Goal: Task Accomplishment & Management: Use online tool/utility

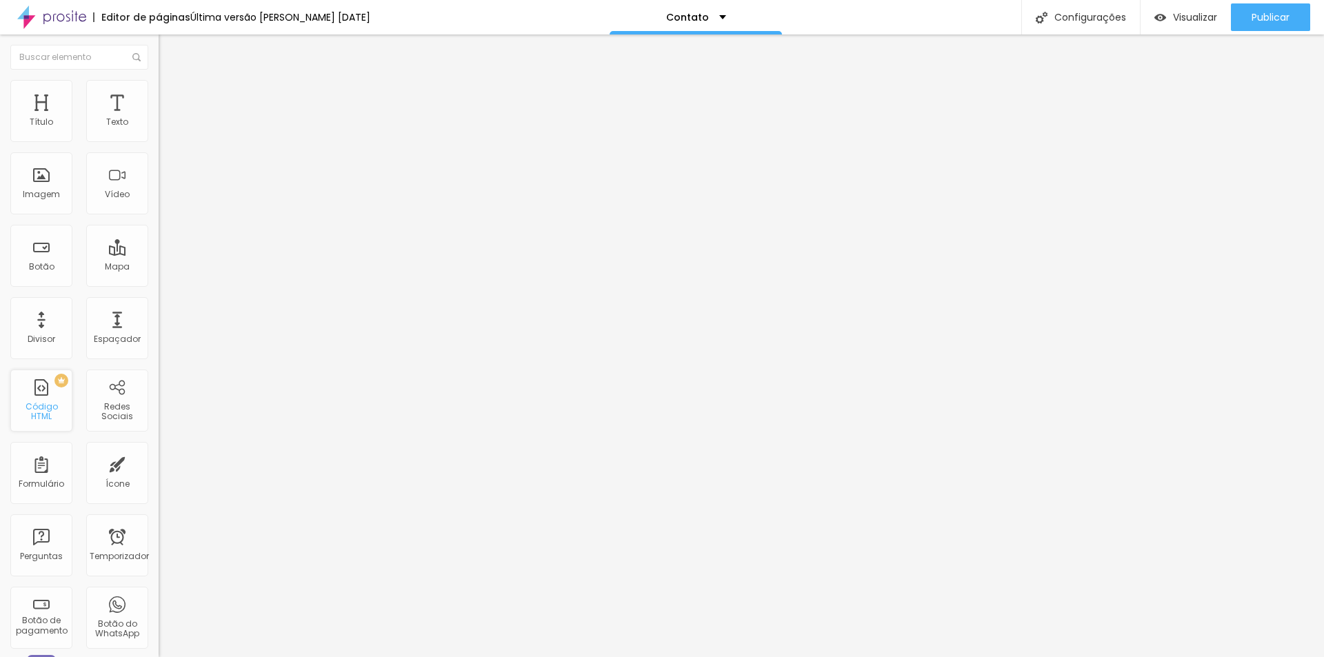
click at [43, 403] on div "PREMIUM Código HTML" at bounding box center [41, 401] width 62 height 62
click at [43, 398] on div "PREMIUM Código HTML" at bounding box center [41, 401] width 62 height 62
click at [46, 414] on font "Código HTML" at bounding box center [42, 411] width 32 height 21
click at [159, 185] on div at bounding box center [238, 173] width 159 height 106
click at [159, 88] on img at bounding box center [165, 86] width 12 height 12
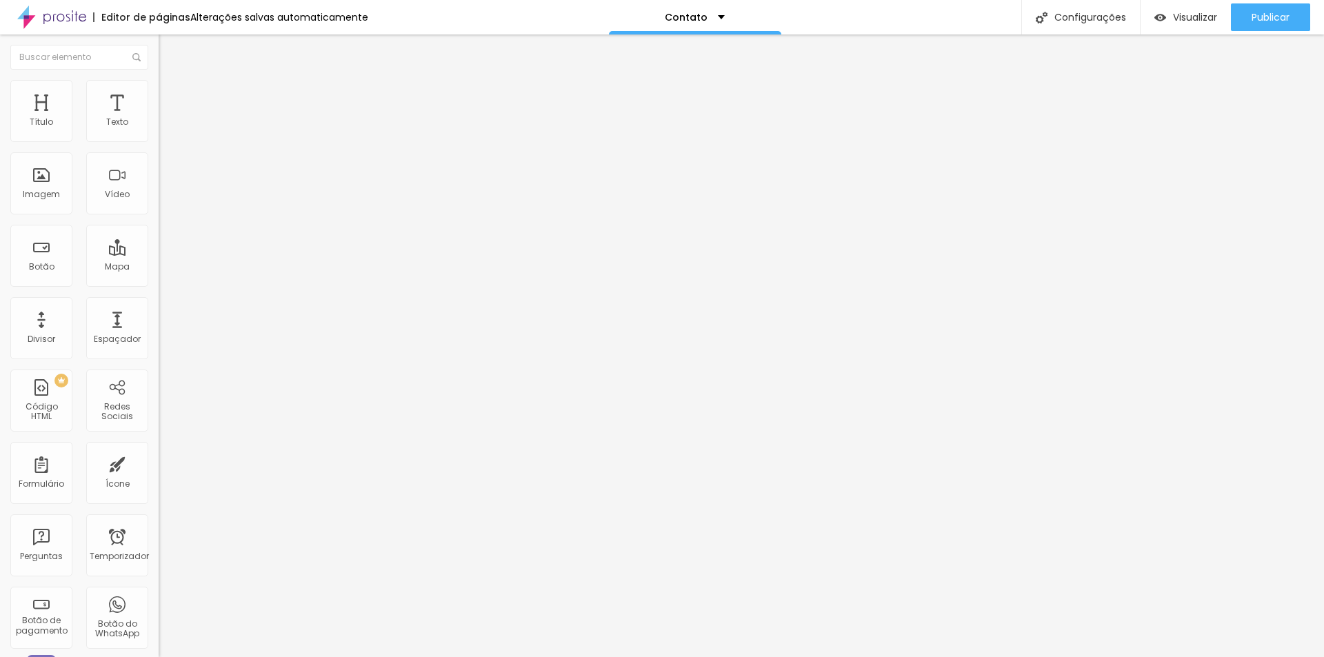
click at [159, 80] on li "Conteúdo" at bounding box center [238, 73] width 159 height 14
click at [44, 402] on div "PREMIUM Código HTML" at bounding box center [41, 401] width 62 height 62
click at [165, 132] on font "Insira seu código aqui" at bounding box center [213, 126] width 96 height 12
click at [159, 88] on img at bounding box center [165, 86] width 12 height 12
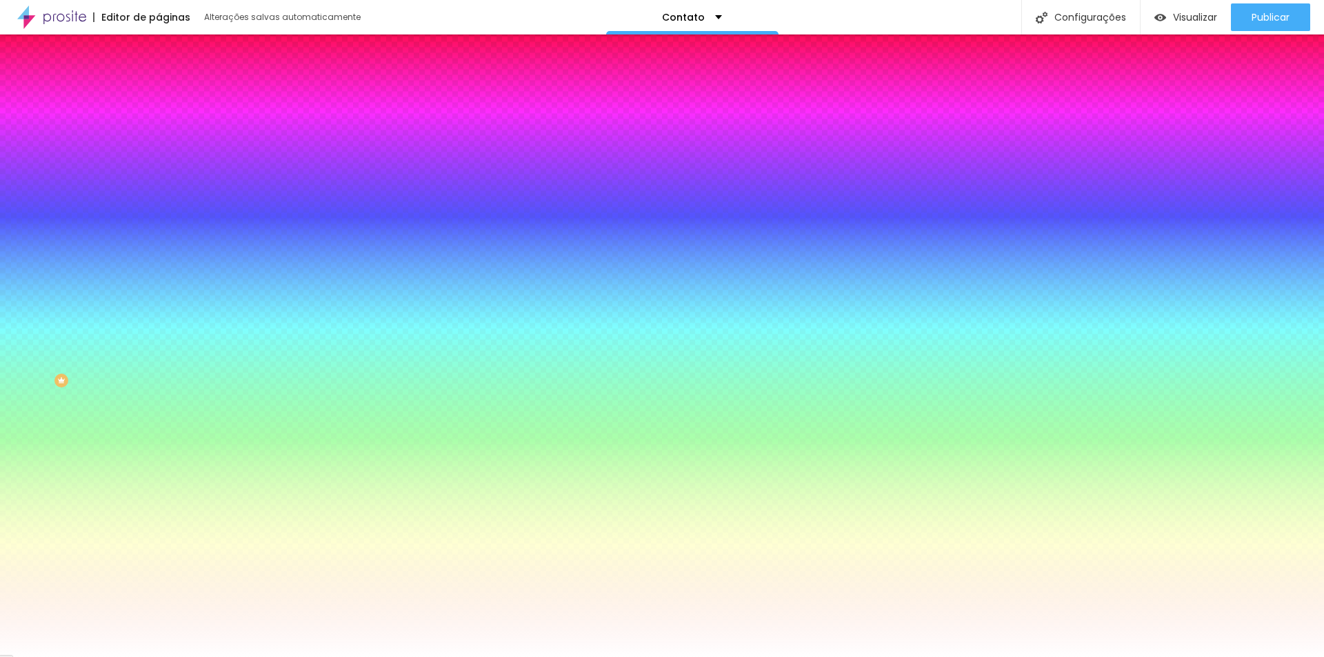
click at [159, 94] on li "Avançado" at bounding box center [238, 101] width 159 height 14
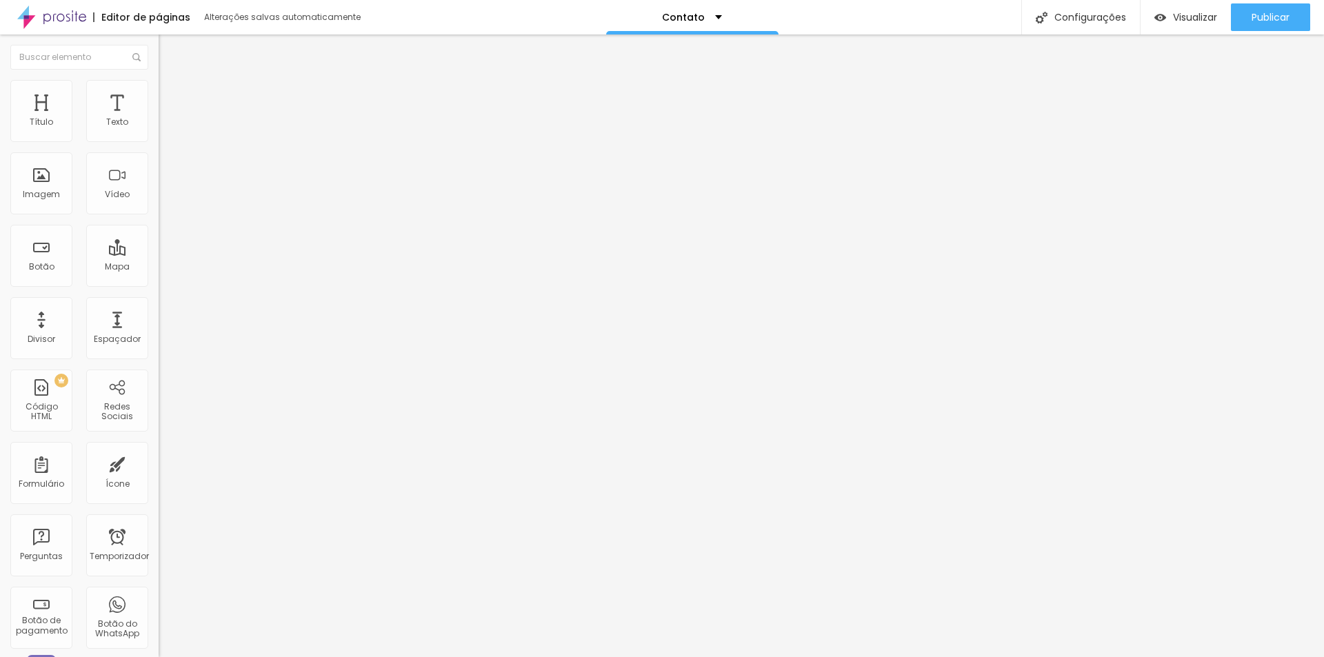
click at [159, 83] on img at bounding box center [165, 86] width 12 height 12
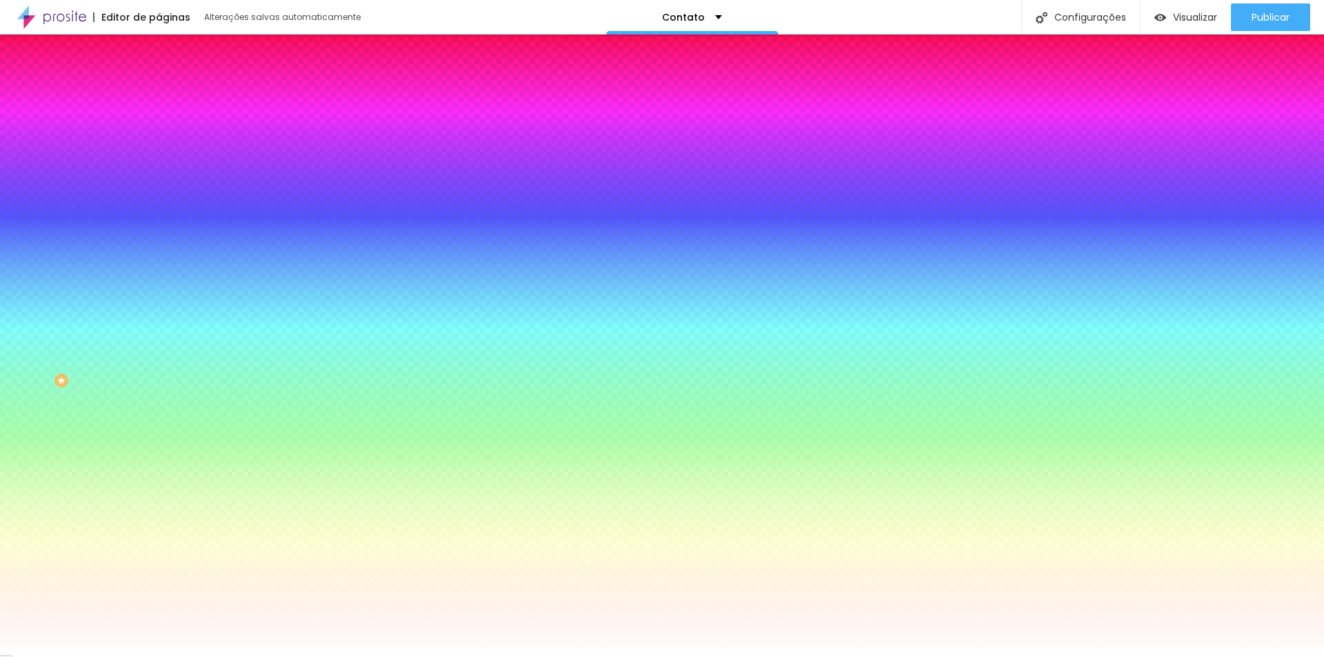
click at [159, 79] on img at bounding box center [165, 72] width 12 height 12
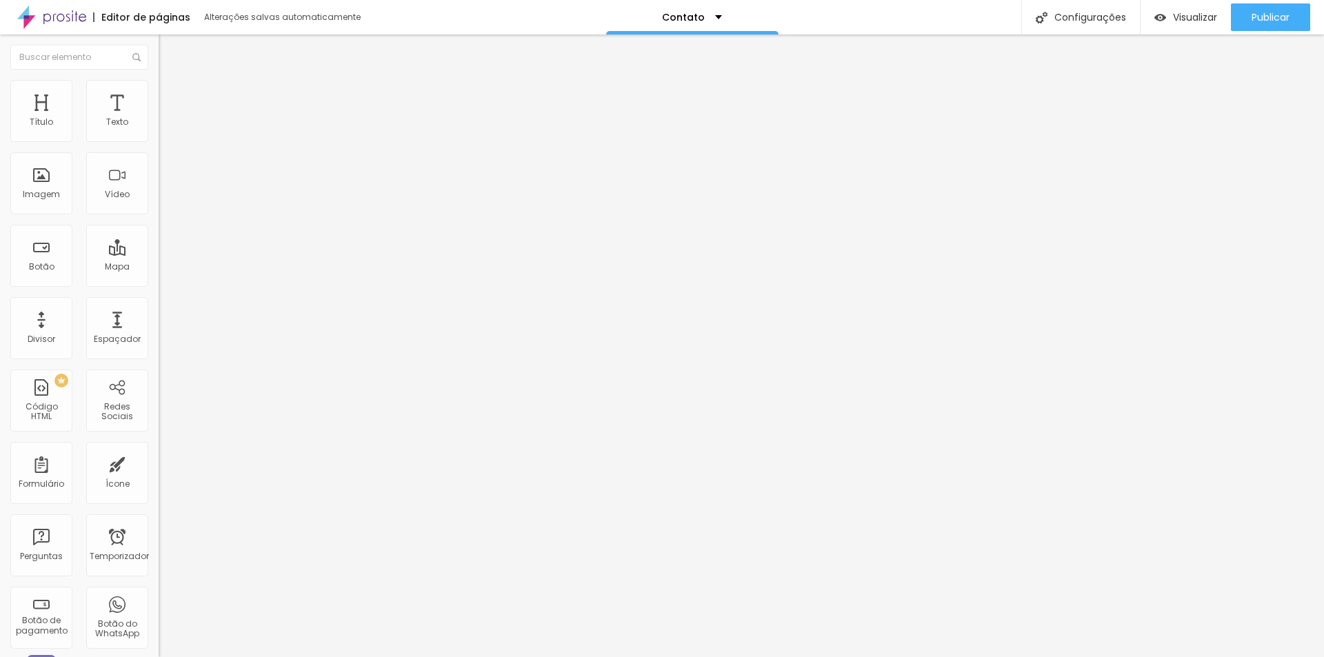
click at [159, 90] on li "Estilo" at bounding box center [238, 87] width 159 height 14
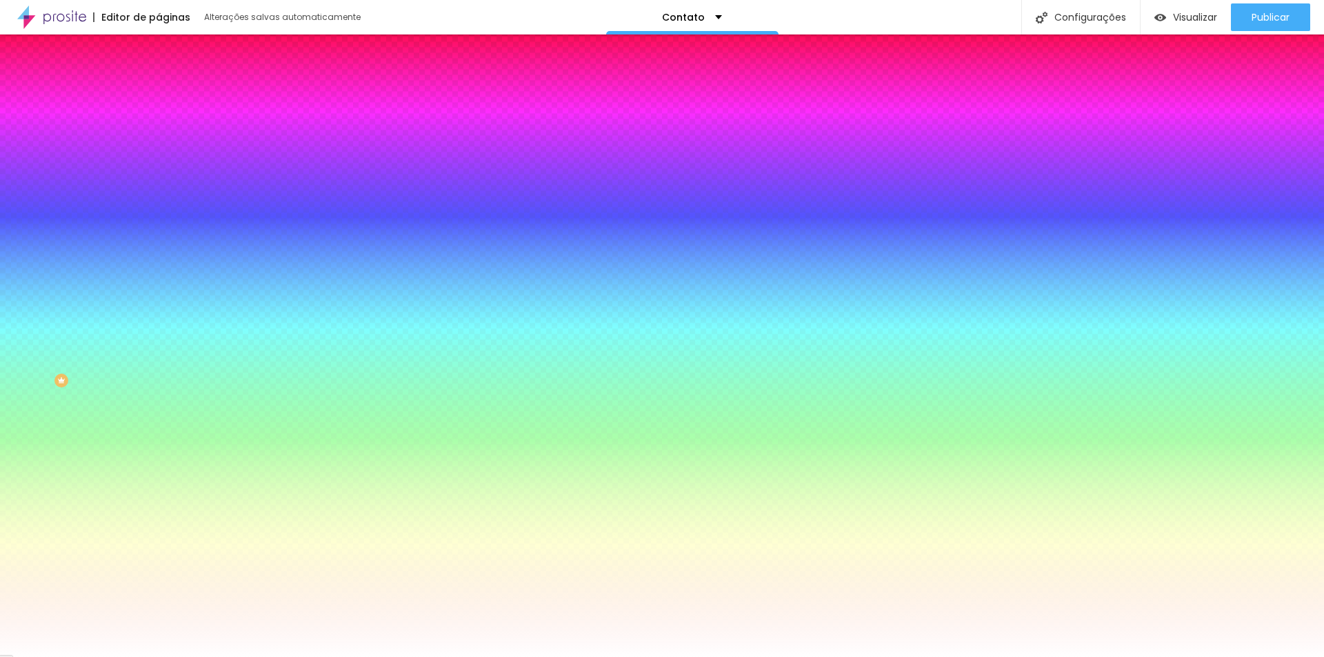
click at [159, 94] on img at bounding box center [165, 100] width 12 height 12
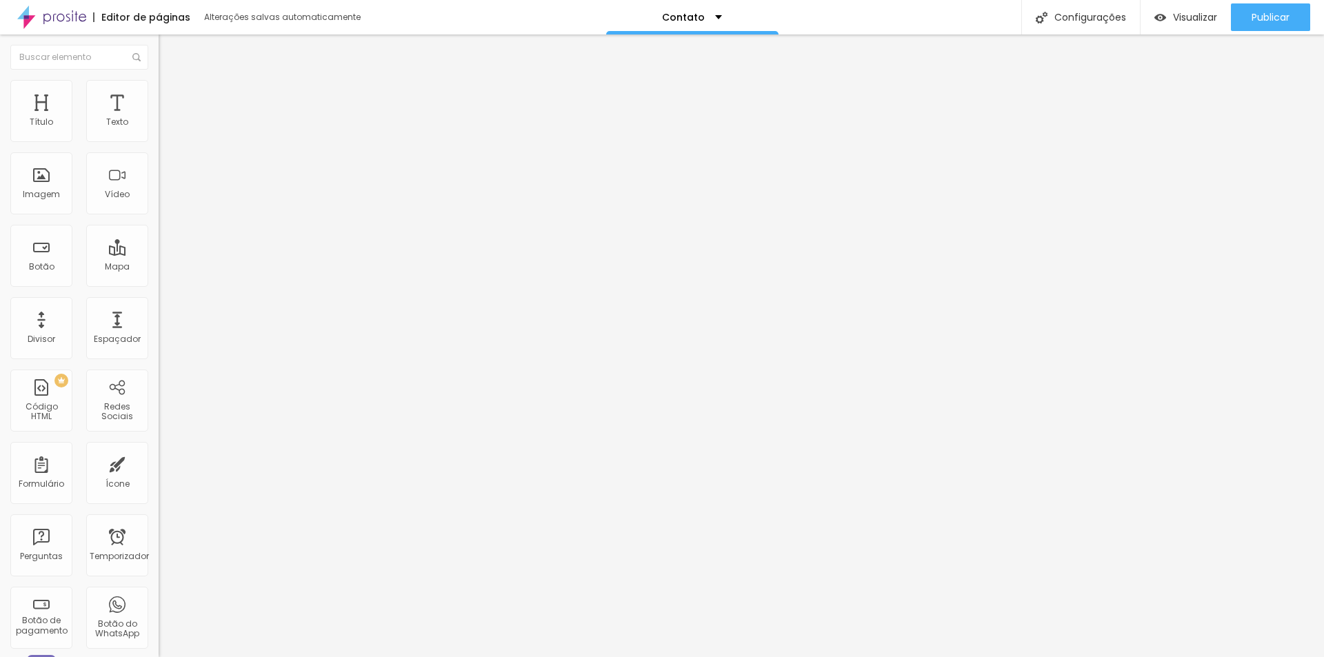
click at [159, 79] on img at bounding box center [165, 72] width 12 height 12
click at [169, 56] on img "button" at bounding box center [174, 50] width 11 height 11
click at [169, 49] on img "button" at bounding box center [174, 50] width 11 height 11
click at [159, 42] on button "Editar nulo" at bounding box center [238, 50] width 159 height 32
click at [169, 48] on img "button" at bounding box center [174, 50] width 11 height 11
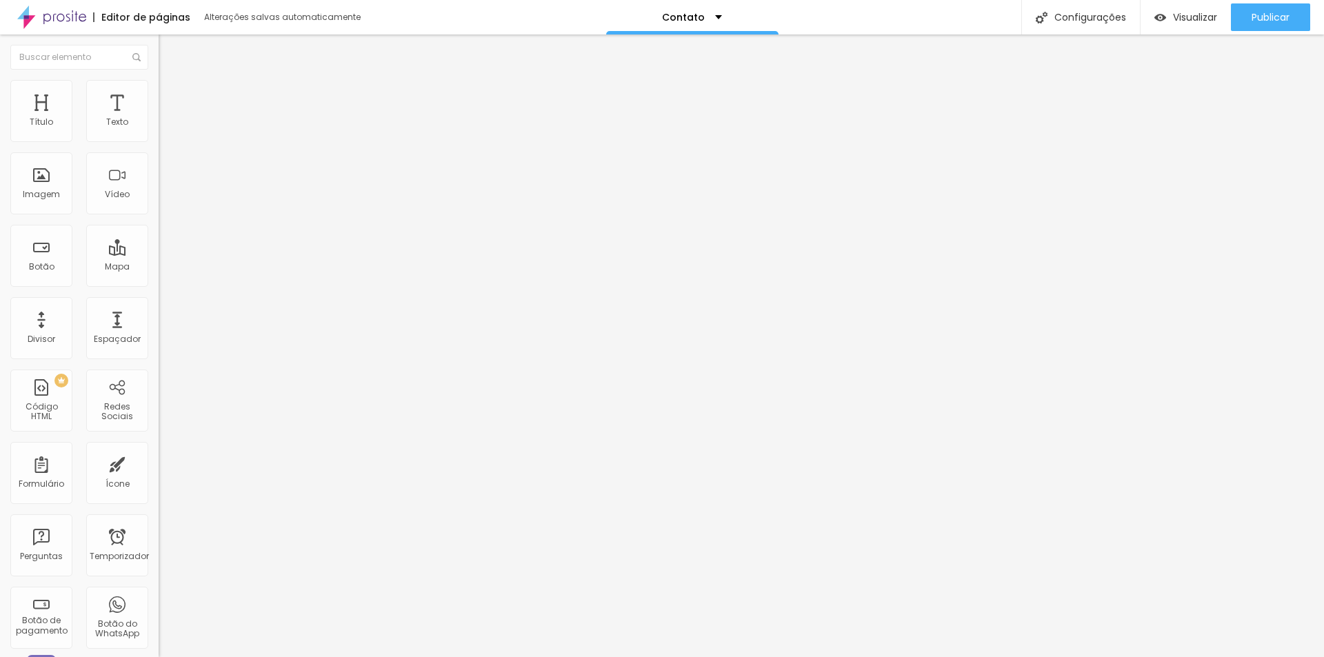
click at [159, 43] on button "Editar nulo" at bounding box center [238, 50] width 159 height 32
click at [190, 48] on font "Editar nulo" at bounding box center [215, 50] width 50 height 14
click at [159, 88] on img at bounding box center [165, 86] width 12 height 12
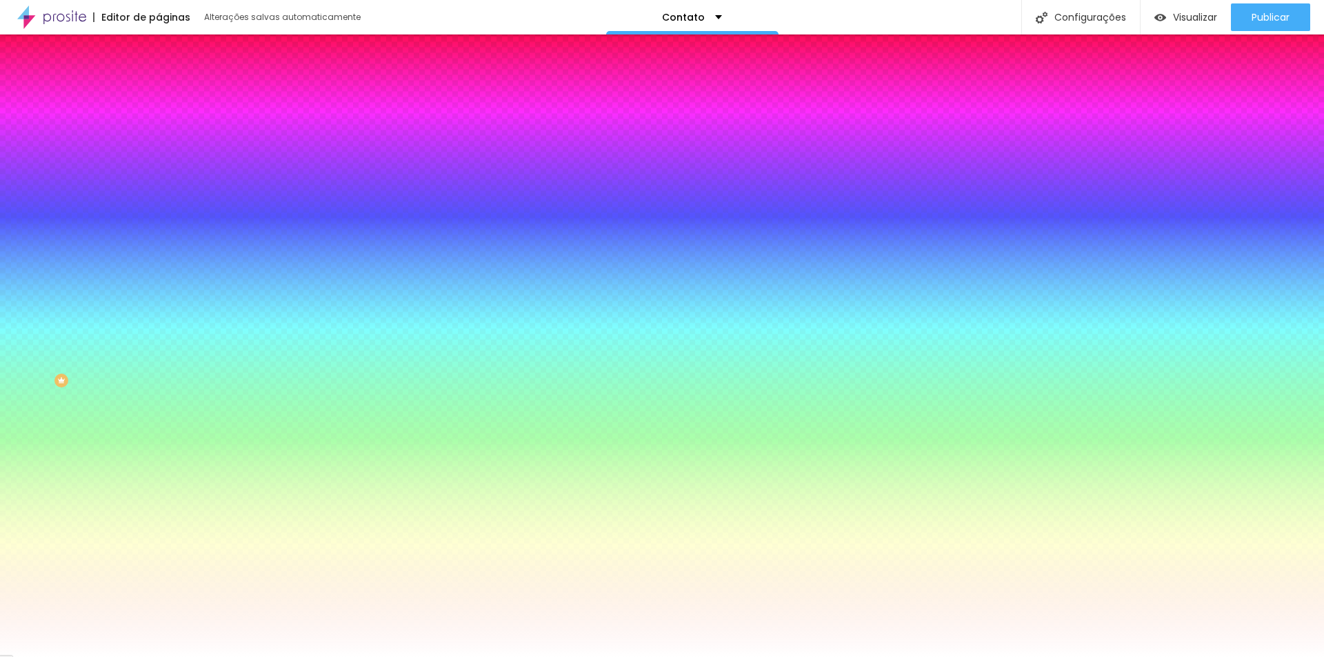
click at [171, 97] on font "Avançado" at bounding box center [194, 103] width 46 height 12
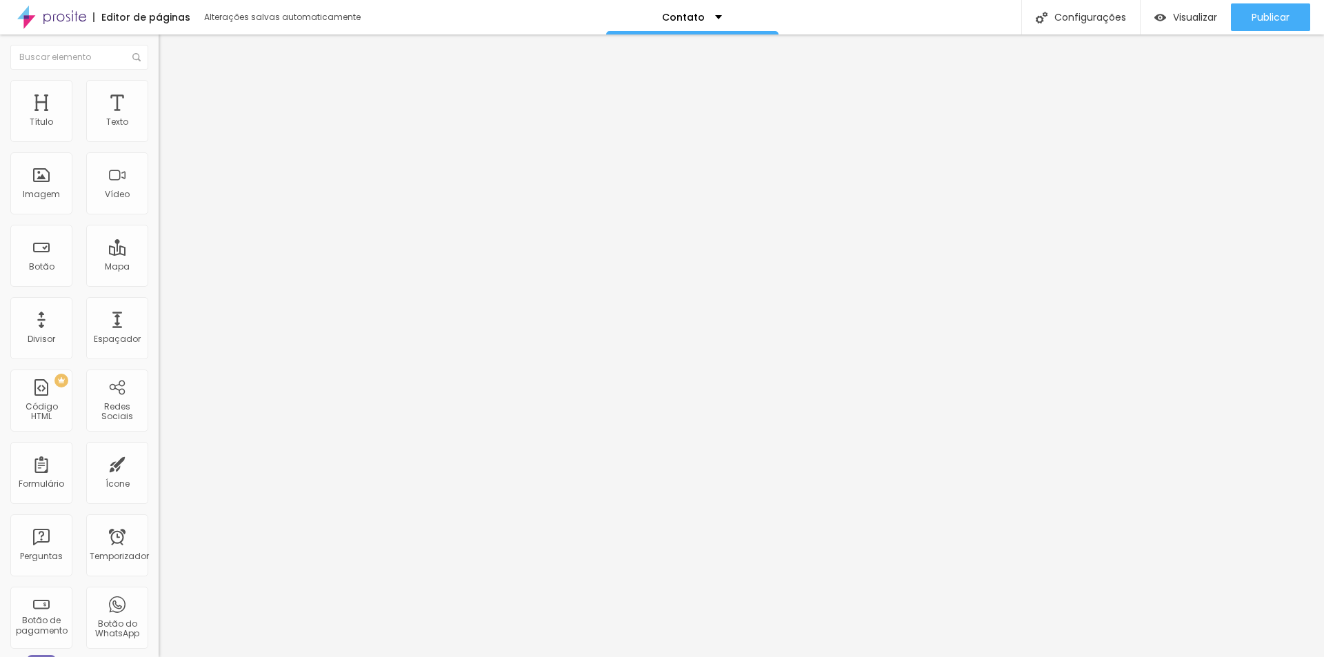
click at [159, 493] on div at bounding box center [238, 546] width 159 height 106
click at [169, 48] on img "button" at bounding box center [174, 50] width 11 height 11
click at [190, 52] on font "Editar nulo" at bounding box center [215, 50] width 50 height 14
click at [159, 196] on div at bounding box center [238, 173] width 159 height 106
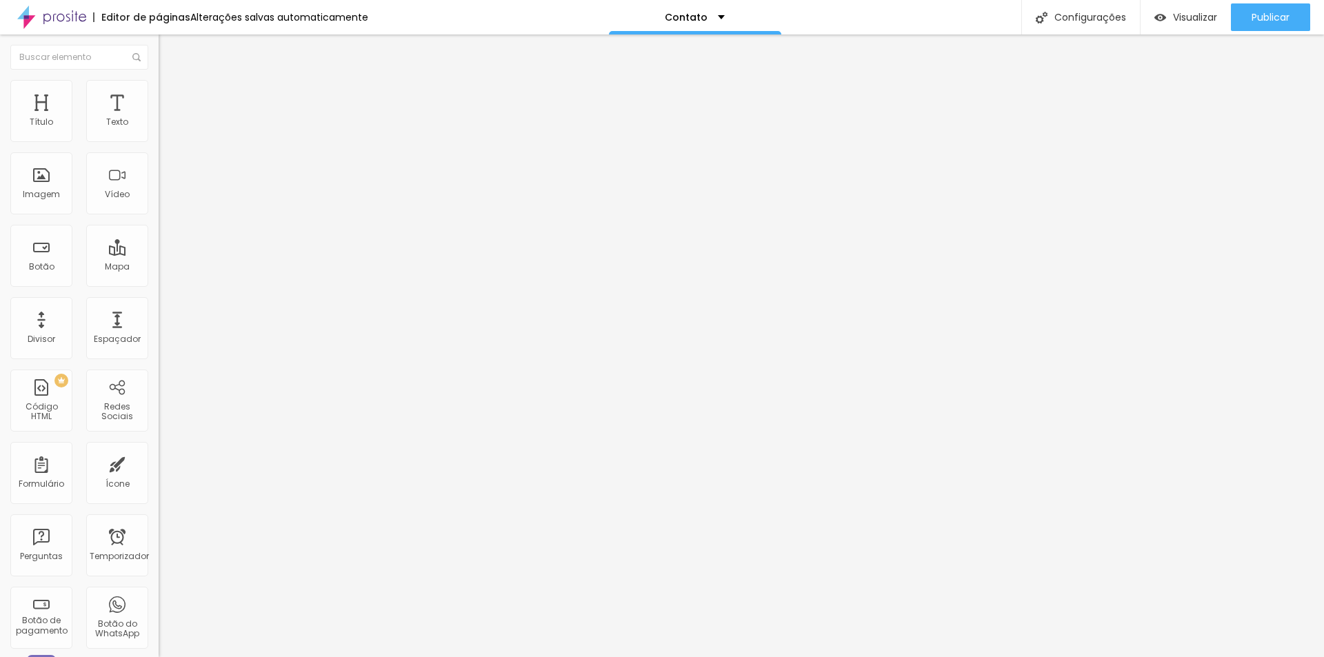
scroll to position [0, 885]
click at [1090, 14] on font "Configurações" at bounding box center [1090, 17] width 72 height 14
click at [169, 47] on img "button" at bounding box center [174, 50] width 11 height 11
click at [159, 181] on div at bounding box center [238, 173] width 159 height 106
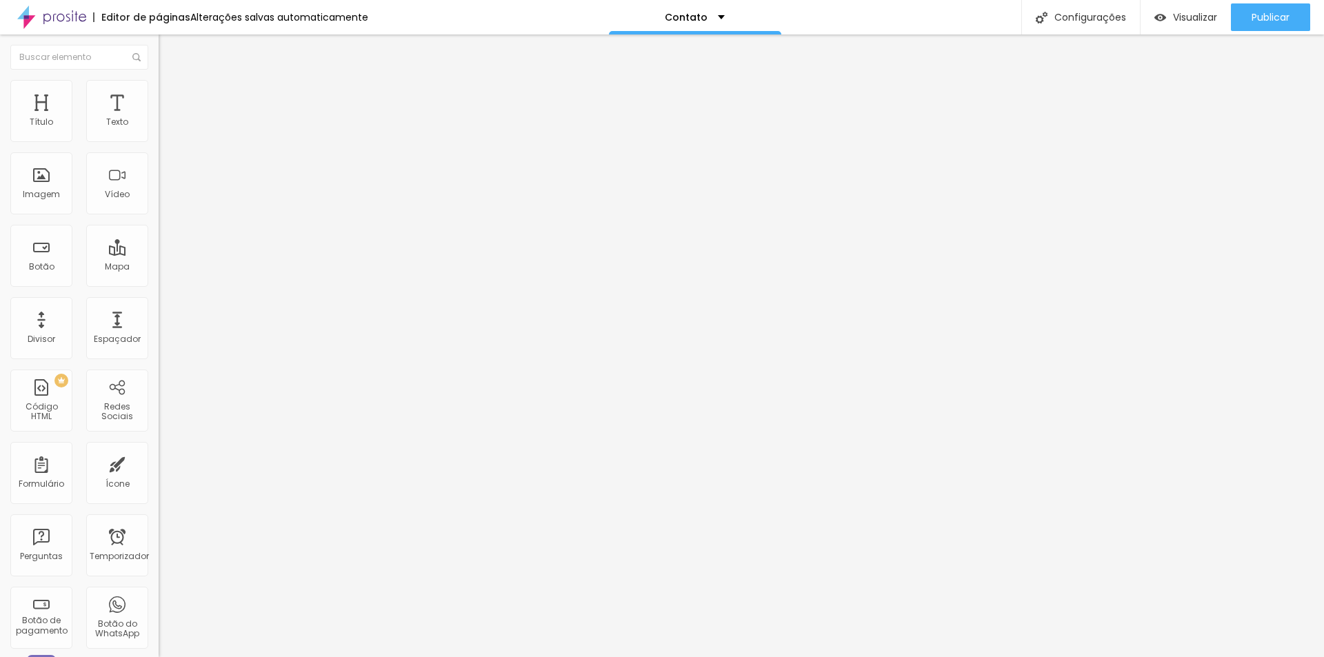
click at [159, 87] on img at bounding box center [165, 86] width 12 height 12
type input "2"
type input "3"
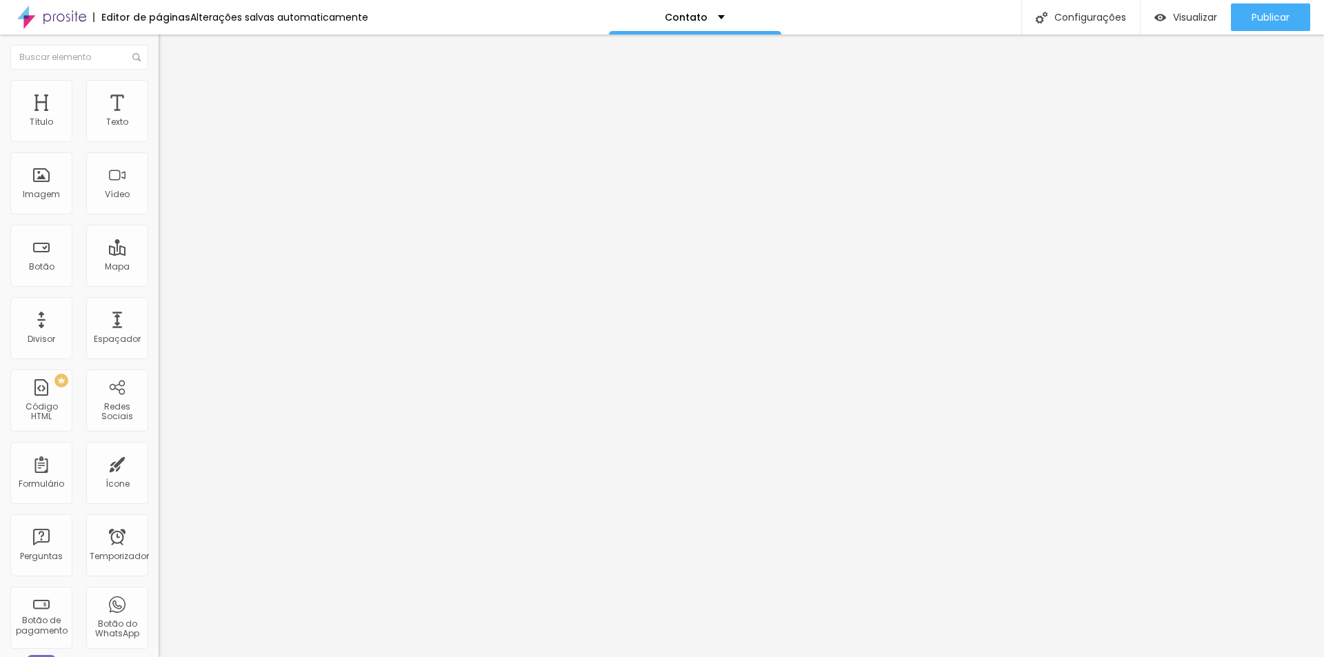
type input "5"
type input "11"
type input "12"
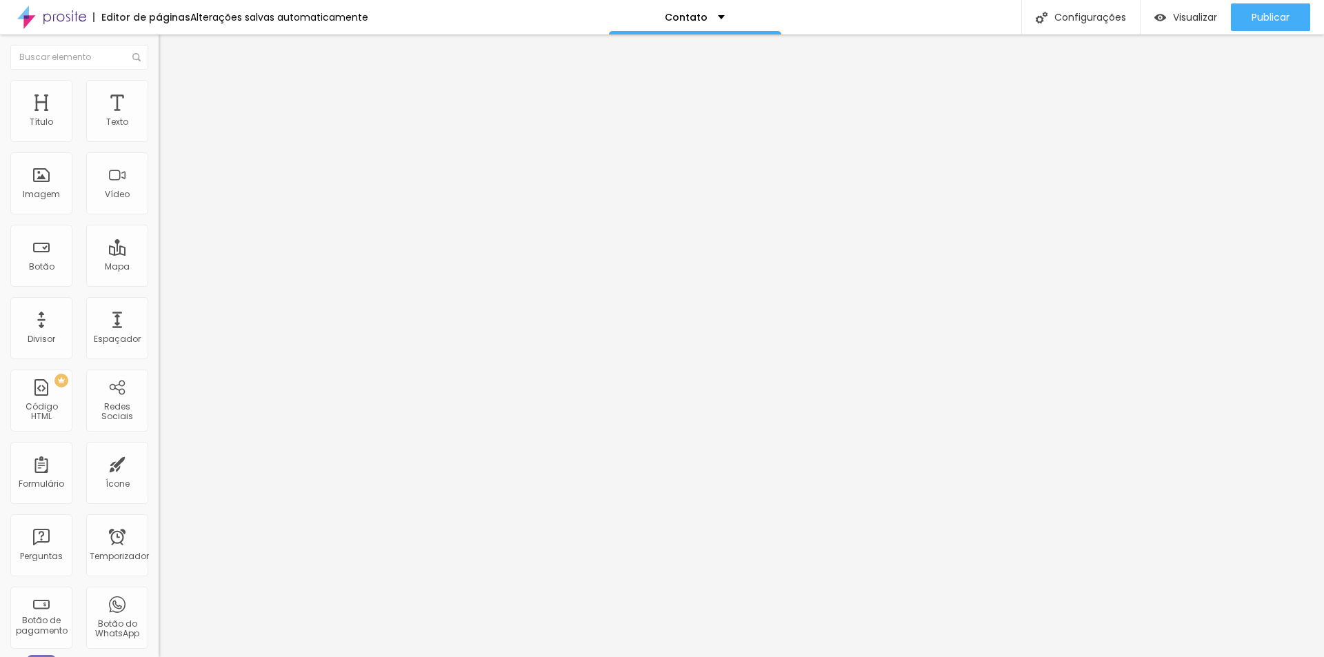
type input "12"
type input "18"
type input "25"
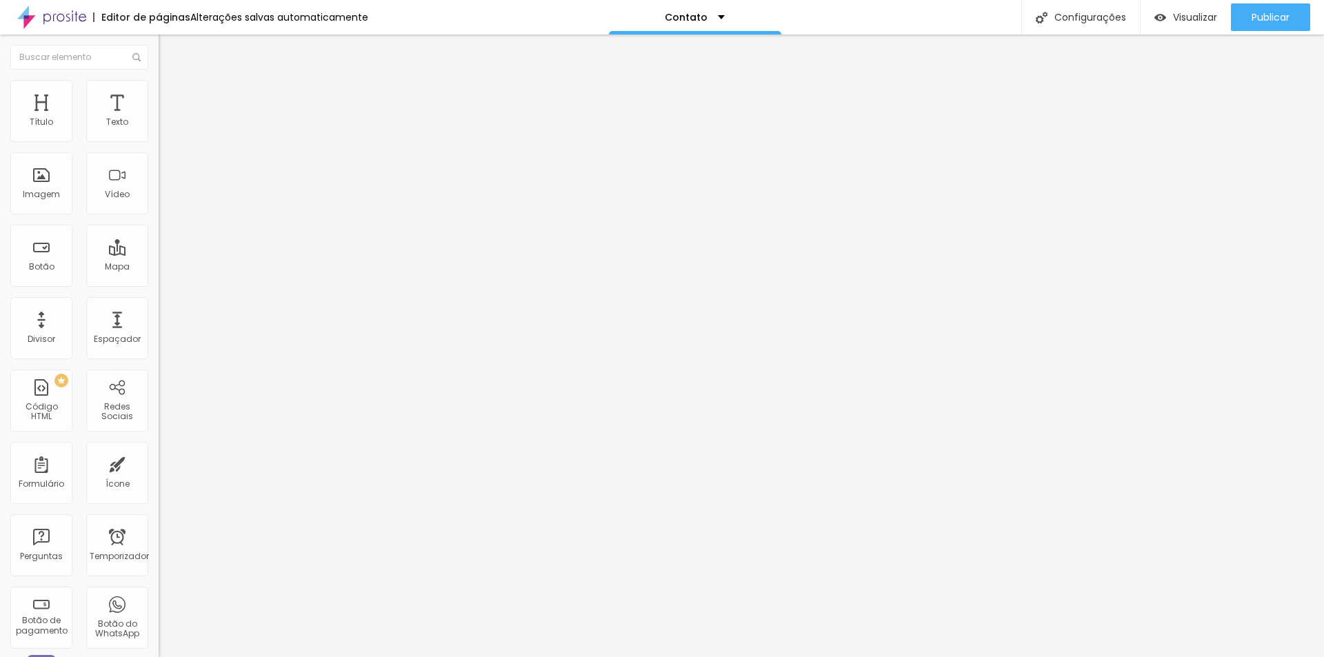
type input "32"
type input "37"
type input "40"
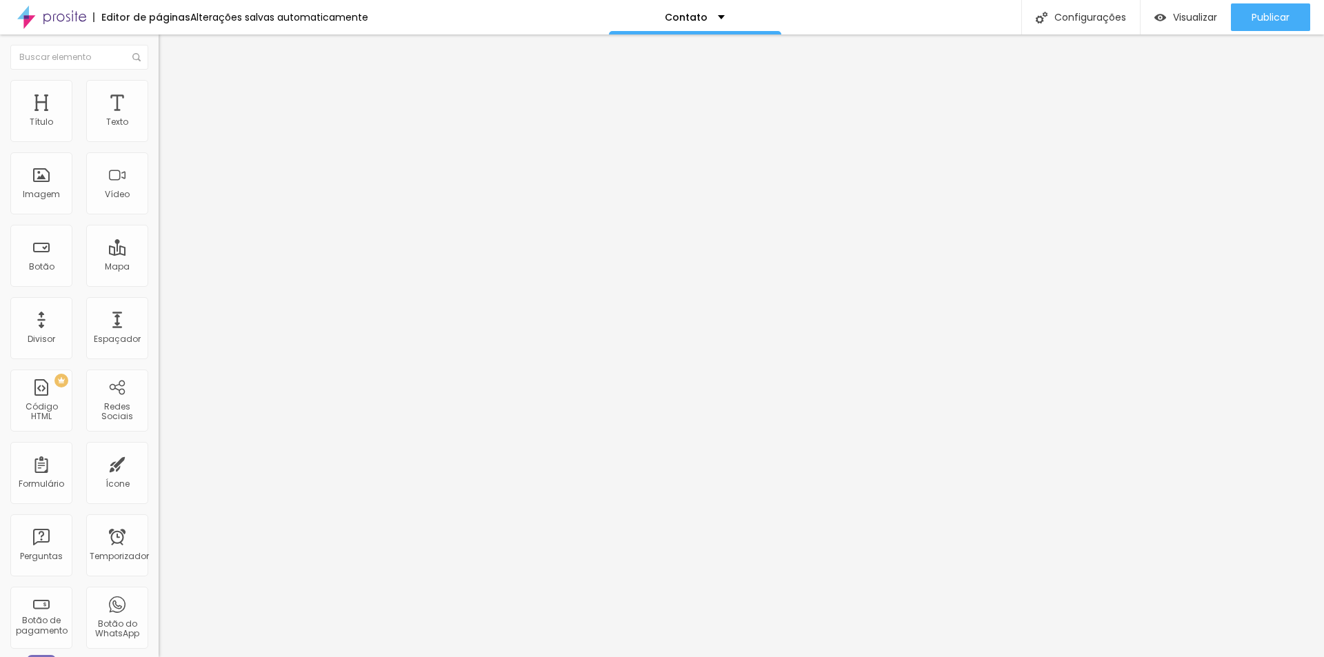
type input "40"
type input "42"
type input "44"
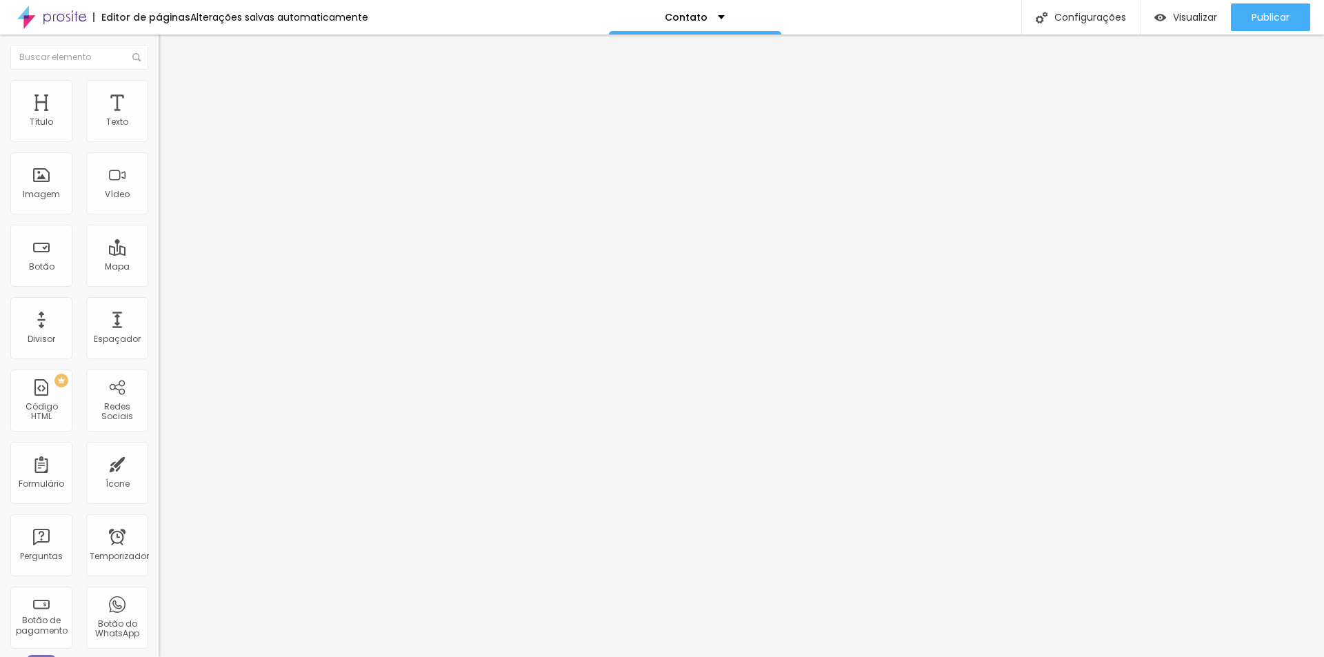
type input "48"
type input "53"
type input "56"
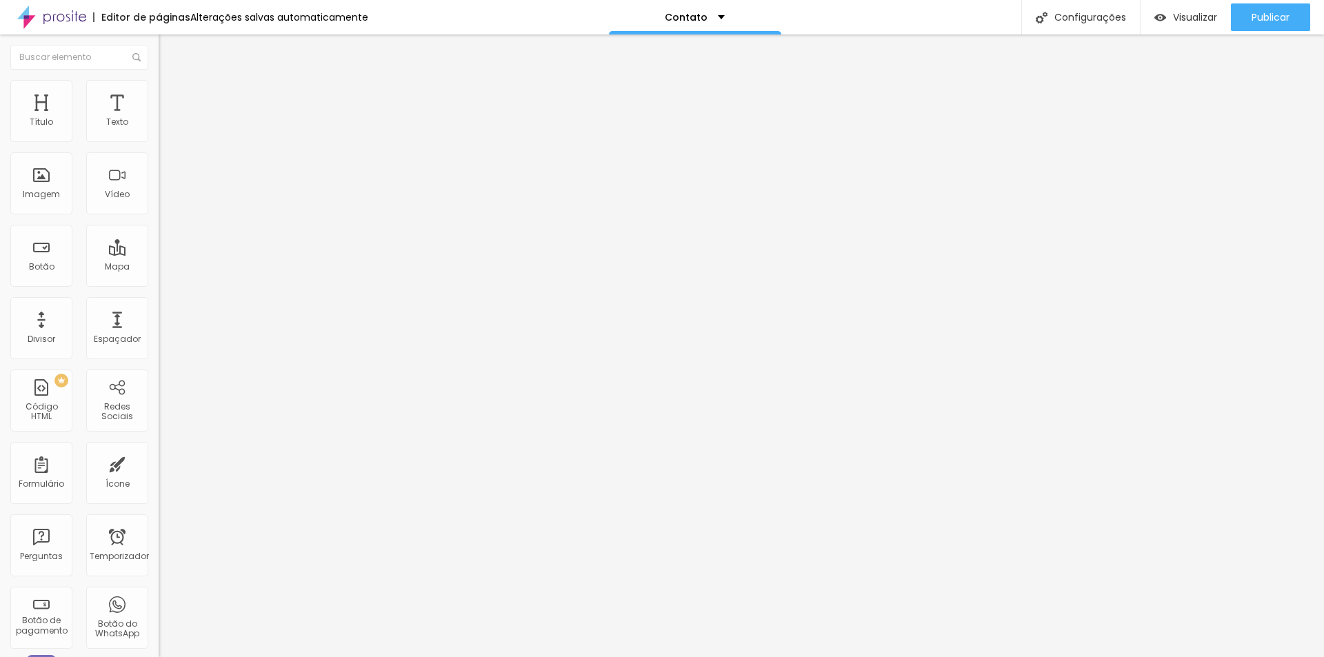
type input "56"
type input "61"
type input "67"
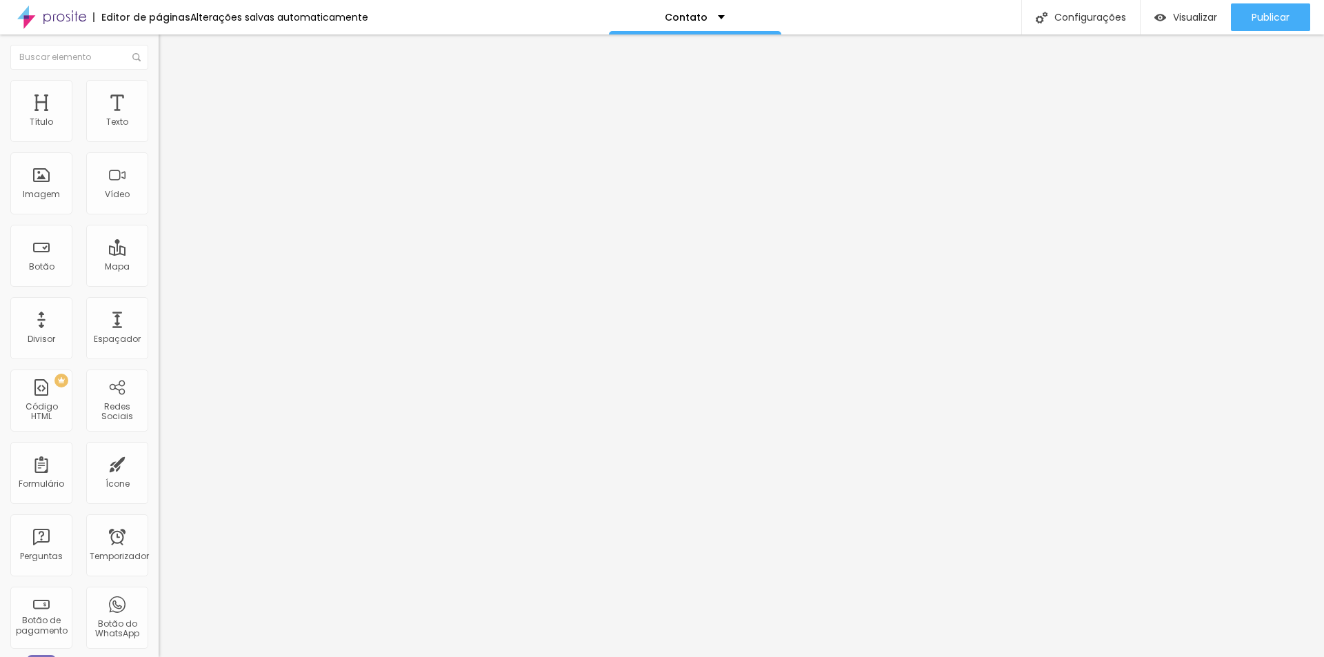
type input "70"
type input "75"
type input "82"
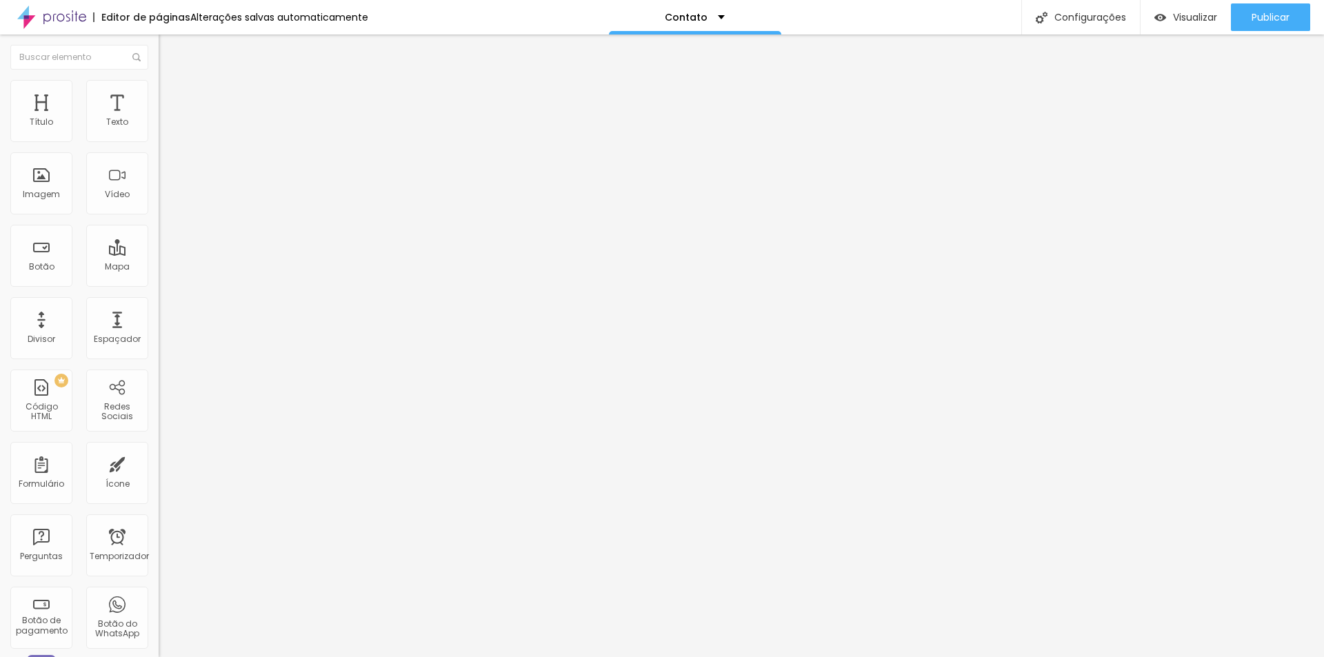
type input "82"
type input "96"
type input "100"
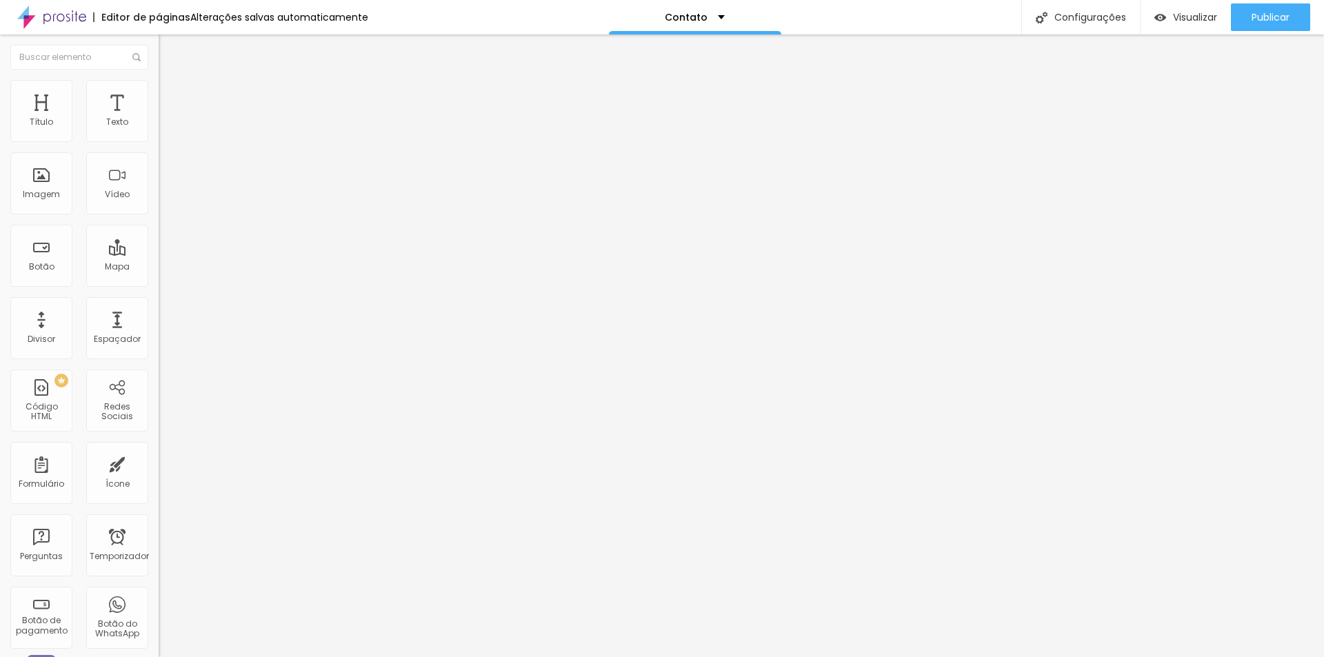
type input "94"
type input "70"
type input "67"
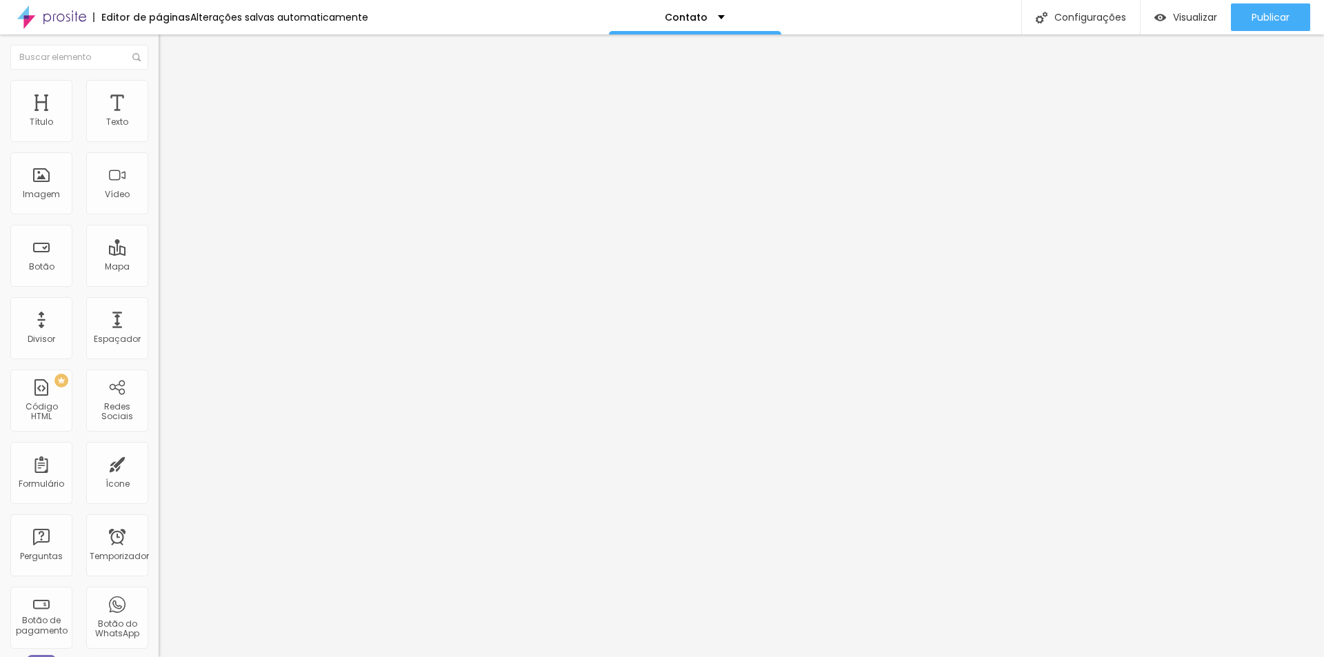
type input "67"
type input "61"
type input "53"
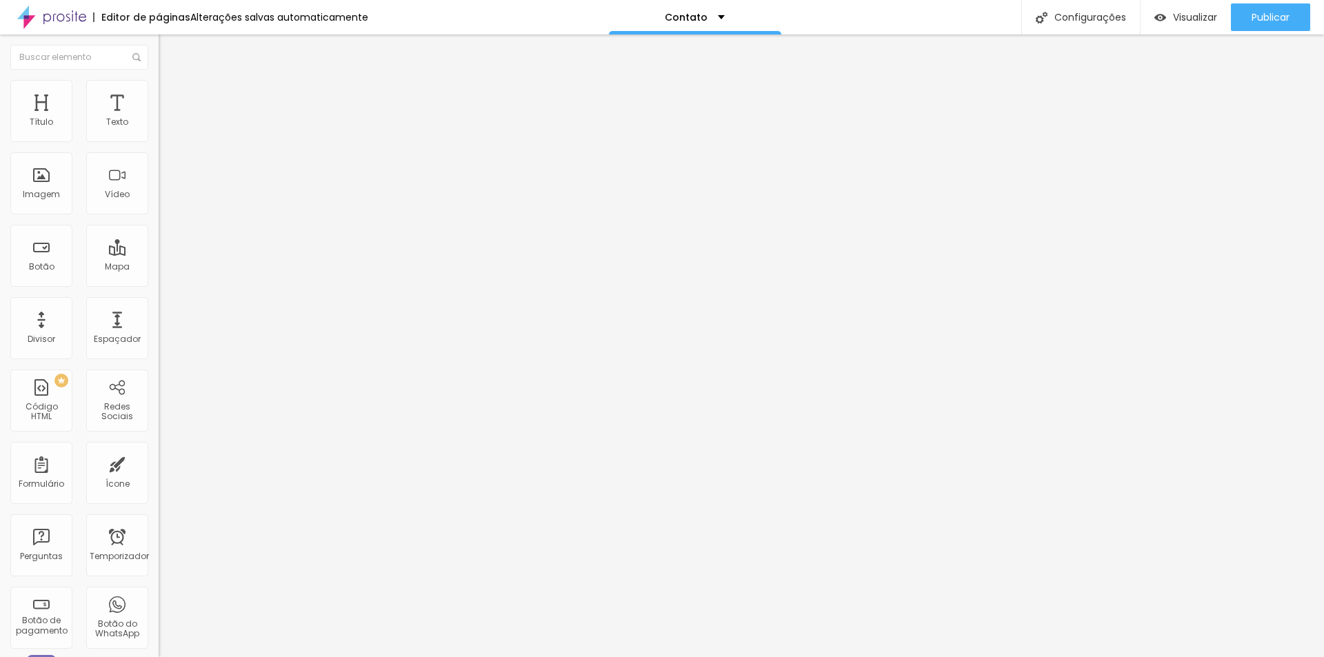
type input "50"
type input "47"
type input "43"
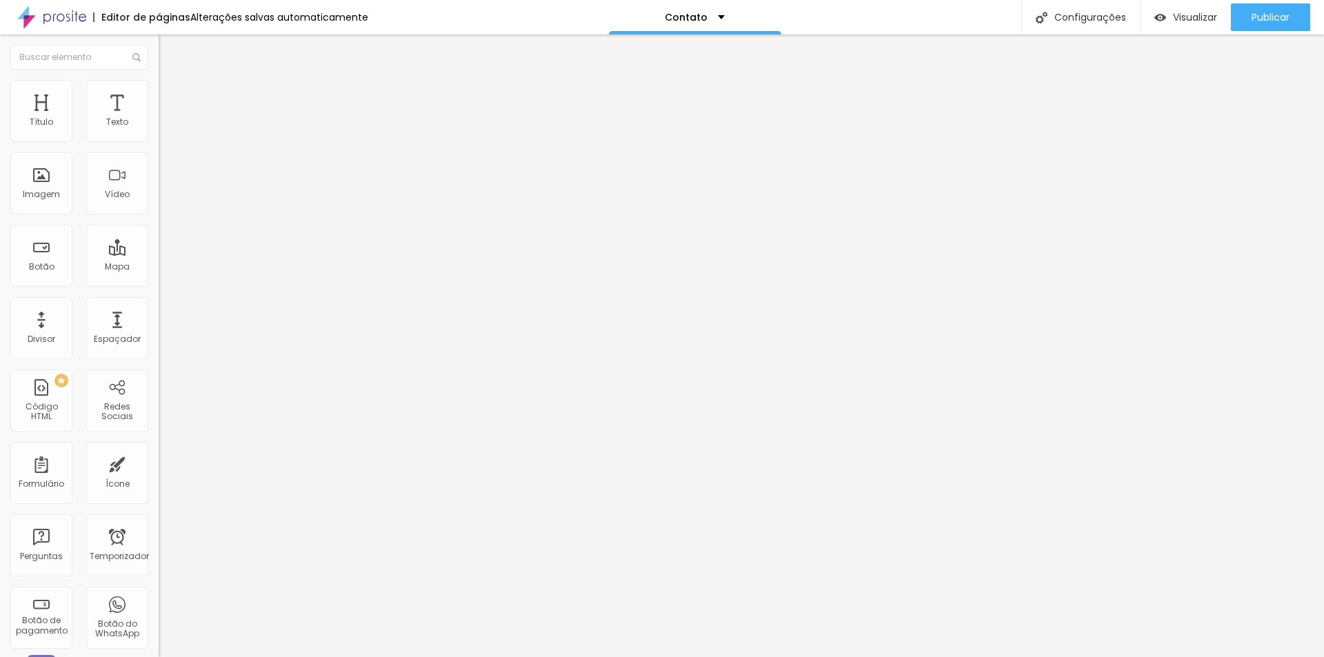
type input "43"
type input "38"
type input "34"
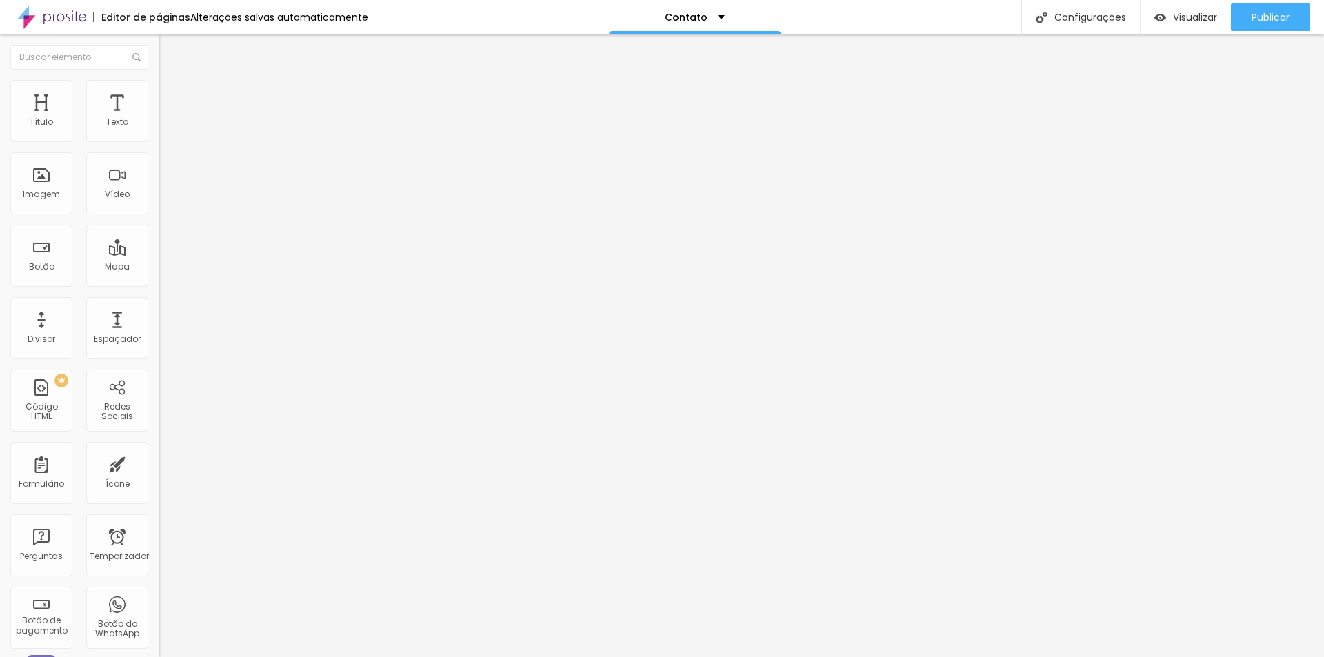
type input "29"
type input "25"
type input "23"
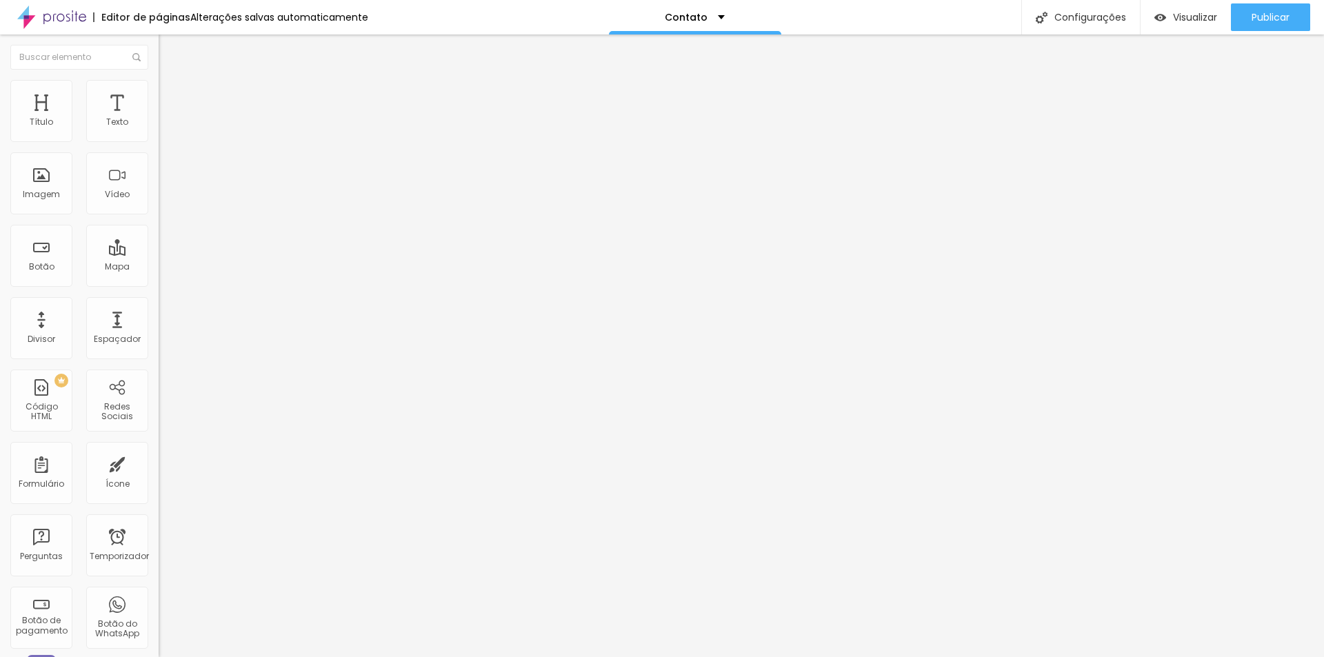
type input "23"
type input "18"
type input "16"
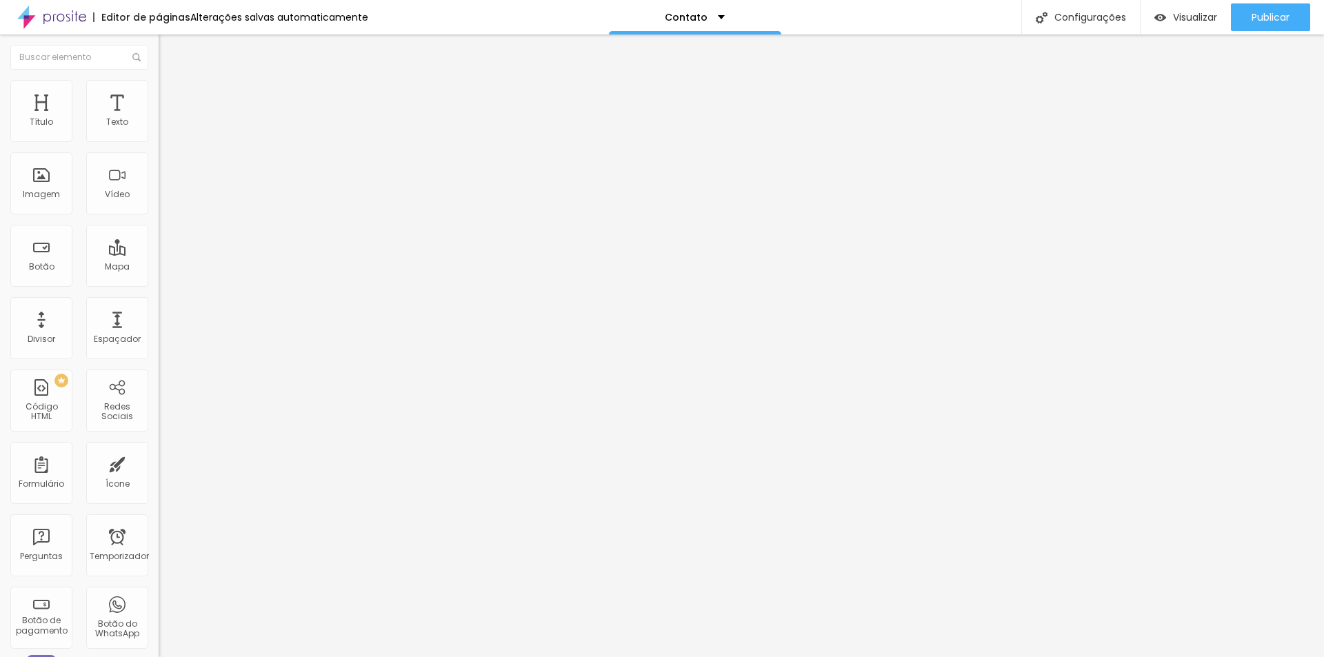
type input "11"
type input "2"
type input "0"
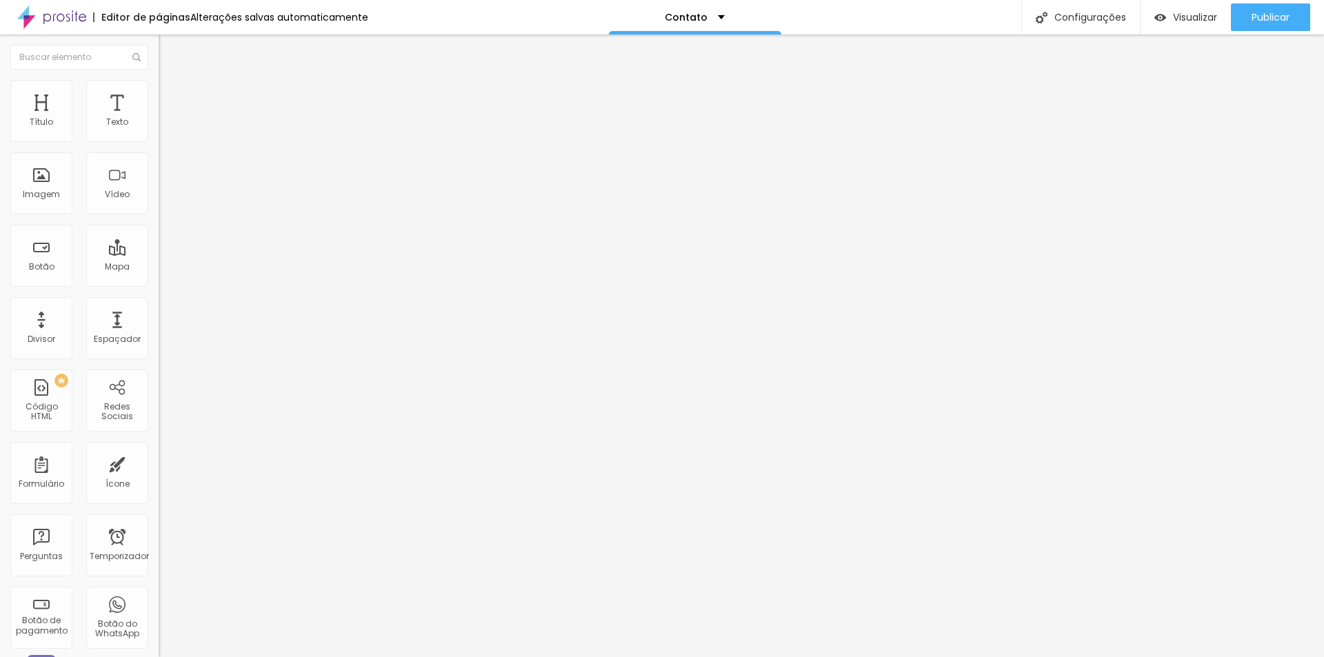
type input "0"
drag, startPoint x: 33, startPoint y: 134, endPoint x: 0, endPoint y: 134, distance: 33.1
click at [159, 254] on input "range" at bounding box center [203, 259] width 89 height 11
type input "2"
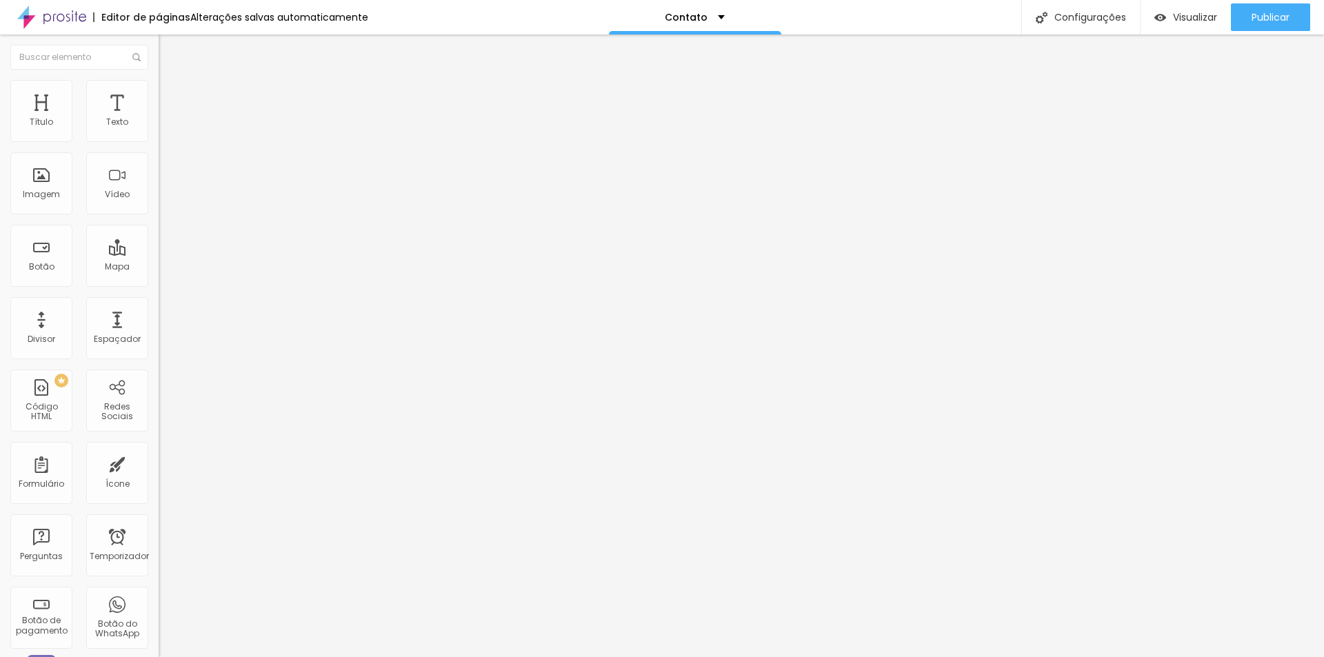
type input "5"
type input "11"
type input "19"
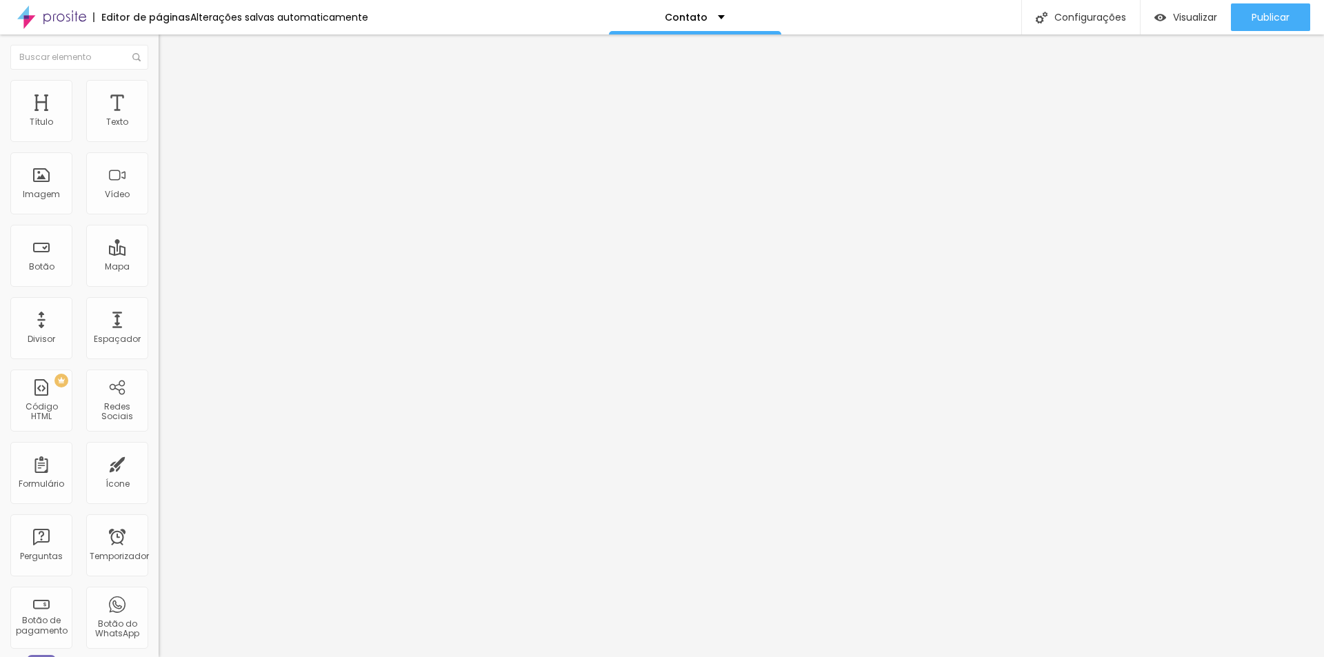
type input "19"
type input "35"
type input "48"
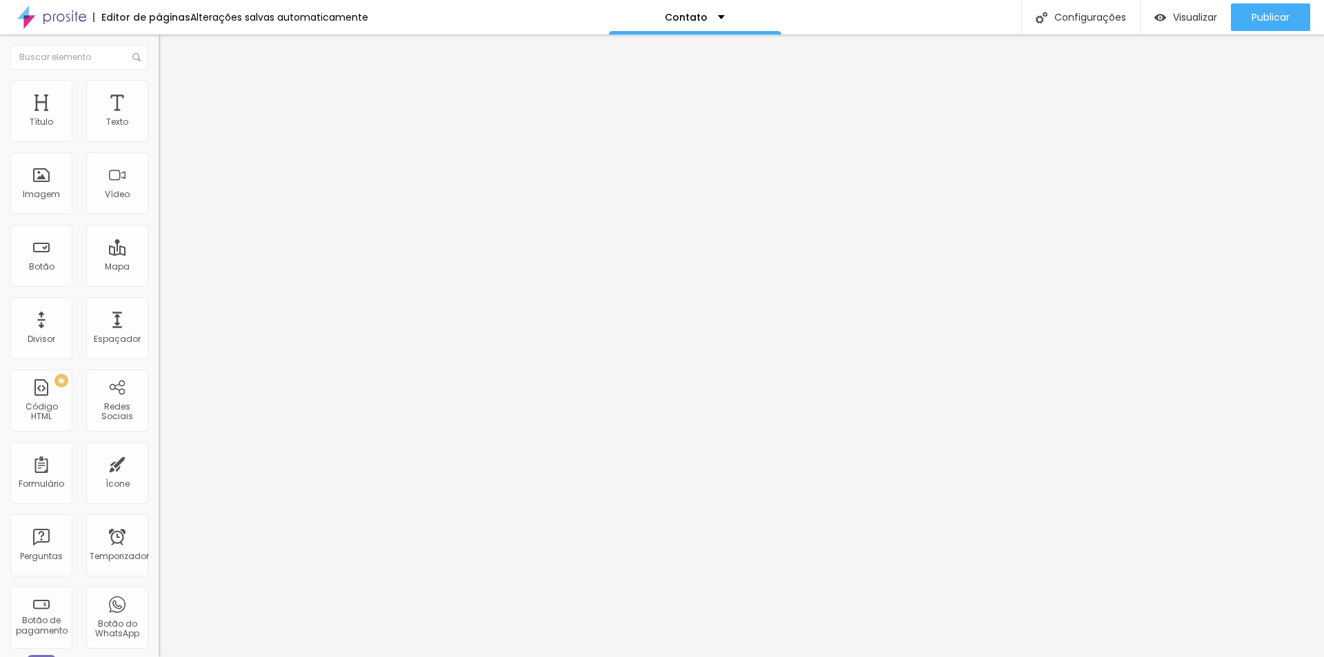
type input "60"
type input "71"
type input "75"
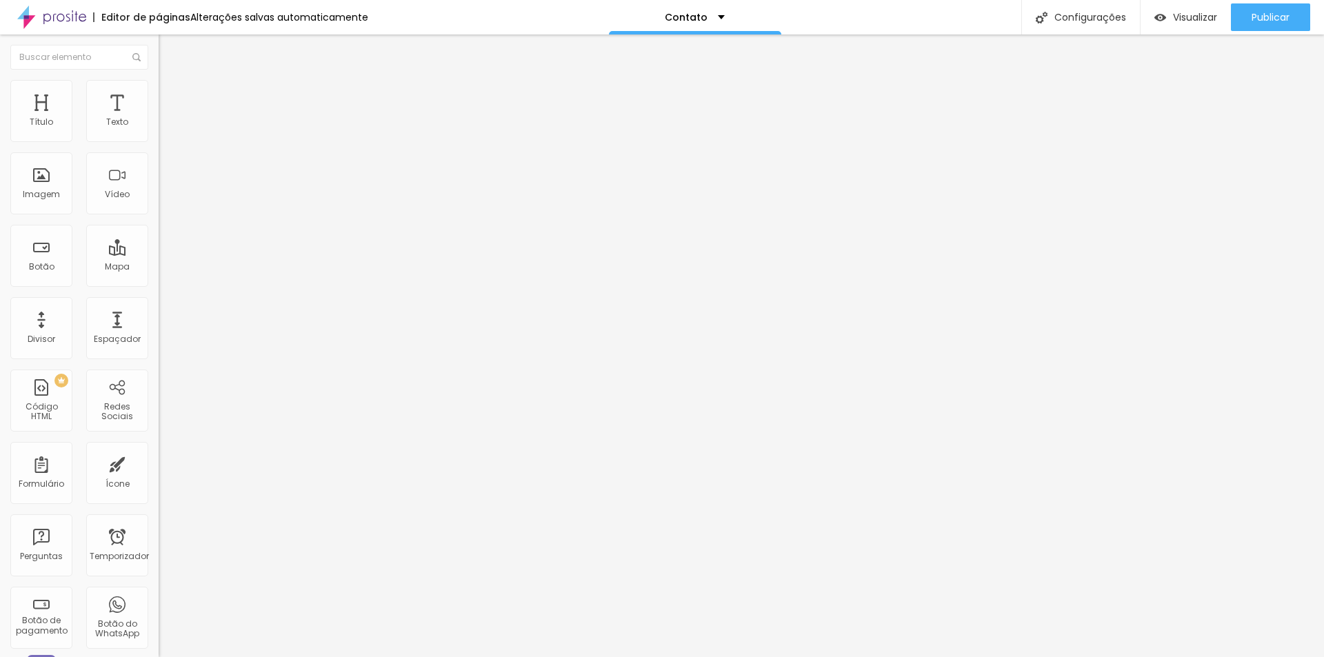
type input "75"
type input "77"
type input "79"
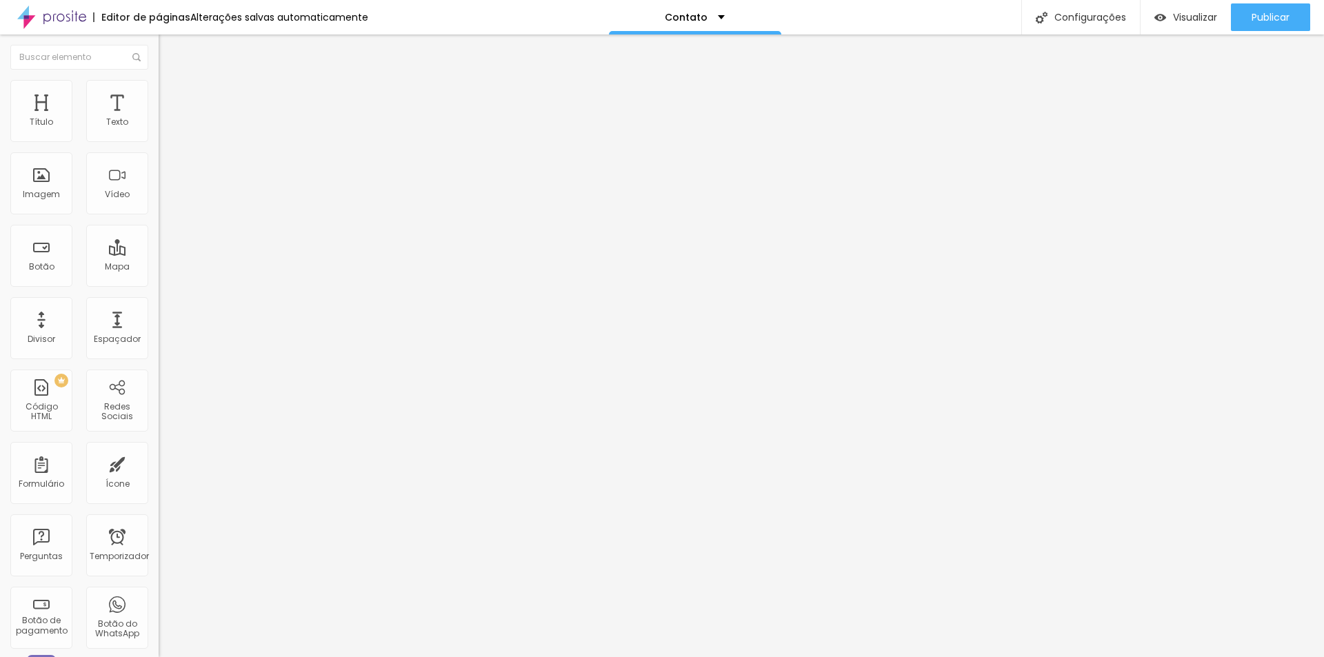
type input "81"
type input "84"
type input "86"
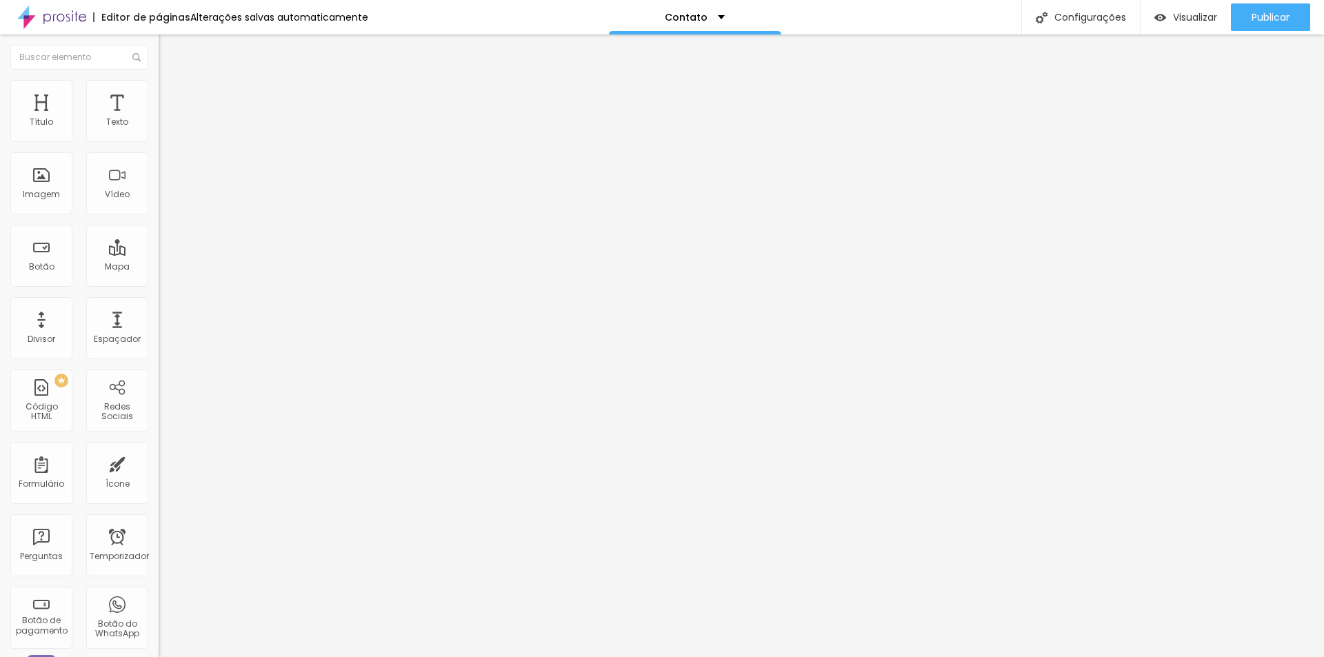
type input "86"
type input "88"
type input "89"
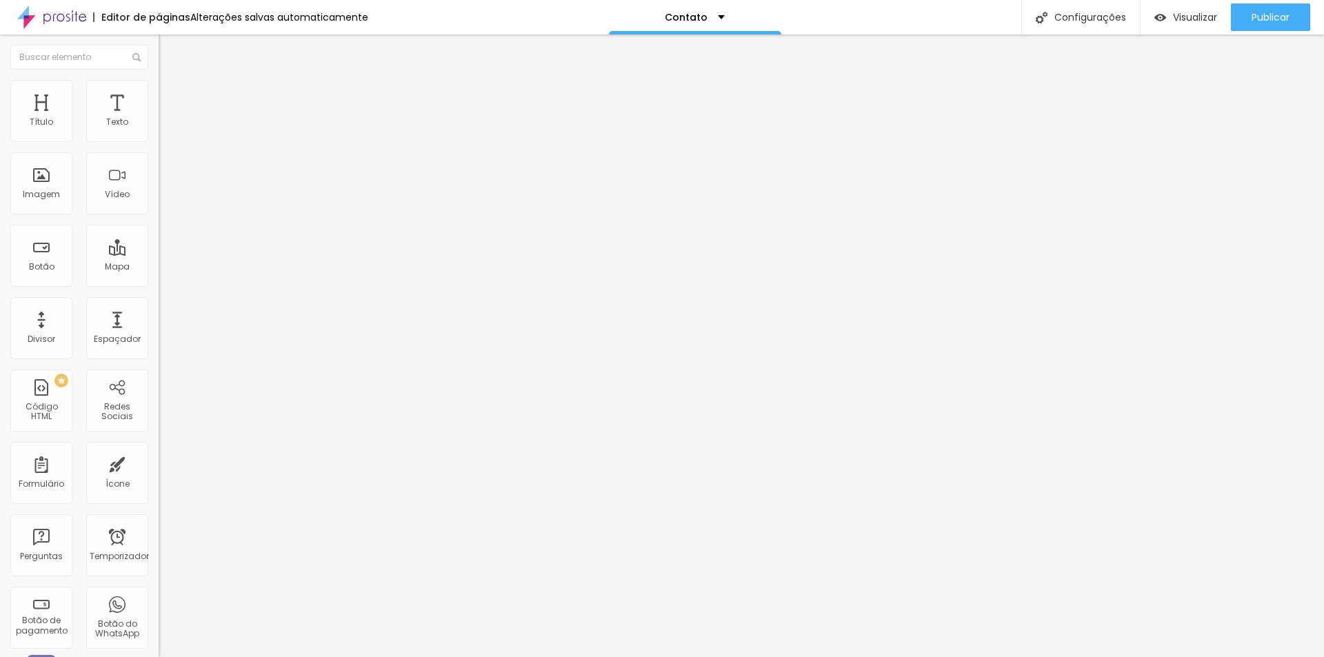
type input "94"
type input "97"
type input "100"
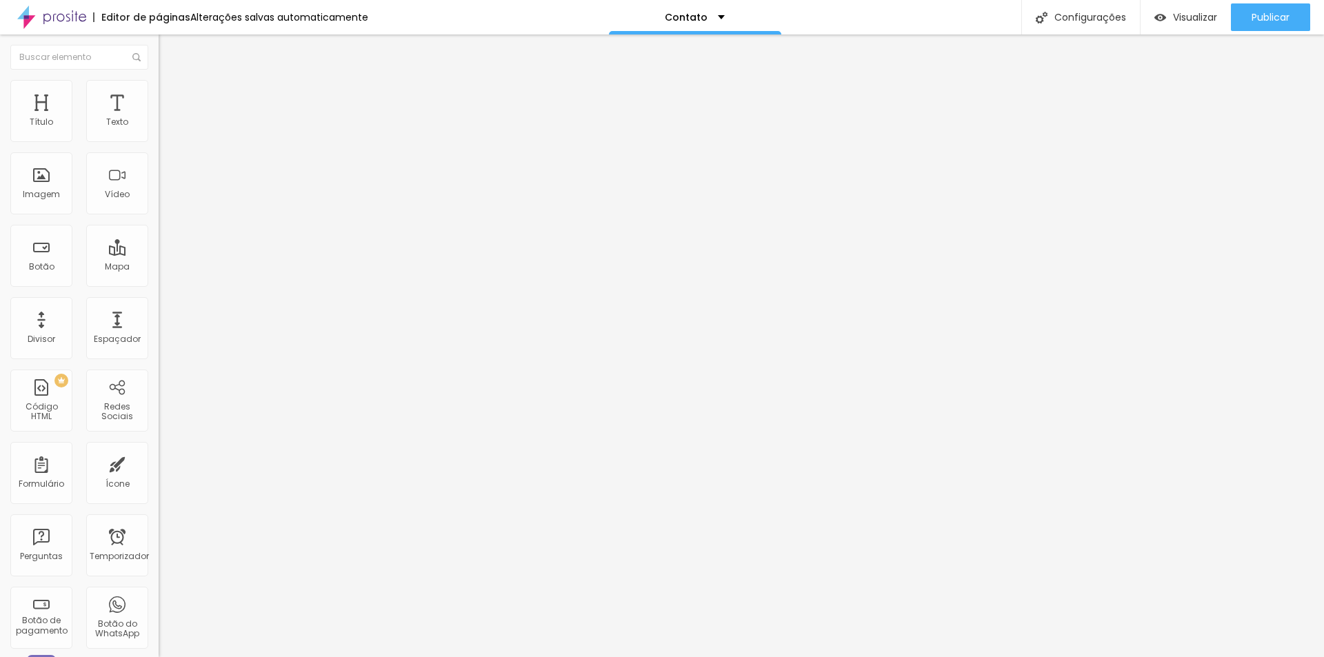
type input "100"
type input "93"
type input "88"
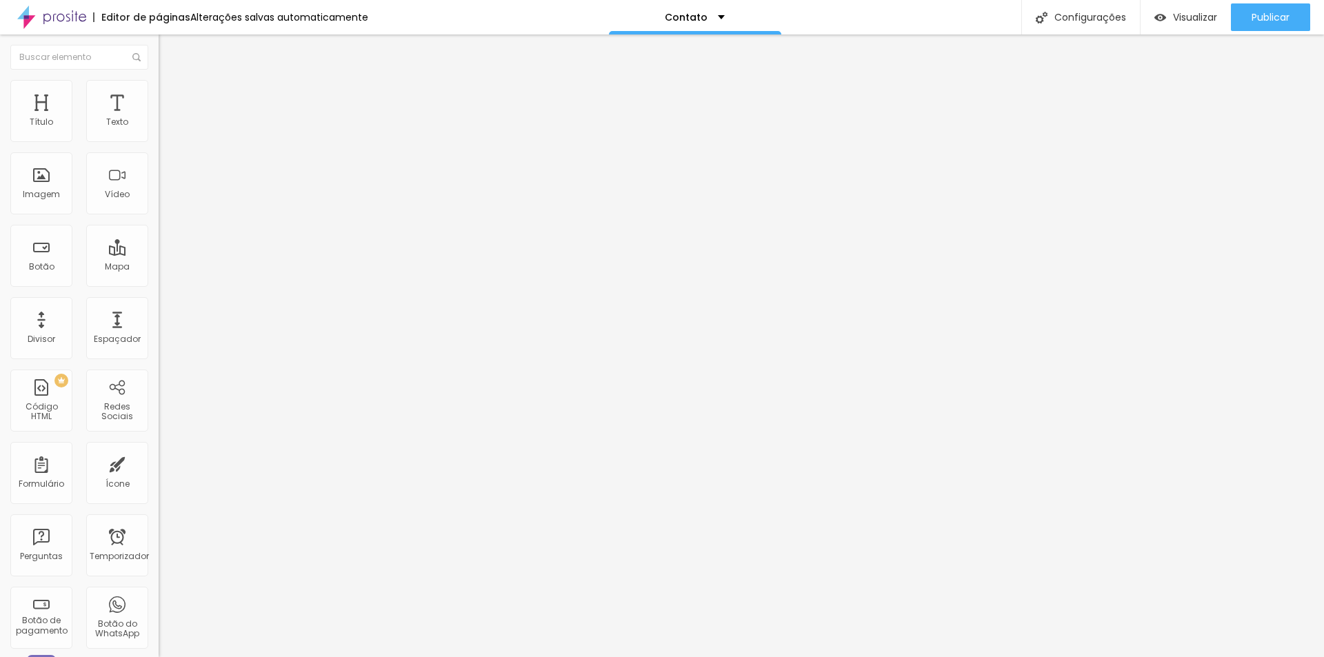
type input "81"
type input "74"
type input "67"
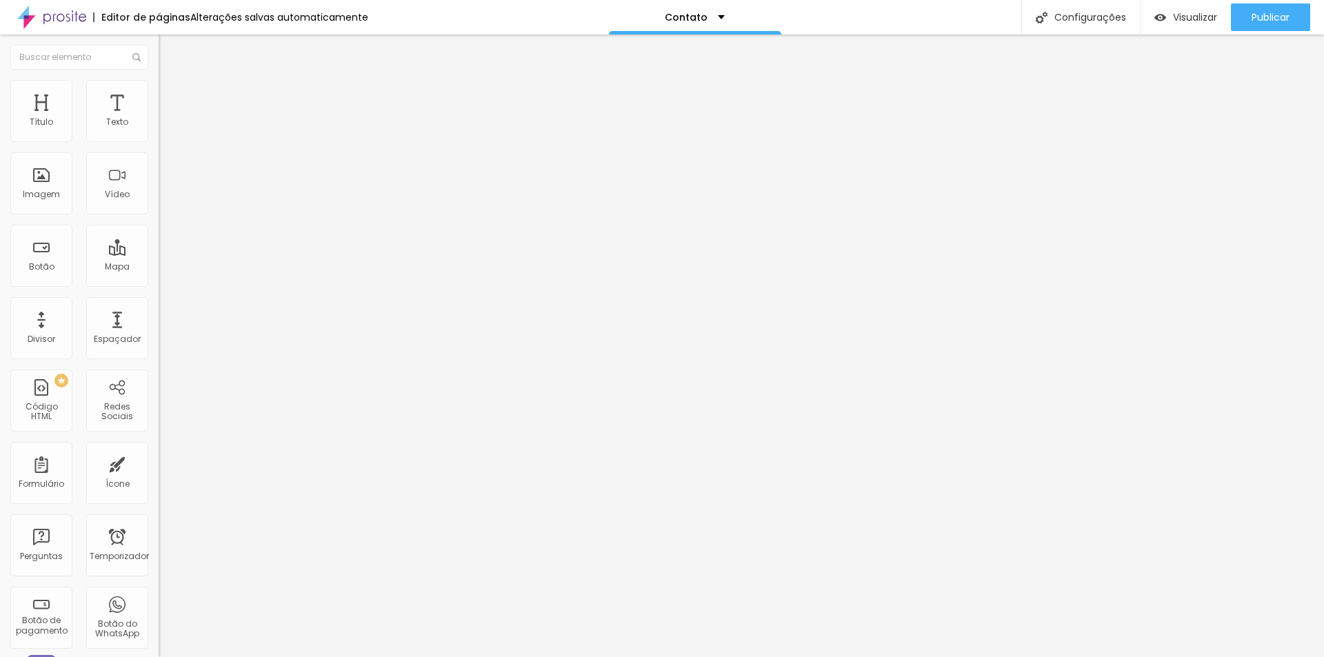
type input "67"
type input "55"
type input "43"
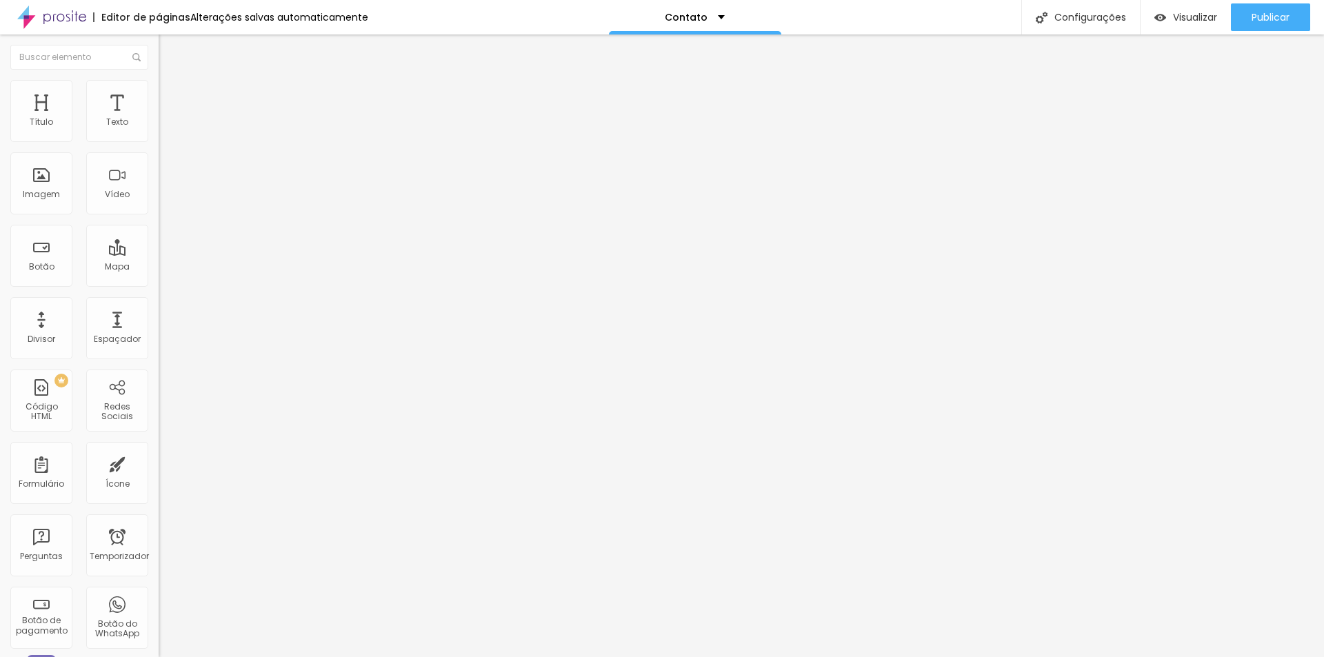
type input "33"
type input "24"
type input "16"
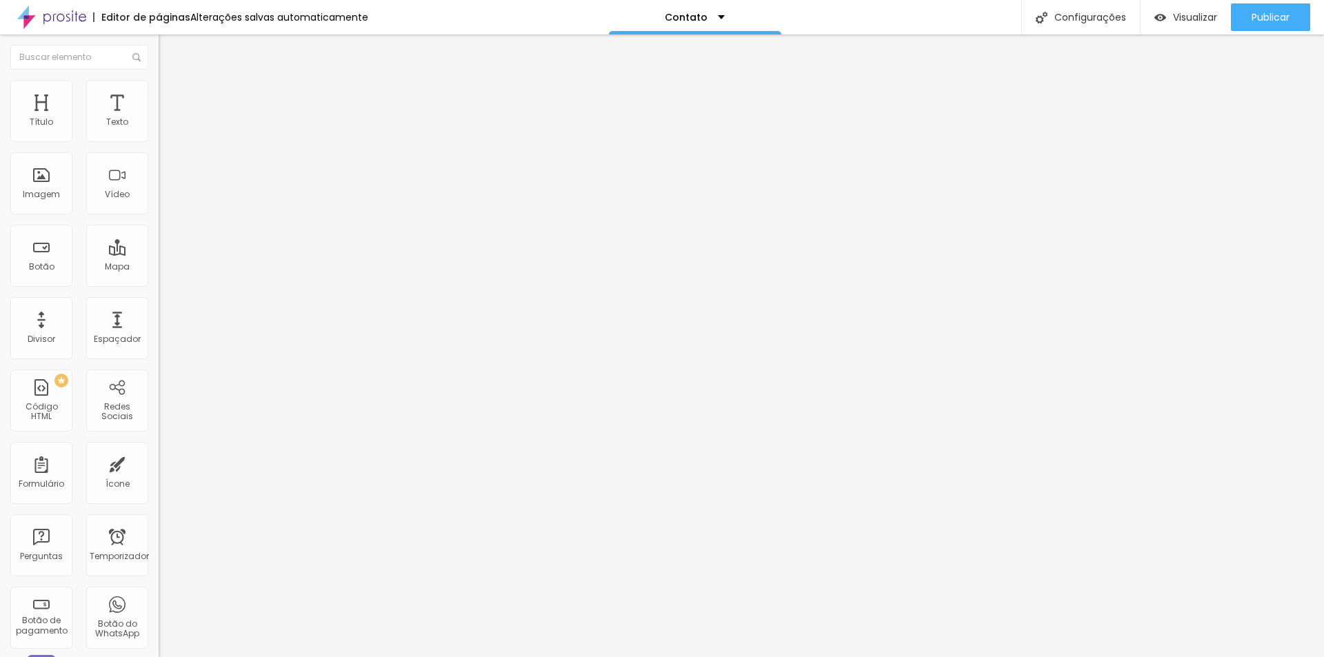
type input "16"
type input "13"
type input "7"
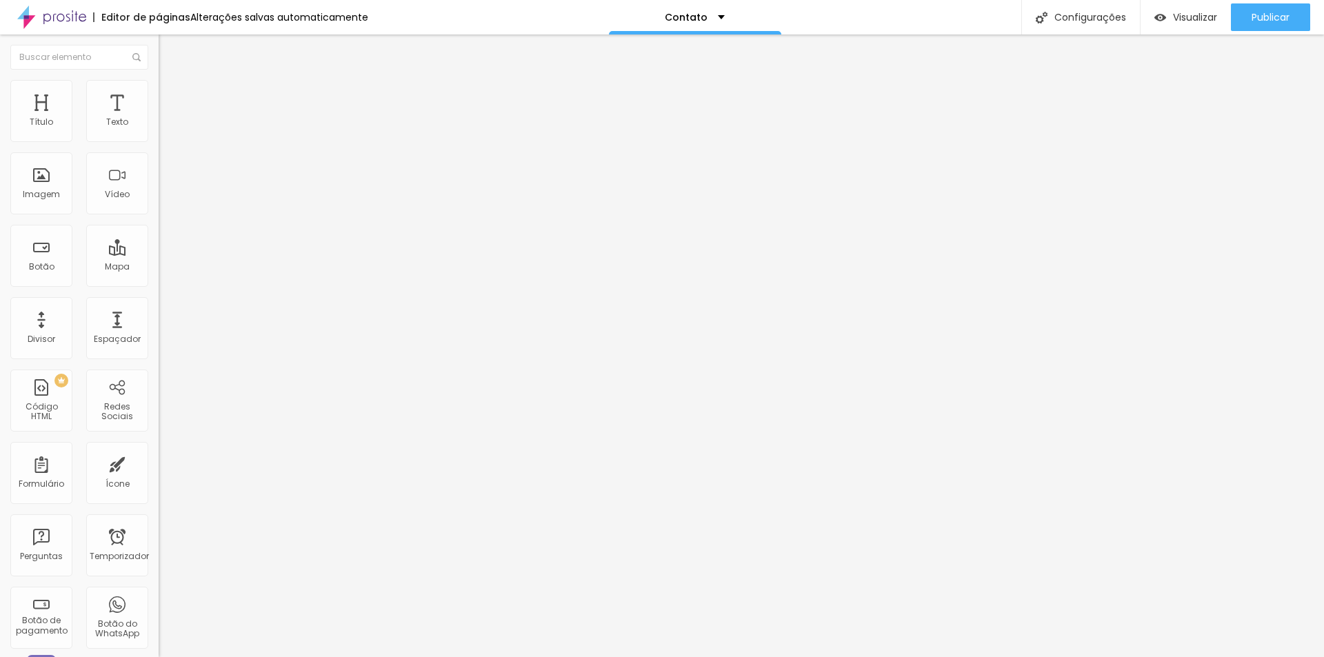
type input "3"
type input "0"
drag, startPoint x: 30, startPoint y: 159, endPoint x: 0, endPoint y: 163, distance: 30.6
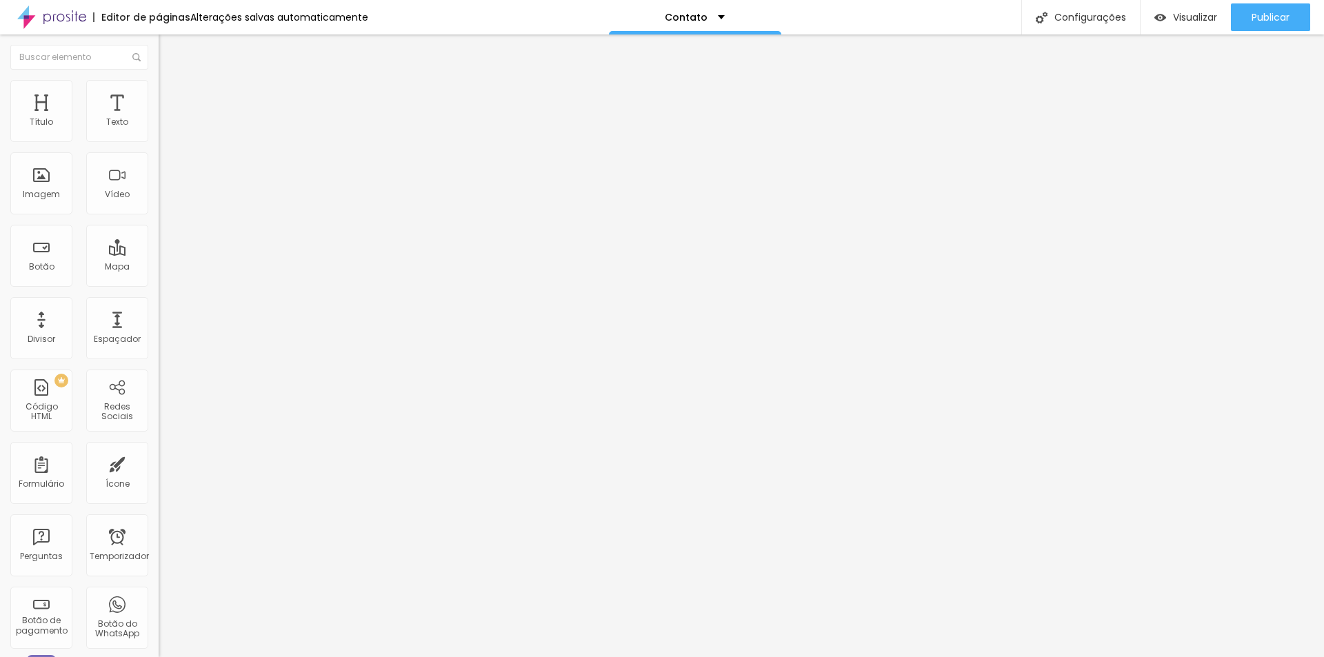
click at [159, 449] on input "range" at bounding box center [203, 454] width 89 height 11
click at [159, 91] on li "Avançado" at bounding box center [238, 87] width 159 height 14
click at [159, 79] on img at bounding box center [165, 72] width 12 height 12
click at [159, 160] on img at bounding box center [164, 155] width 10 height 10
click at [159, 138] on img at bounding box center [164, 133] width 10 height 10
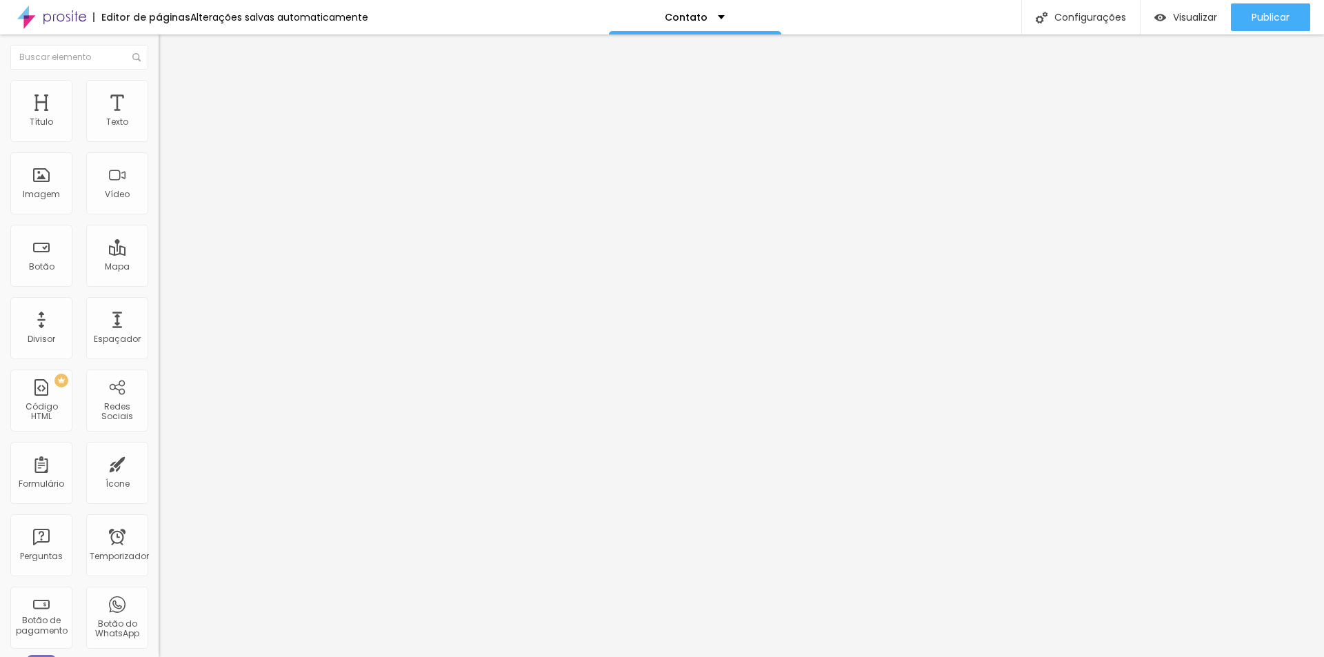
click at [159, 149] on img at bounding box center [164, 144] width 10 height 10
click at [159, 119] on img at bounding box center [163, 114] width 8 height 8
click at [159, 173] on div at bounding box center [238, 173] width 159 height 106
click at [159, 85] on img at bounding box center [165, 86] width 12 height 12
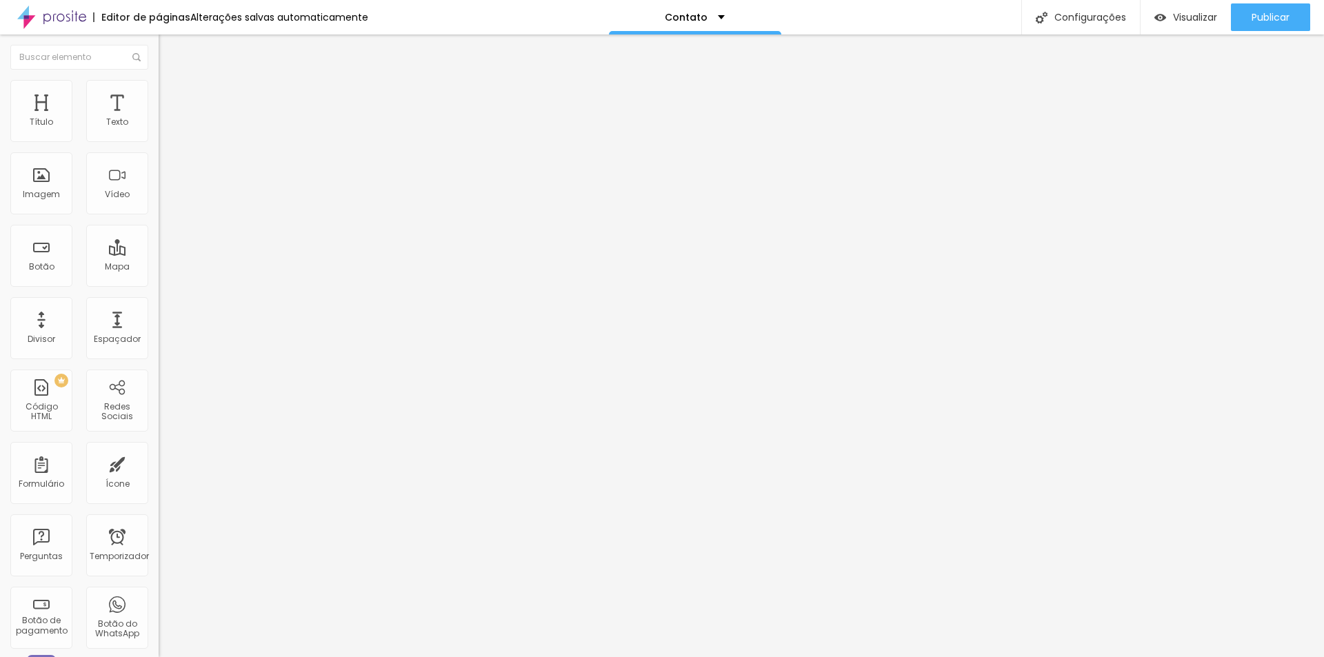
type input "2"
type input "3"
type input "4"
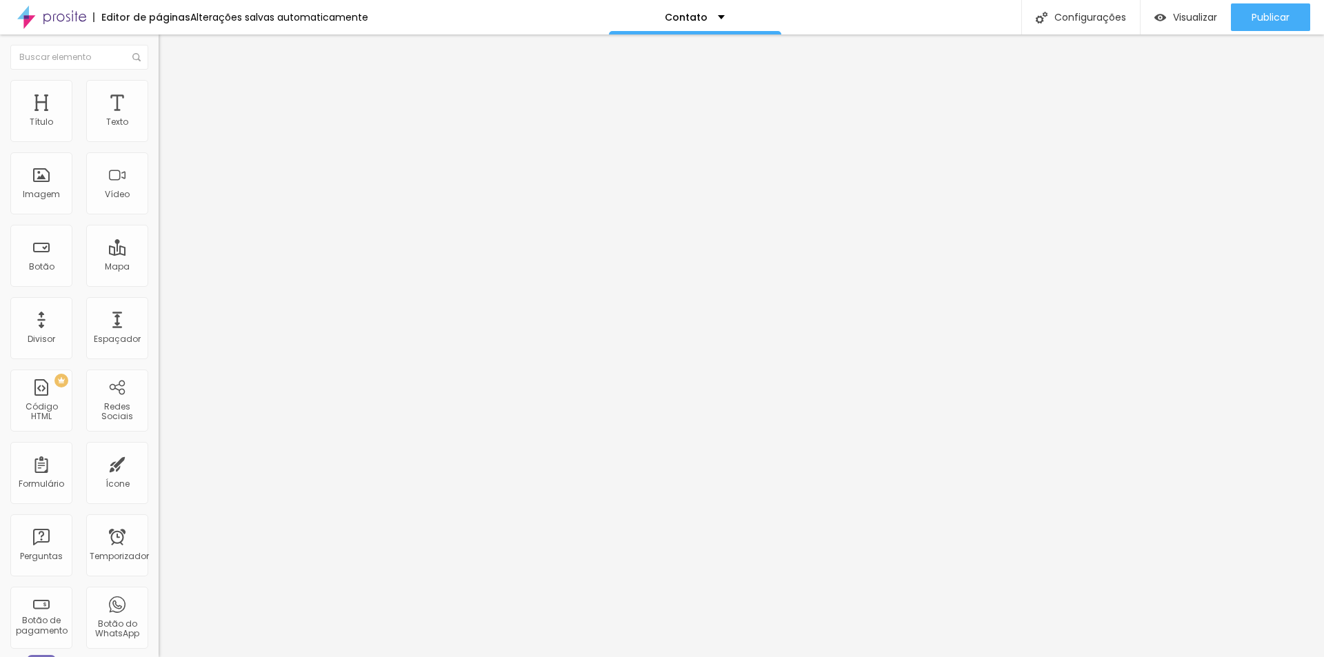
type input "4"
type input "6"
type input "9"
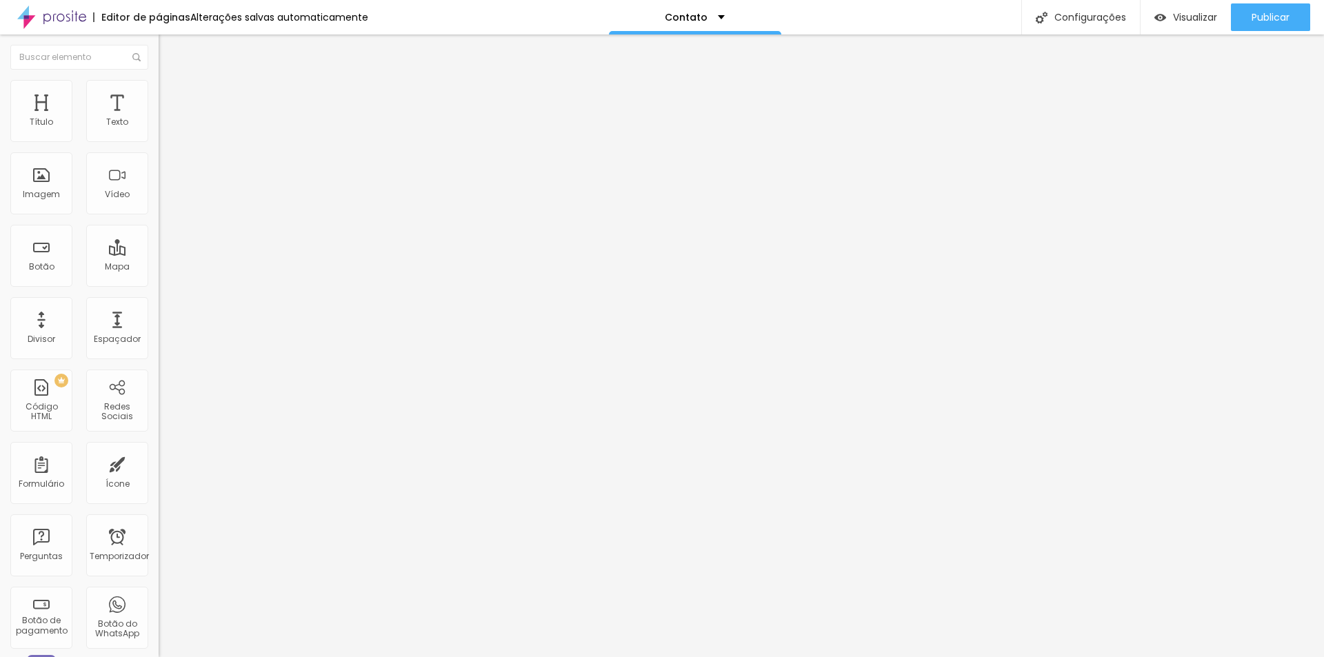
type input "14"
type input "25"
type input "38"
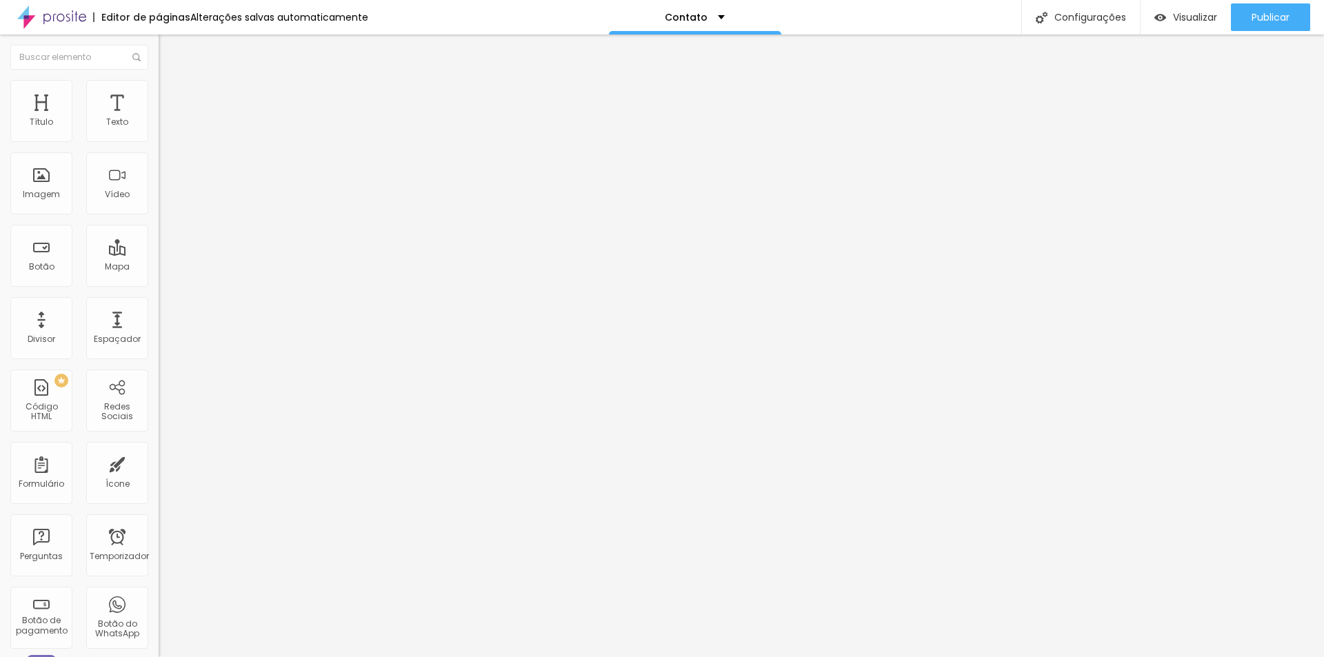
type input "38"
type input "56"
type input "73"
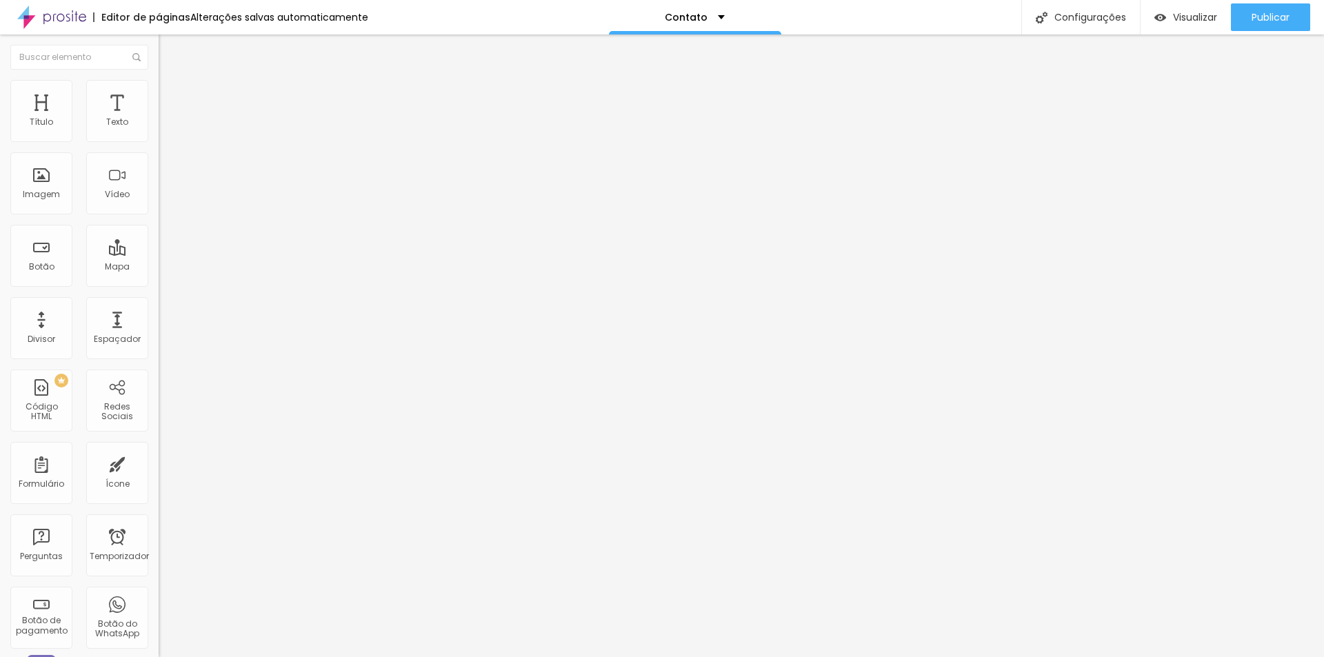
type input "88"
type input "100"
drag, startPoint x: 33, startPoint y: 134, endPoint x: 145, endPoint y: 145, distance: 112.2
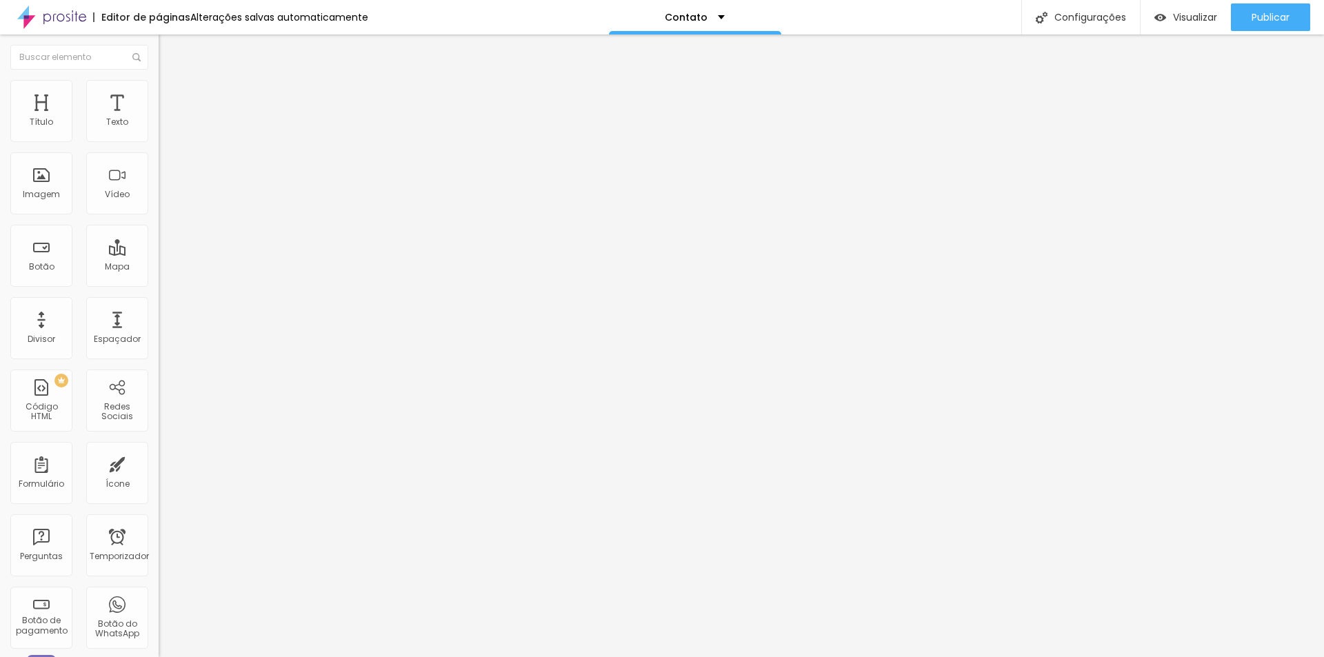
click at [159, 254] on input "range" at bounding box center [203, 259] width 89 height 11
type input "96"
type input "91"
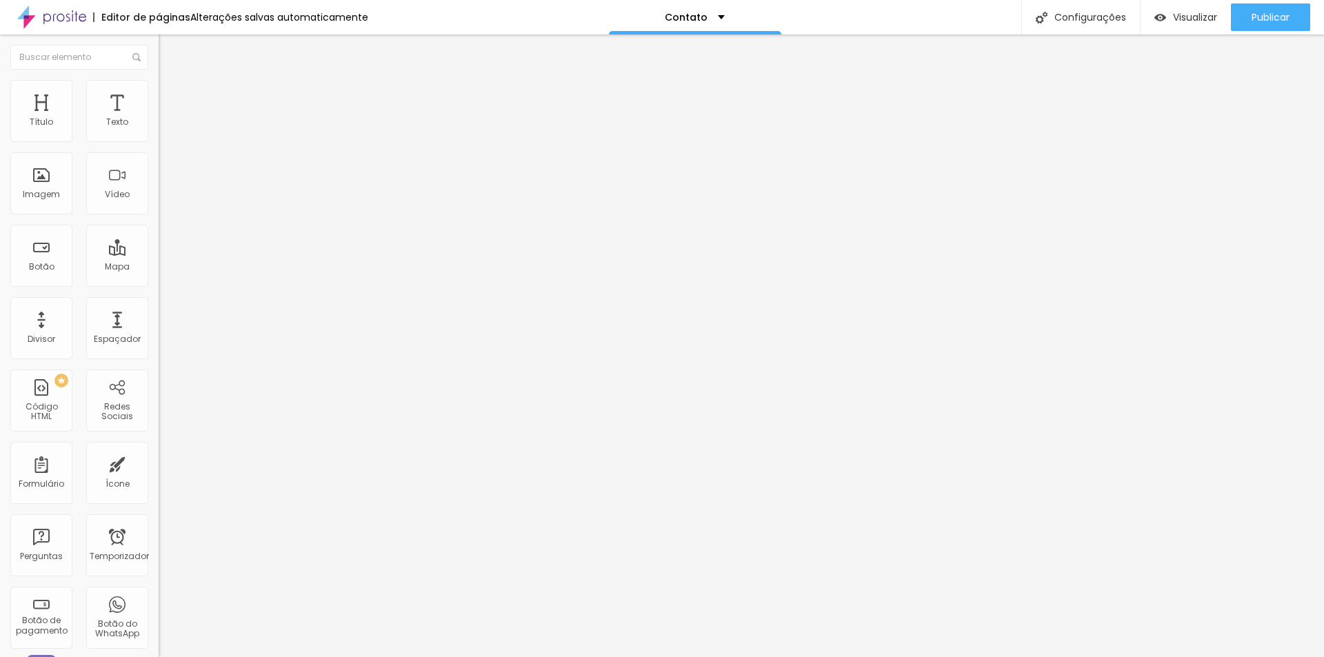
type input "85"
type input "72"
type input "63"
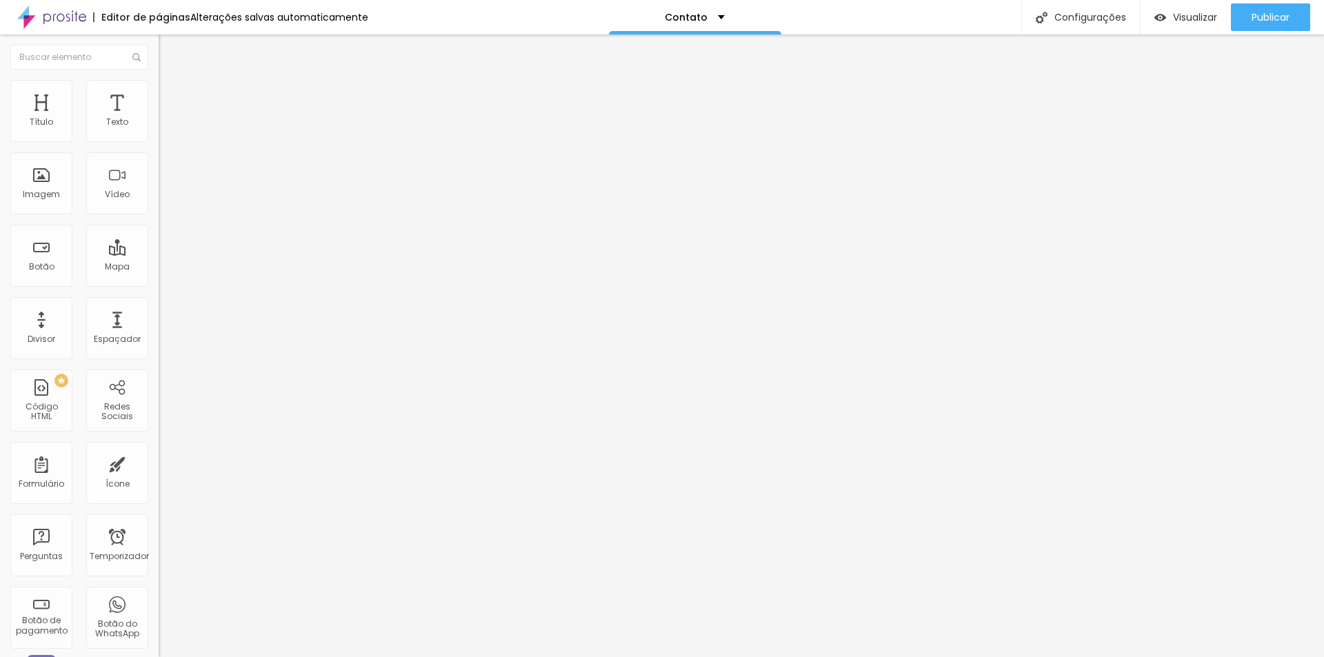
type input "63"
type input "40"
type input "35"
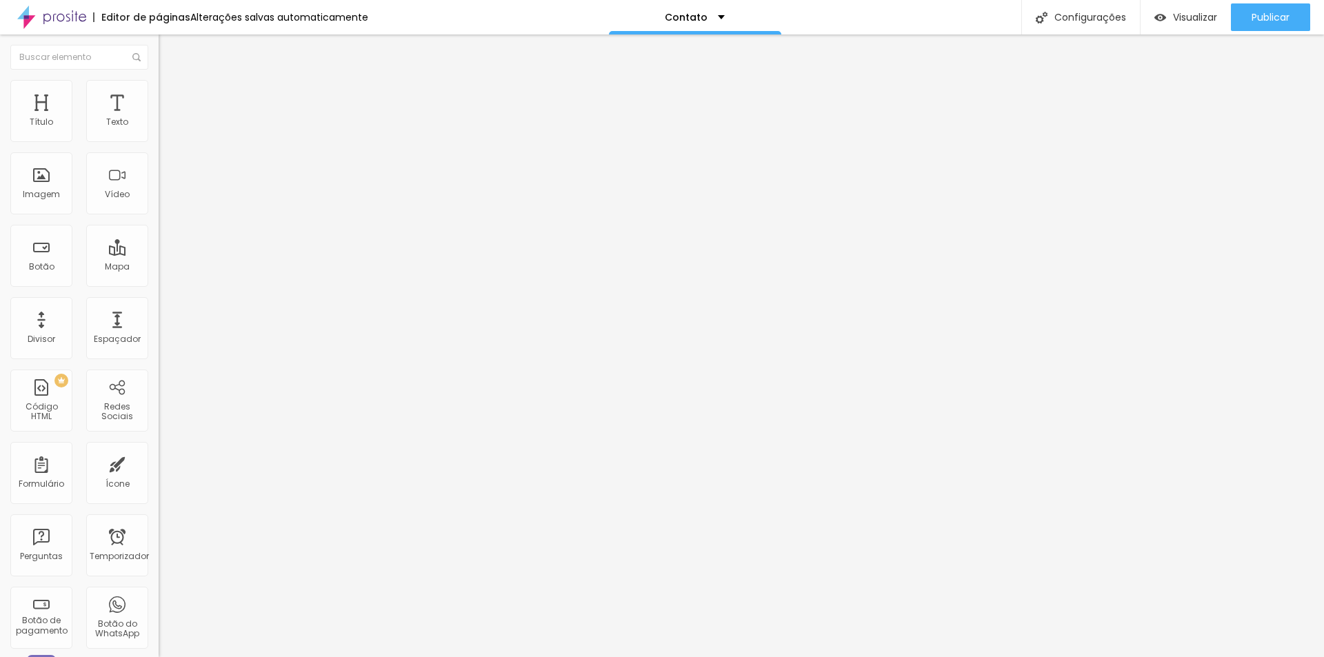
type input "33"
type input "30"
type input "25"
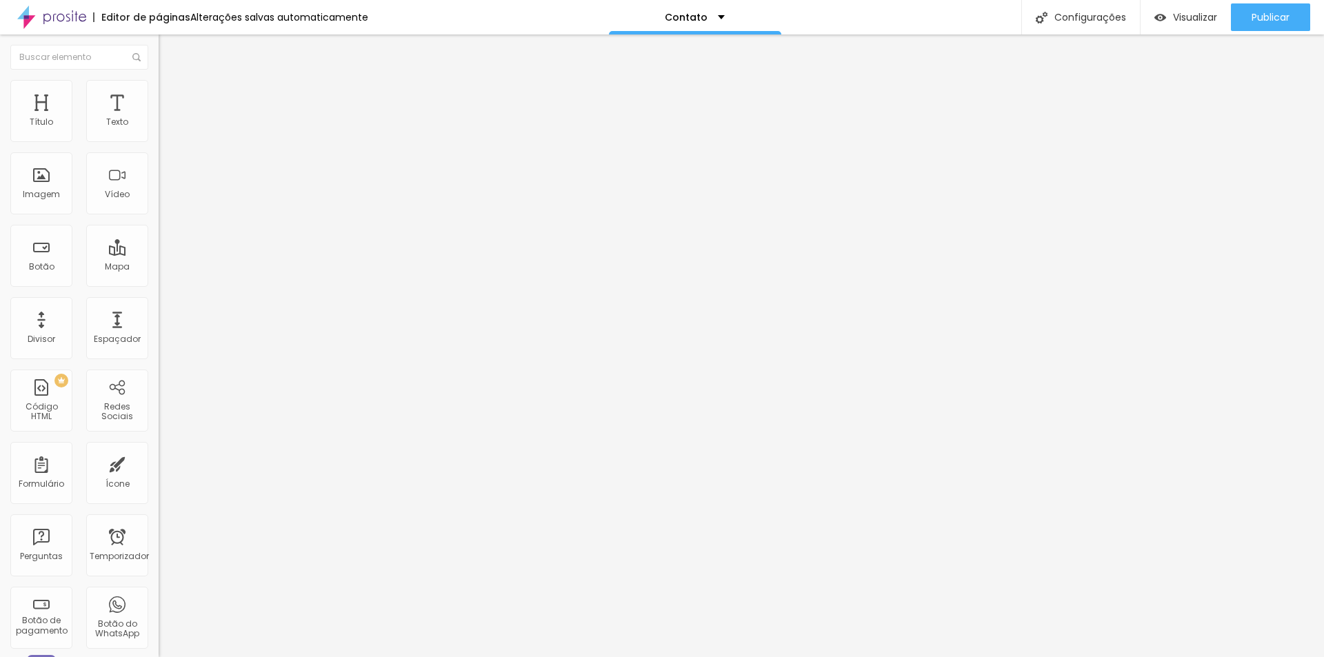
type input "25"
type input "21"
type input "17"
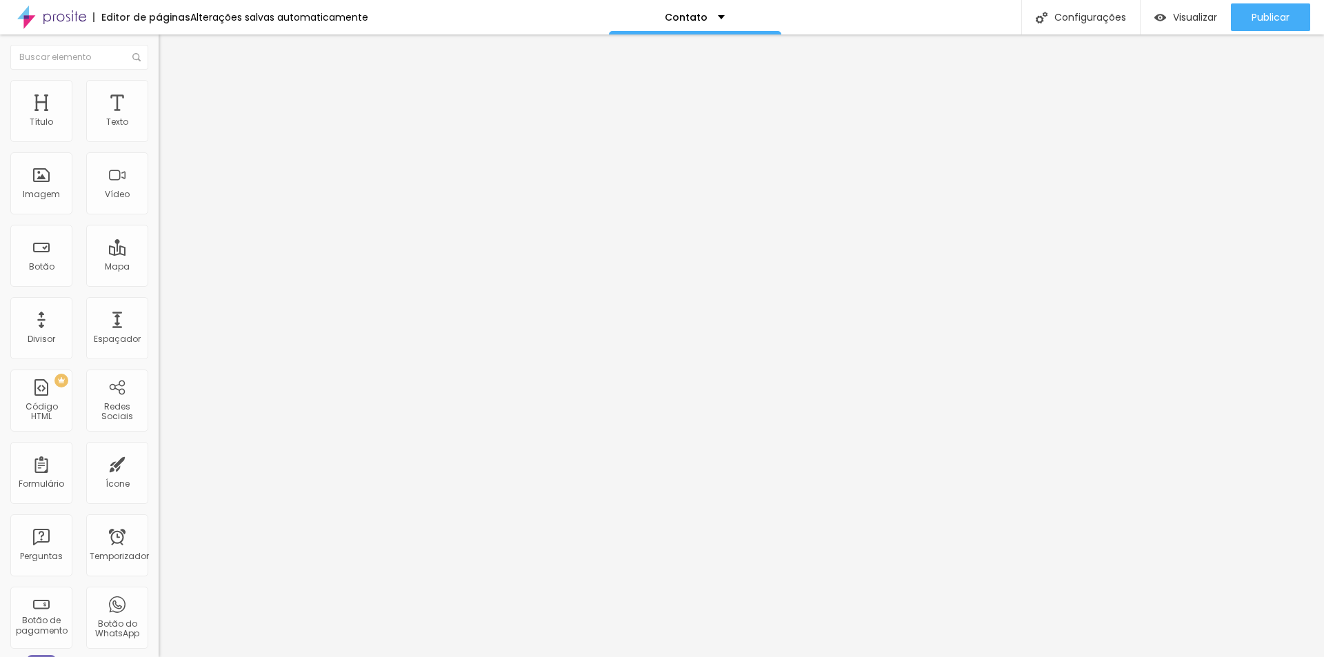
type input "14"
type input "11"
type input "7"
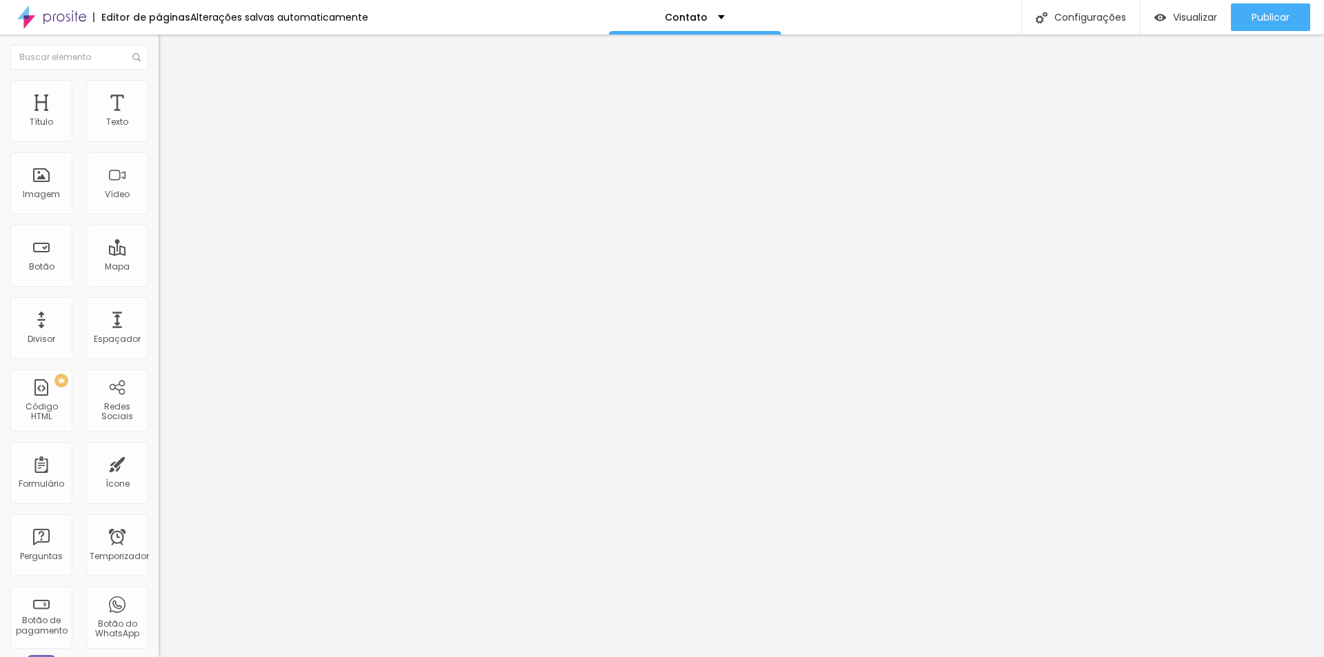
type input "7"
drag, startPoint x: 117, startPoint y: 134, endPoint x: 1, endPoint y: 159, distance: 118.6
click at [159, 254] on input "range" at bounding box center [203, 259] width 89 height 11
click at [171, 95] on font "Avançado" at bounding box center [194, 89] width 46 height 12
click at [171, 81] on font "Conteúdo" at bounding box center [192, 76] width 43 height 12
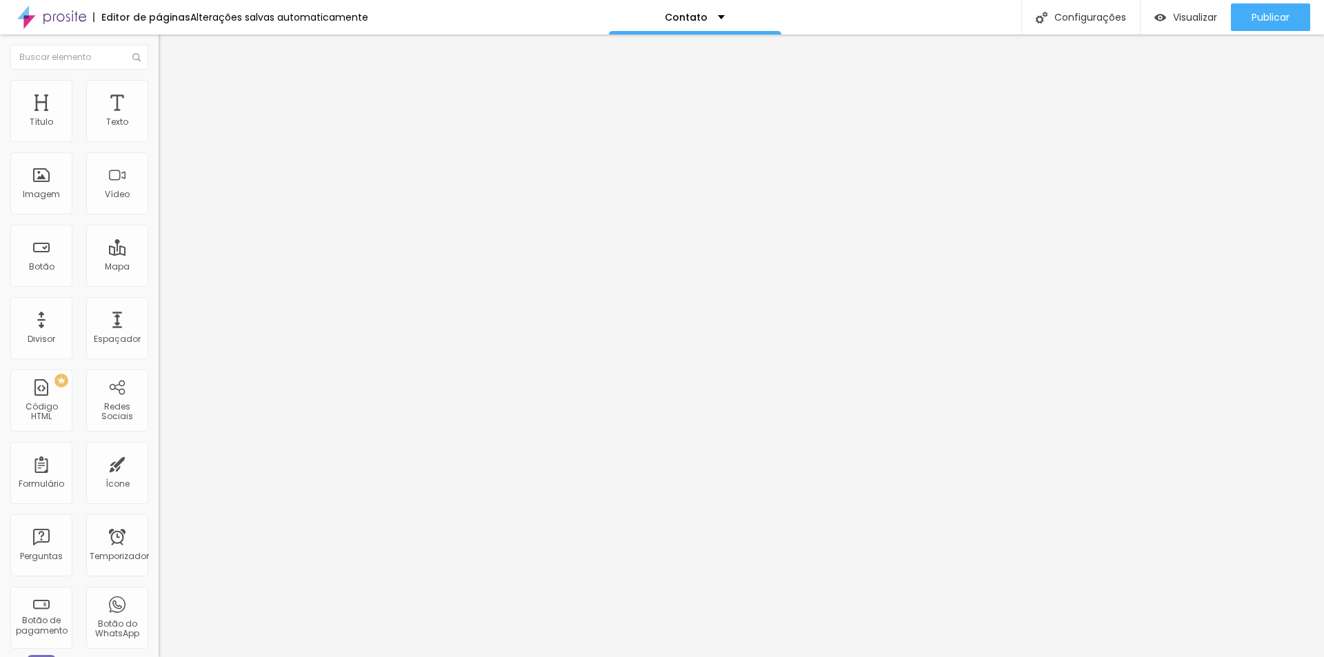
click at [159, 86] on img at bounding box center [165, 86] width 12 height 12
click at [159, 125] on font "Encaixotado" at bounding box center [186, 120] width 54 height 12
click at [159, 147] on span "Completo" at bounding box center [180, 141] width 42 height 12
click at [46, 397] on div "PREMIUM Código HTML" at bounding box center [41, 401] width 62 height 62
click at [159, 90] on li "Avançado" at bounding box center [238, 87] width 159 height 14
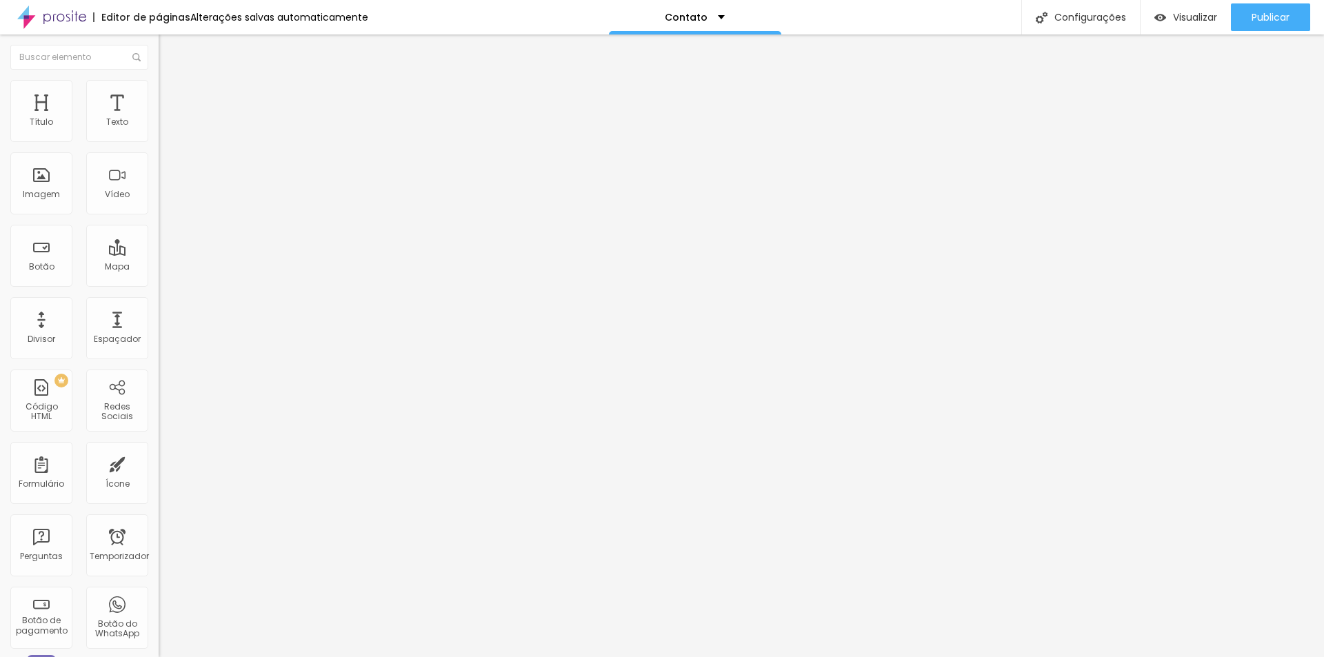
drag, startPoint x: 32, startPoint y: 134, endPoint x: 0, endPoint y: 132, distance: 31.8
click at [159, 254] on input "range" at bounding box center [203, 259] width 89 height 11
click at [1262, 14] on font "Publicar" at bounding box center [1270, 17] width 38 height 14
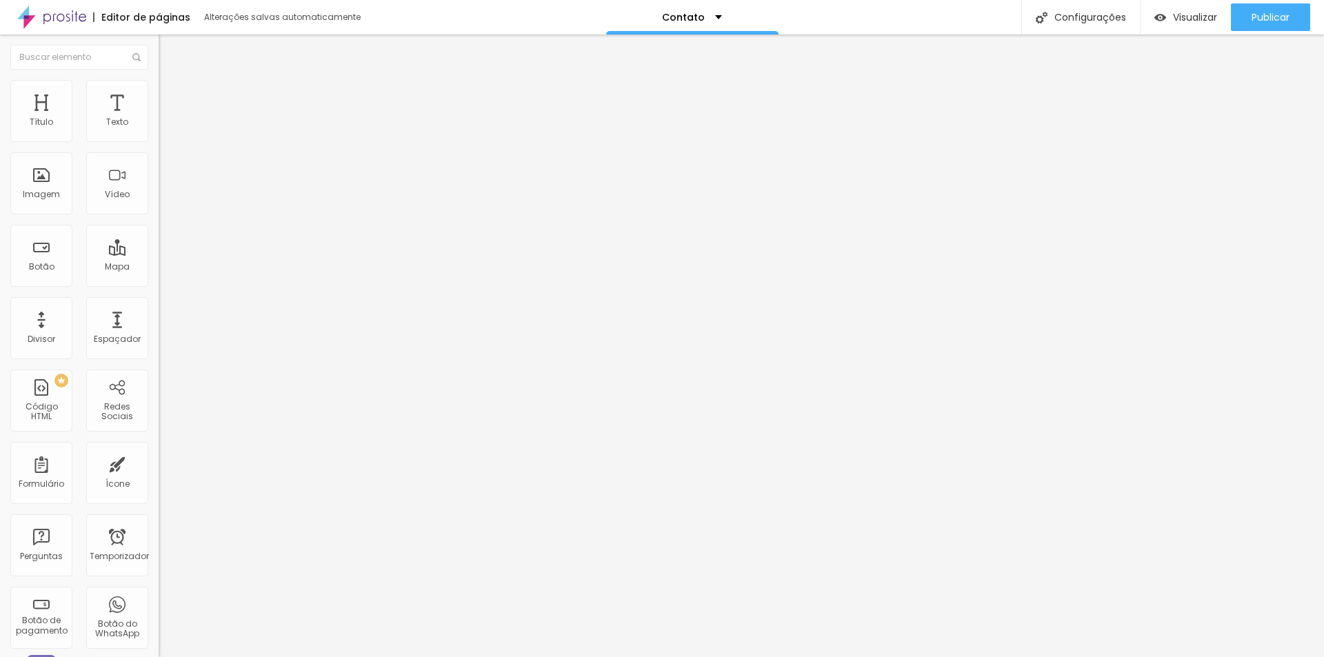
click at [159, 119] on img at bounding box center [163, 114] width 8 height 8
click at [159, 183] on div at bounding box center [238, 173] width 159 height 106
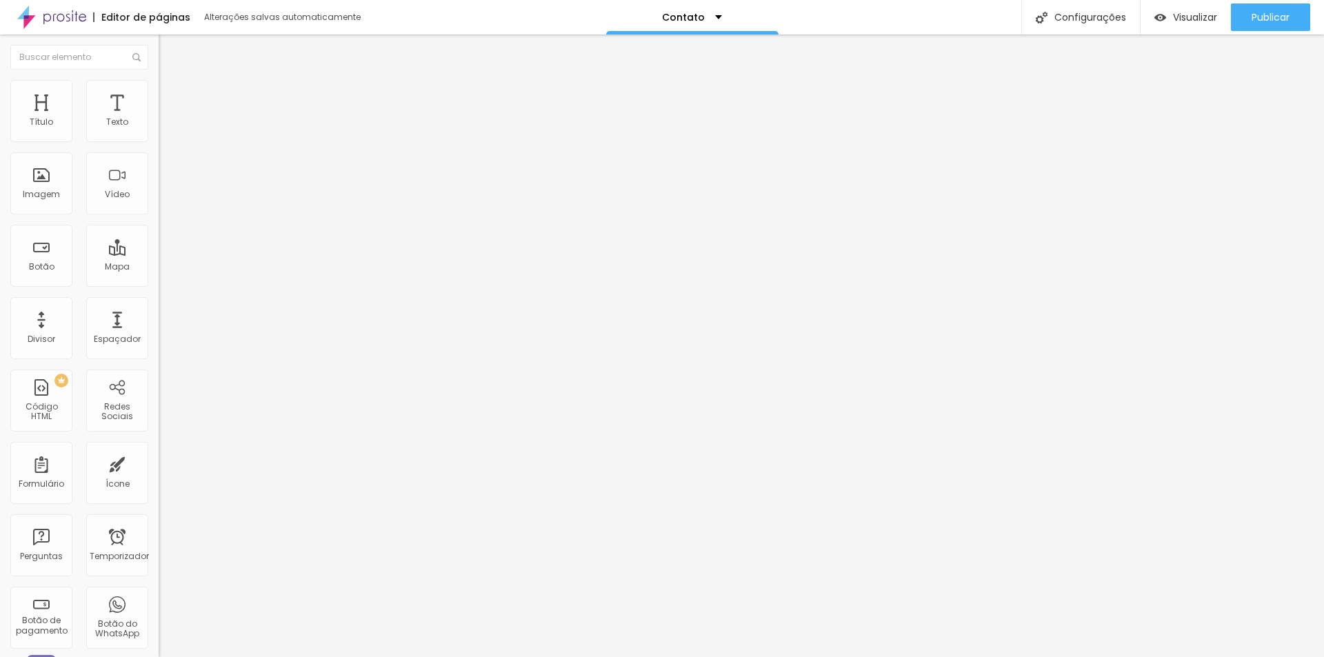
scroll to position [0, 885]
click at [1278, 24] on div "Publicar" at bounding box center [1270, 17] width 38 height 28
click at [159, 138] on img at bounding box center [164, 133] width 10 height 10
click at [1264, 17] on font "Publicar" at bounding box center [1270, 17] width 38 height 14
click at [159, 177] on div at bounding box center [238, 173] width 159 height 106
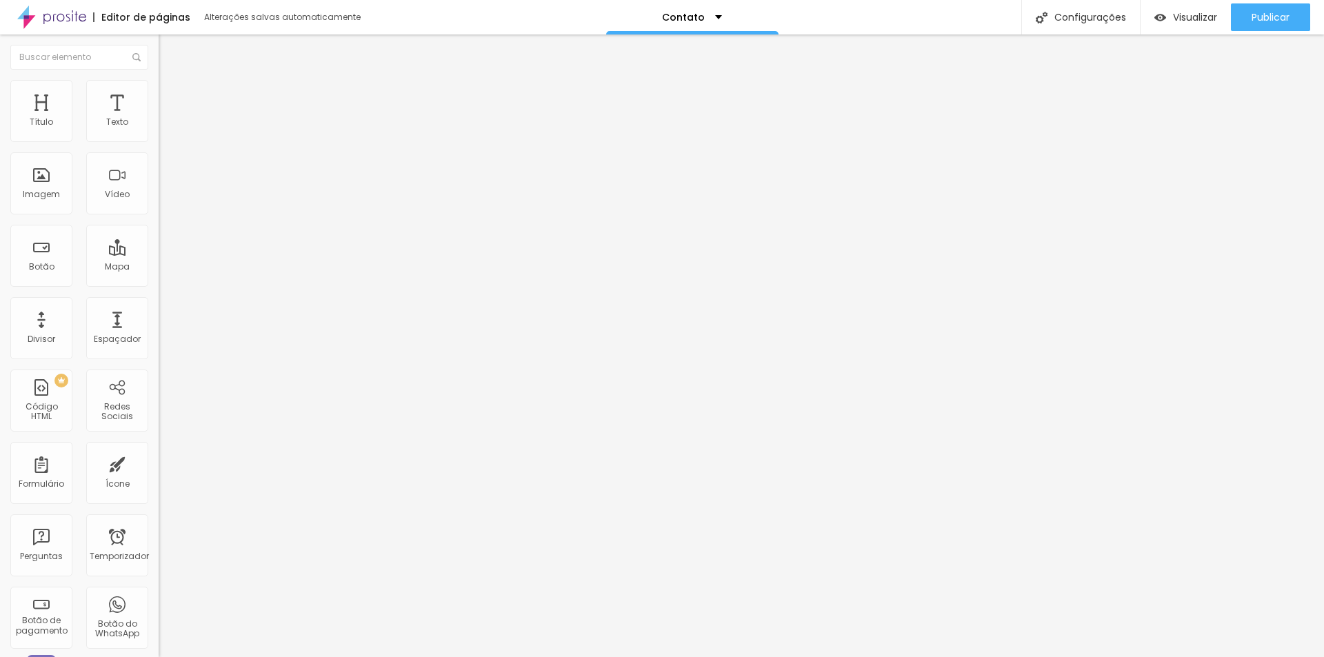
scroll to position [0, 1717]
click at [159, 119] on img at bounding box center [163, 114] width 8 height 8
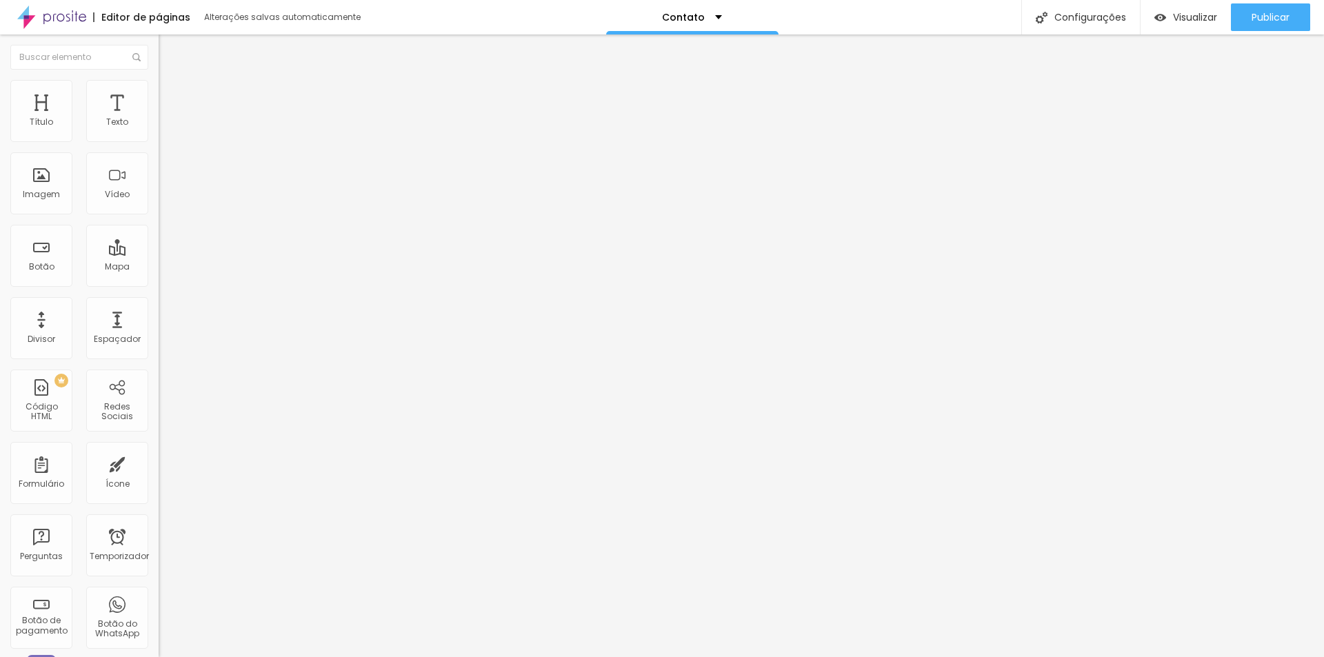
drag, startPoint x: 649, startPoint y: 161, endPoint x: 667, endPoint y: 161, distance: 18.6
click at [159, 80] on img at bounding box center [165, 86] width 12 height 12
click at [159, 79] on img at bounding box center [165, 72] width 12 height 12
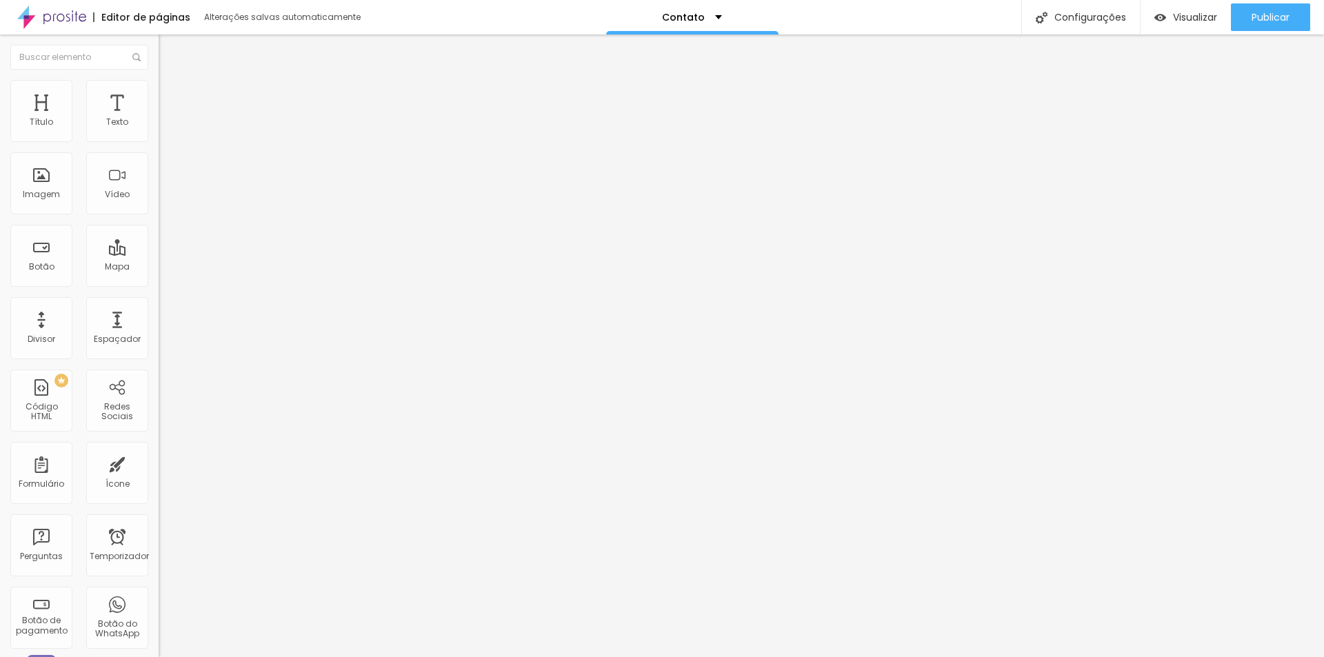
click at [159, 171] on div at bounding box center [238, 173] width 159 height 106
click at [1265, 23] on font "Publicar" at bounding box center [1270, 17] width 38 height 14
click at [159, 176] on div at bounding box center [238, 173] width 159 height 106
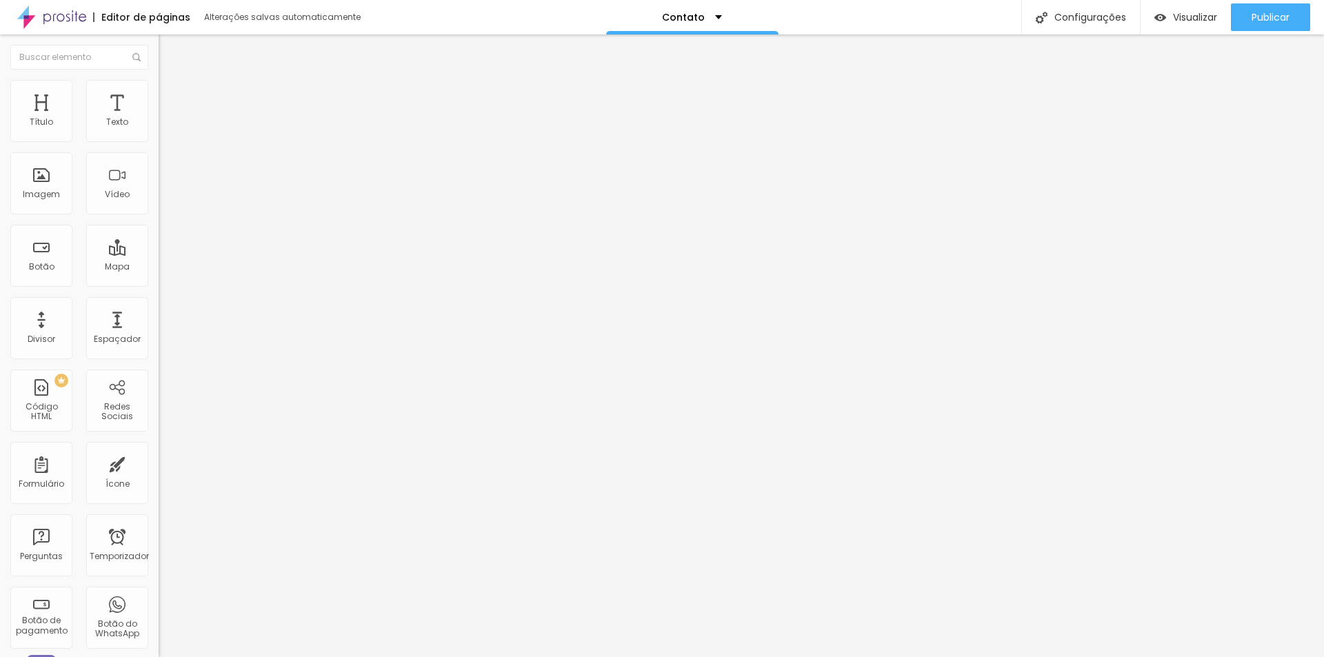
click at [159, 119] on img at bounding box center [163, 114] width 8 height 8
drag, startPoint x: 820, startPoint y: 160, endPoint x: 362, endPoint y: 165, distance: 457.8
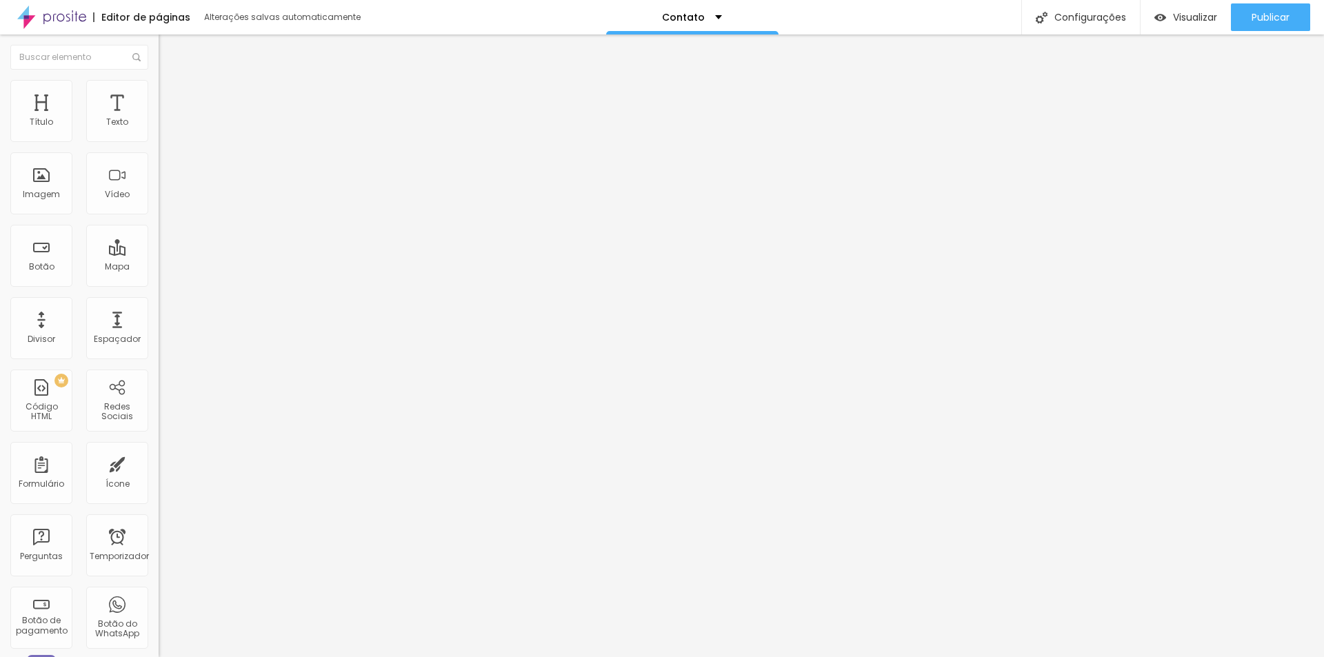
drag, startPoint x: 515, startPoint y: 159, endPoint x: 523, endPoint y: 162, distance: 8.1
click at [1259, 21] on font "Publicar" at bounding box center [1270, 17] width 38 height 14
click at [92, 174] on div "< iframe src = "[URL][DOMAIN_NAME]" largura = "100%" altura = "1200" frameborde…" at bounding box center [242, 168] width 1029 height 96
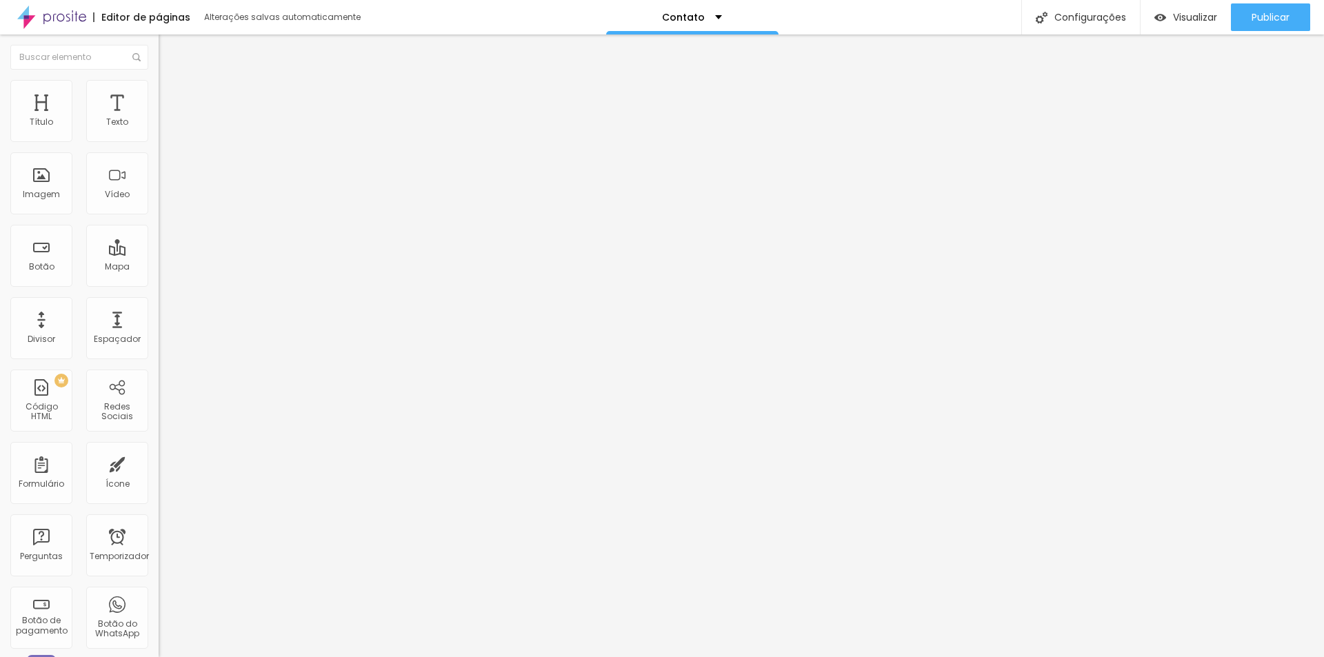
scroll to position [0, 0]
drag, startPoint x: 118, startPoint y: 162, endPoint x: 0, endPoint y: 159, distance: 117.9
click at [159, 159] on div "Código HTML 0 caracteres 1 < iframe src = "[URL][DOMAIN_NAME]" largura = "100%"…" at bounding box center [238, 128] width 159 height 68
click at [87, 161] on div "< iframe src = "[URL][DOMAIN_NAME]" largura = "640" altura = "2208" frameborder…" at bounding box center [96, 168] width 1020 height 96
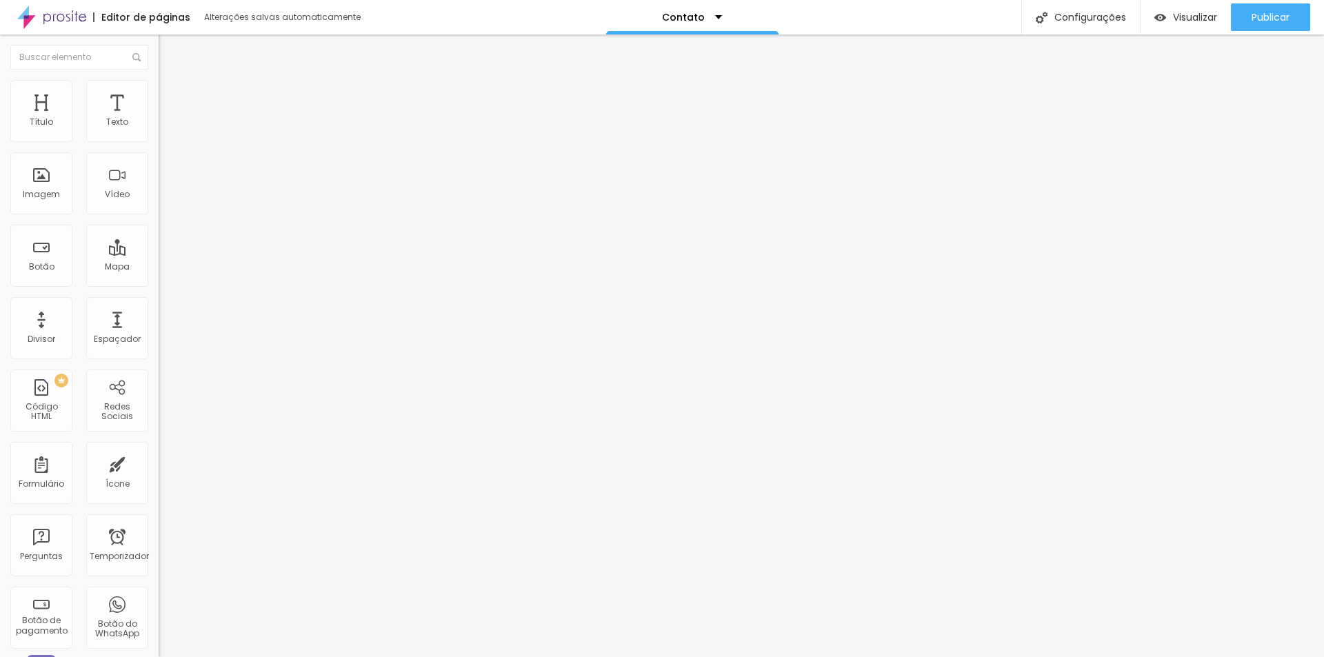
scroll to position [0, 0]
click at [159, 174] on div at bounding box center [238, 173] width 159 height 106
click at [1267, 21] on font "Publicar" at bounding box center [1270, 17] width 38 height 14
click at [159, 174] on div at bounding box center [238, 173] width 159 height 106
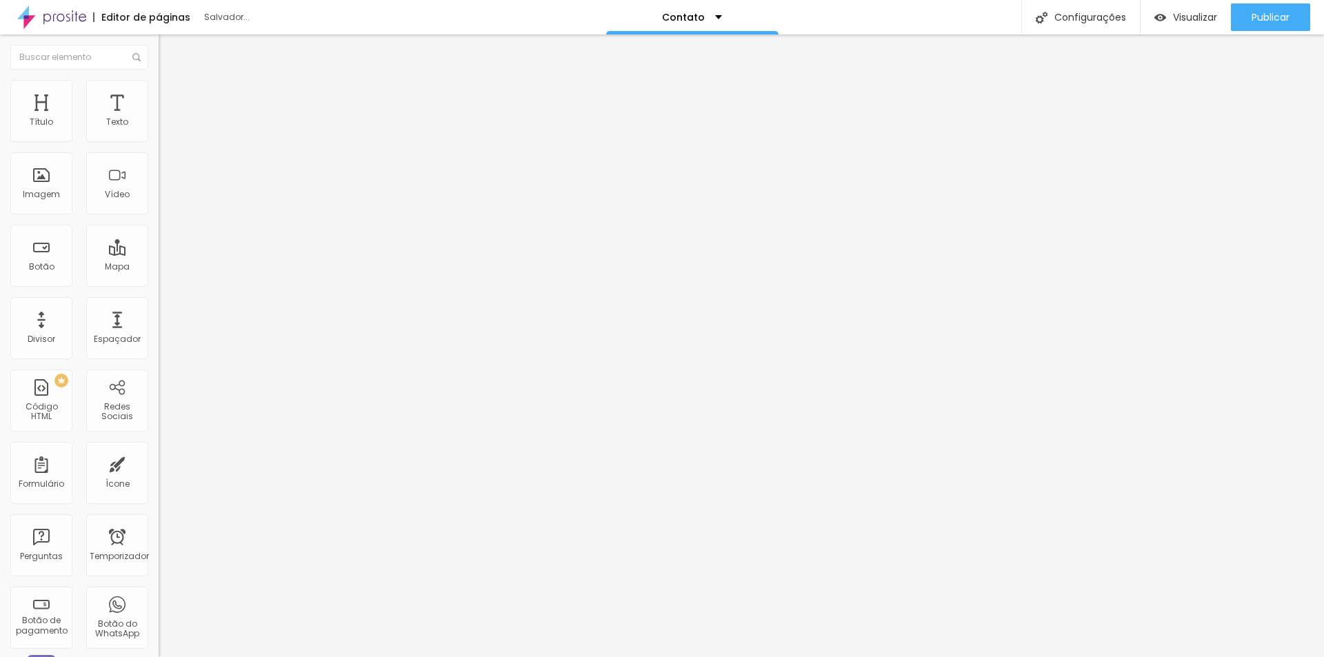
click at [159, 170] on div at bounding box center [238, 173] width 159 height 106
click at [169, 48] on img "button" at bounding box center [174, 50] width 11 height 11
click at [159, 179] on div at bounding box center [238, 173] width 159 height 106
click at [1261, 18] on font "Publicar" at bounding box center [1270, 17] width 38 height 14
click at [169, 48] on img "button" at bounding box center [174, 50] width 11 height 11
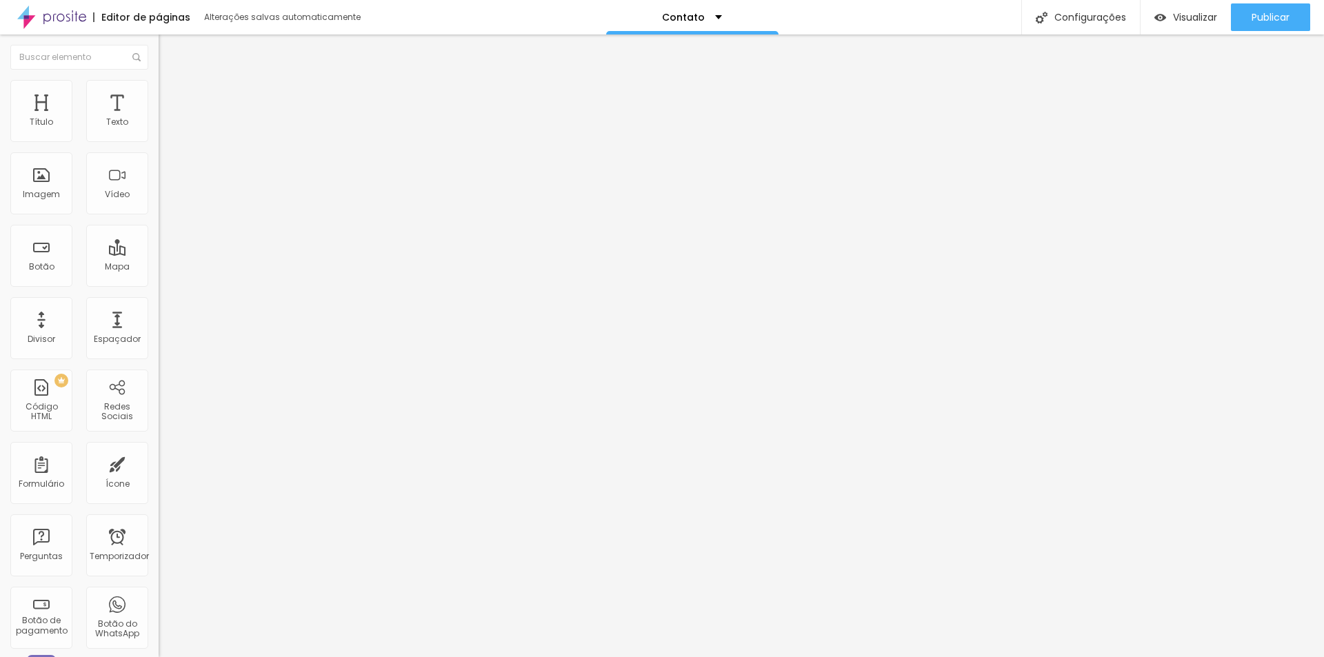
click at [167, 119] on font "Adicionar imagem" at bounding box center [207, 113] width 81 height 12
click at [171, 95] on font "Estilo" at bounding box center [181, 89] width 21 height 12
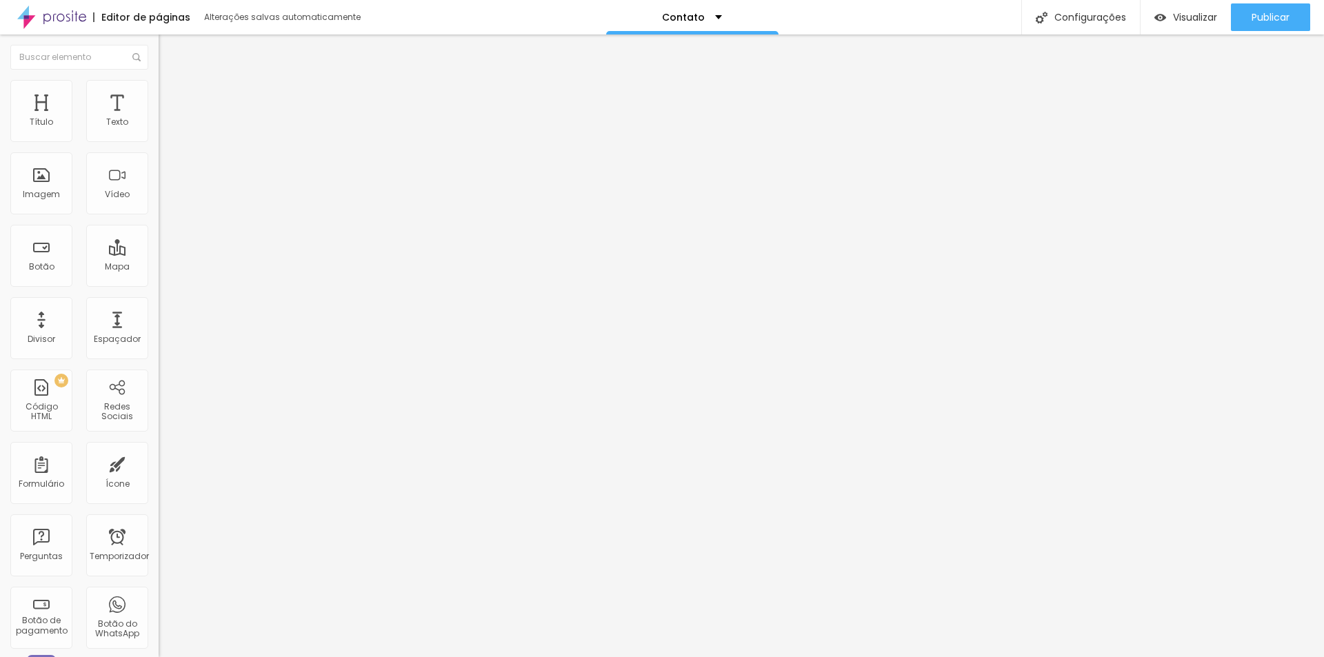
type input "95"
type input "90"
type input "85"
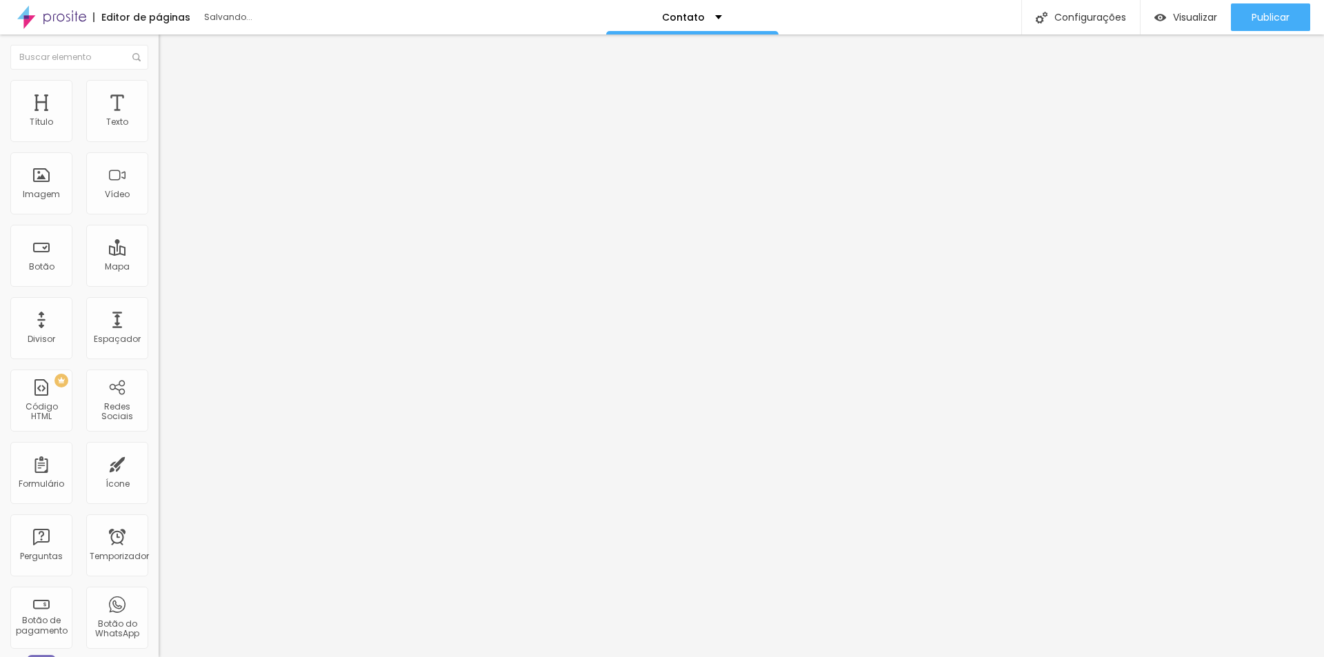
type input "85"
type input "80"
type input "75"
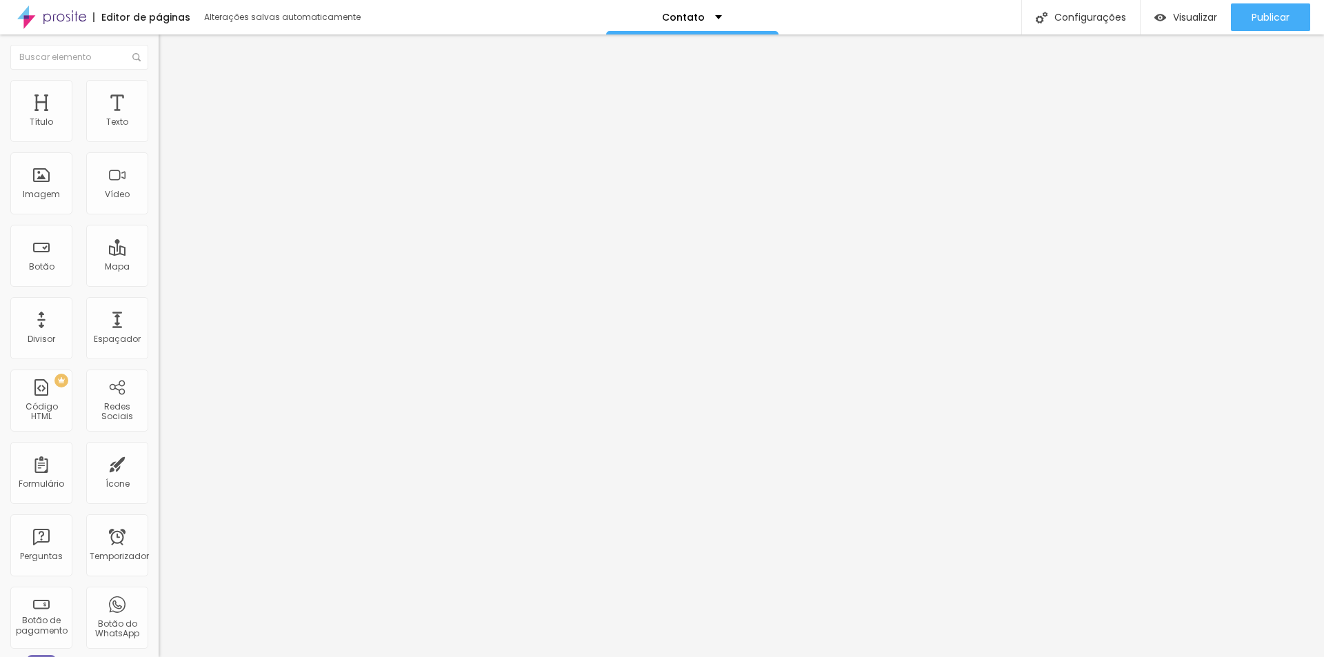
type input "70"
type input "65"
type input "60"
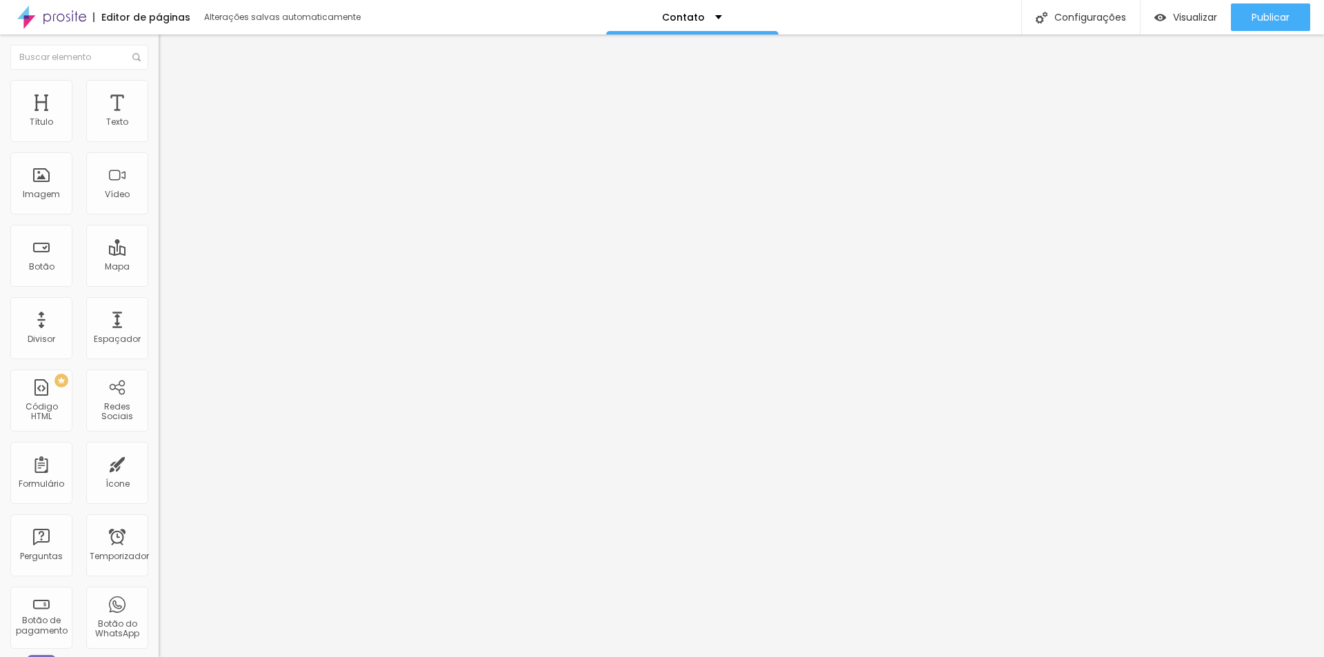
type input "60"
type input "55"
type input "50"
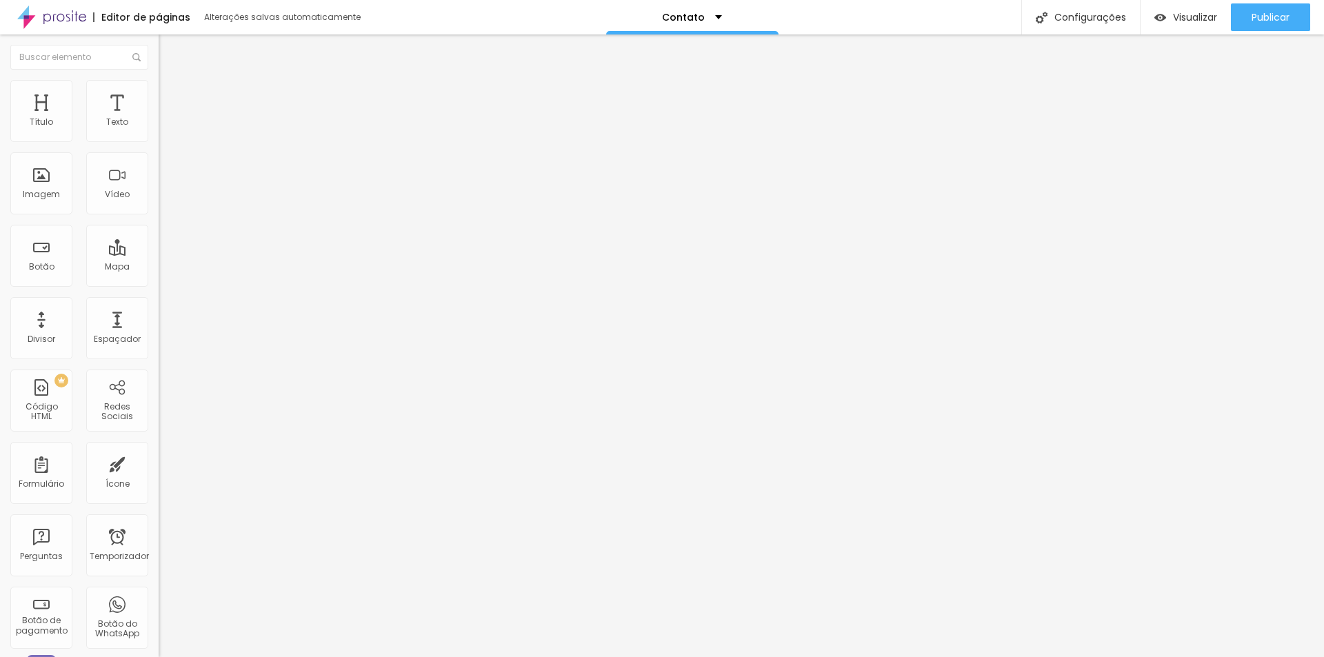
type input "45"
type input "40"
drag, startPoint x: 141, startPoint y: 150, endPoint x: 60, endPoint y: 141, distance: 81.8
type input "40"
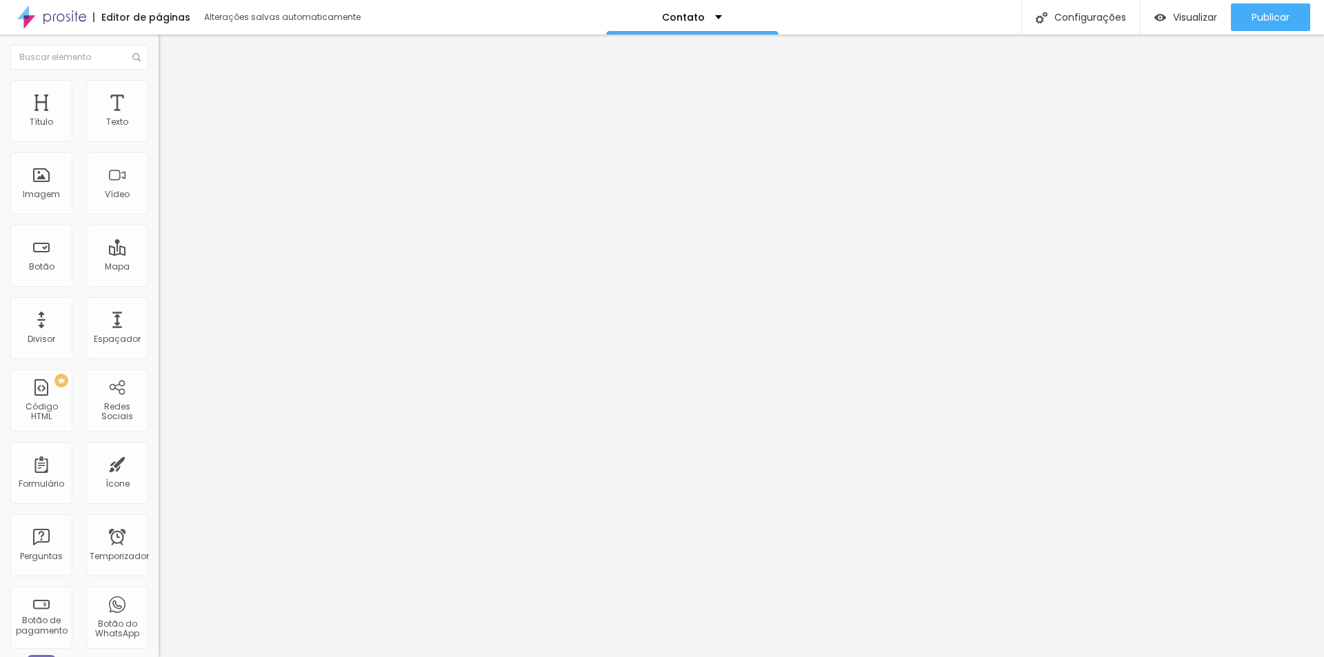
click at [159, 141] on input "range" at bounding box center [203, 135] width 89 height 11
drag, startPoint x: 110, startPoint y: 132, endPoint x: 77, endPoint y: 129, distance: 33.2
click at [159, 129] on div "Tamanho 40 px %" at bounding box center [238, 125] width 159 height 35
type input "45"
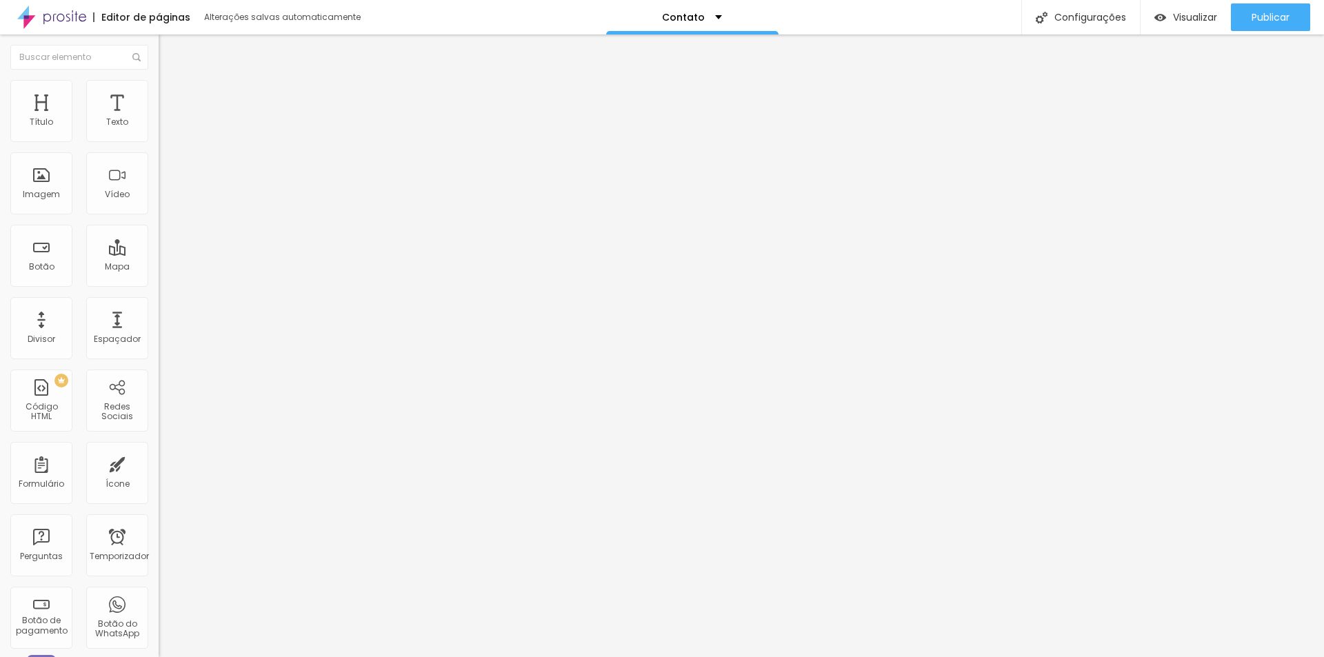
type input "50"
type input "55"
type input "60"
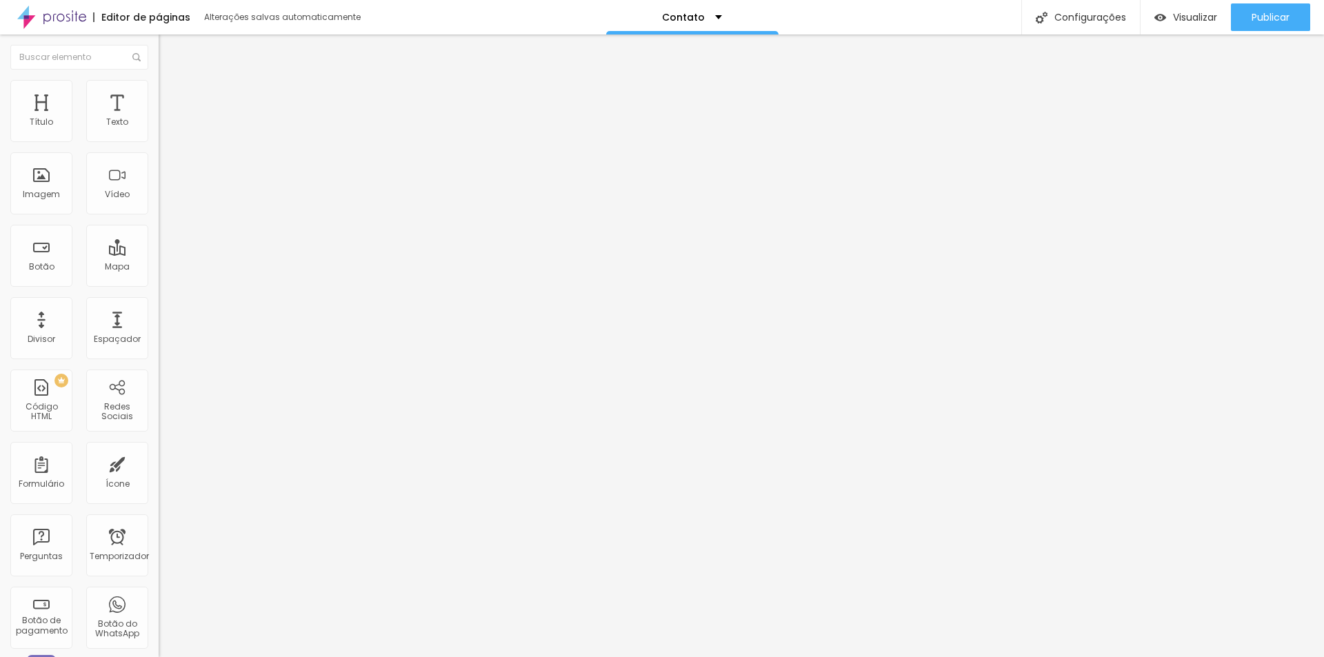
type input "60"
type input "70"
type input "75"
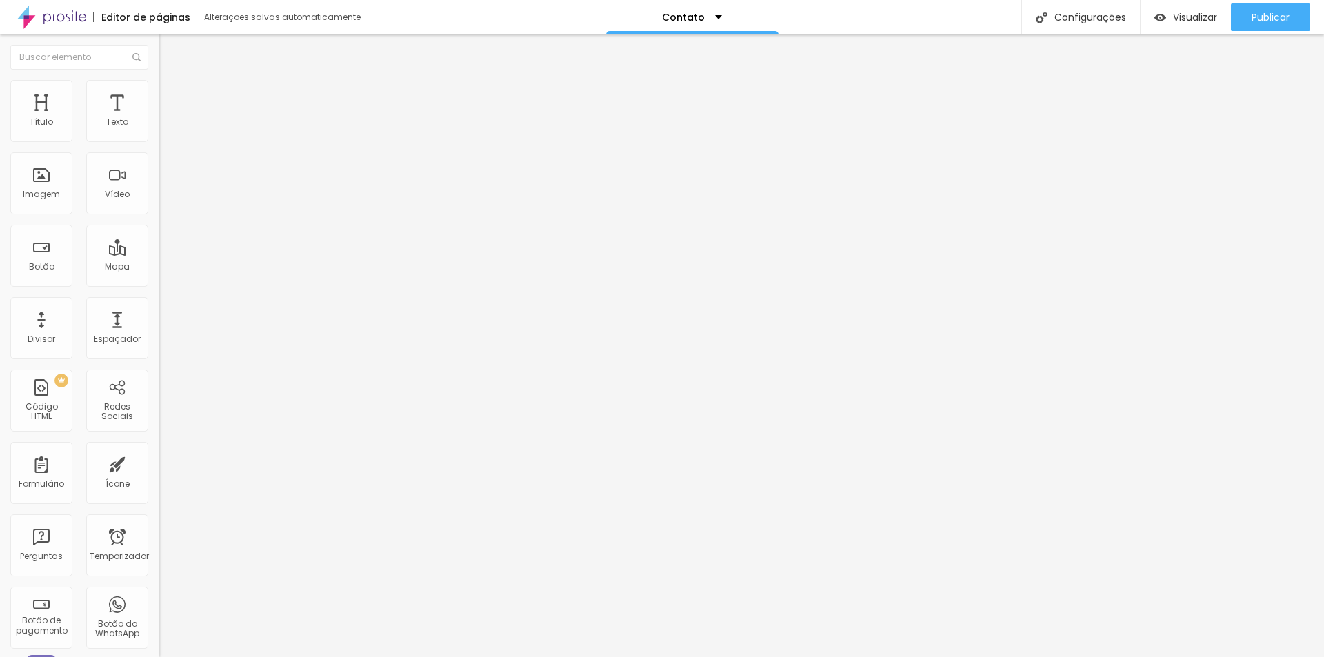
type input "80"
type input "85"
type input "90"
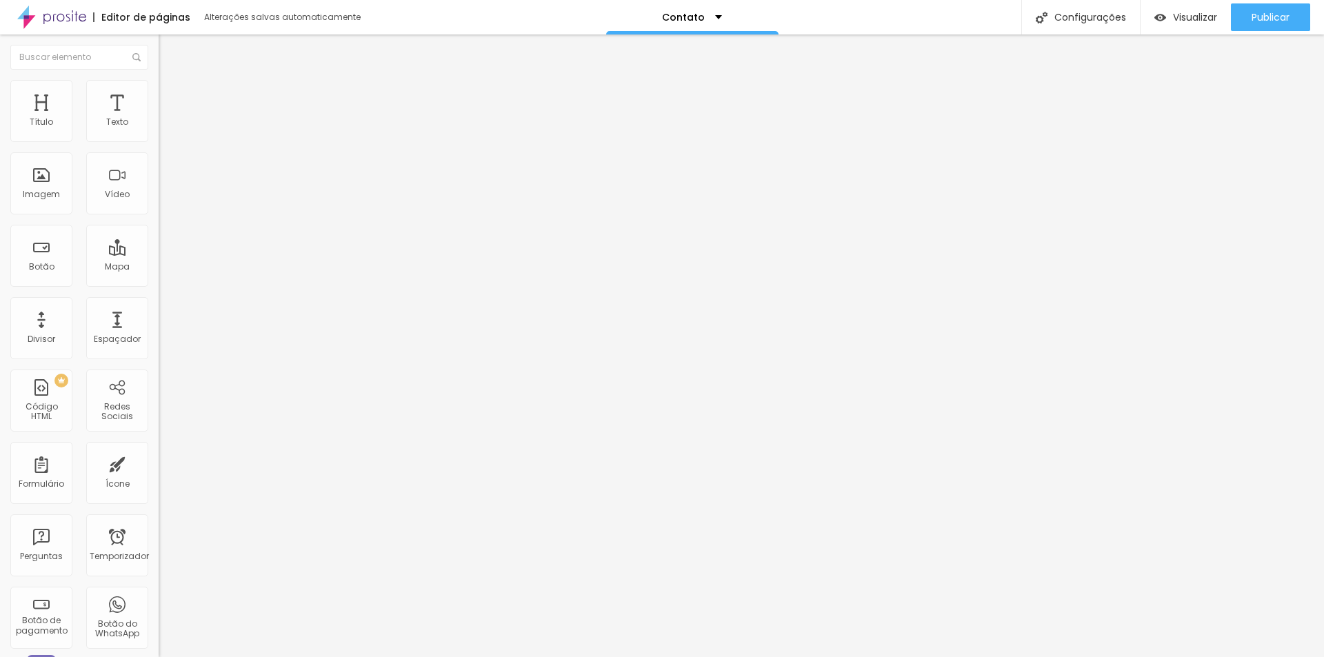
type input "90"
type input "95"
type input "100"
drag, startPoint x: 57, startPoint y: 145, endPoint x: 157, endPoint y: 146, distance: 100.0
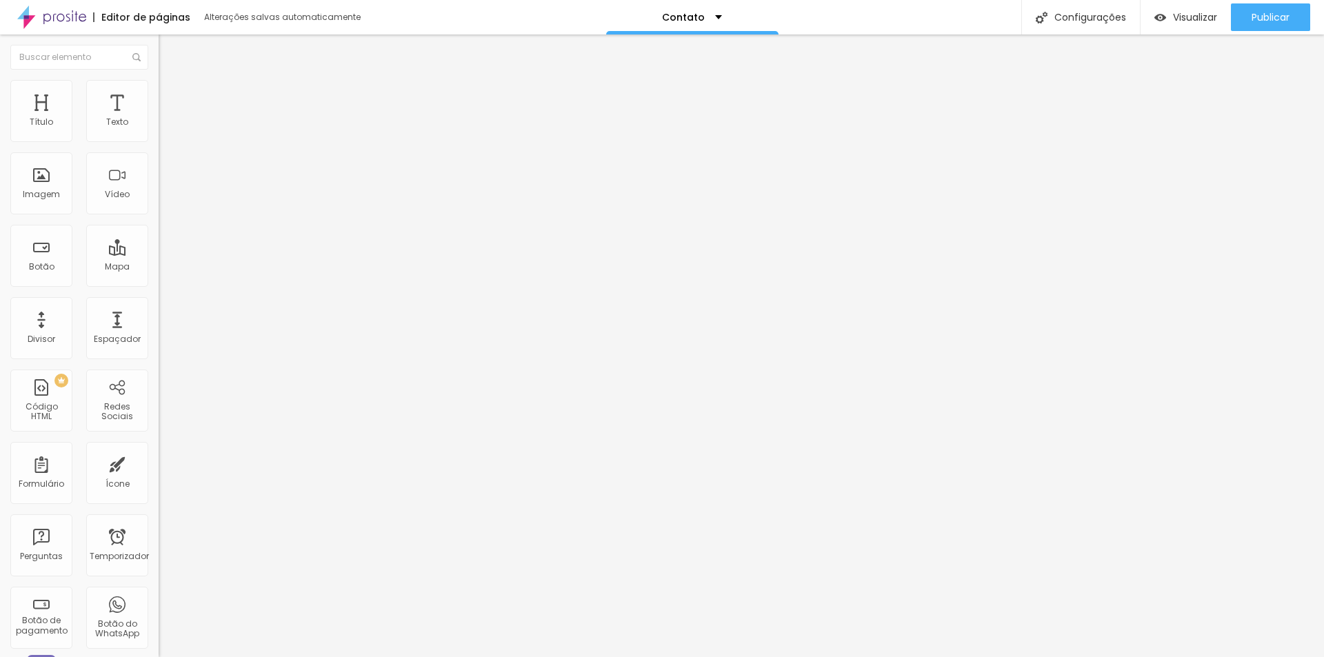
type input "100"
click at [159, 141] on input "range" at bounding box center [203, 135] width 89 height 11
click at [159, 79] on img at bounding box center [165, 72] width 12 height 12
click at [159, 216] on font "Original" at bounding box center [175, 210] width 33 height 12
click at [159, 224] on span "Cinema" at bounding box center [176, 218] width 34 height 12
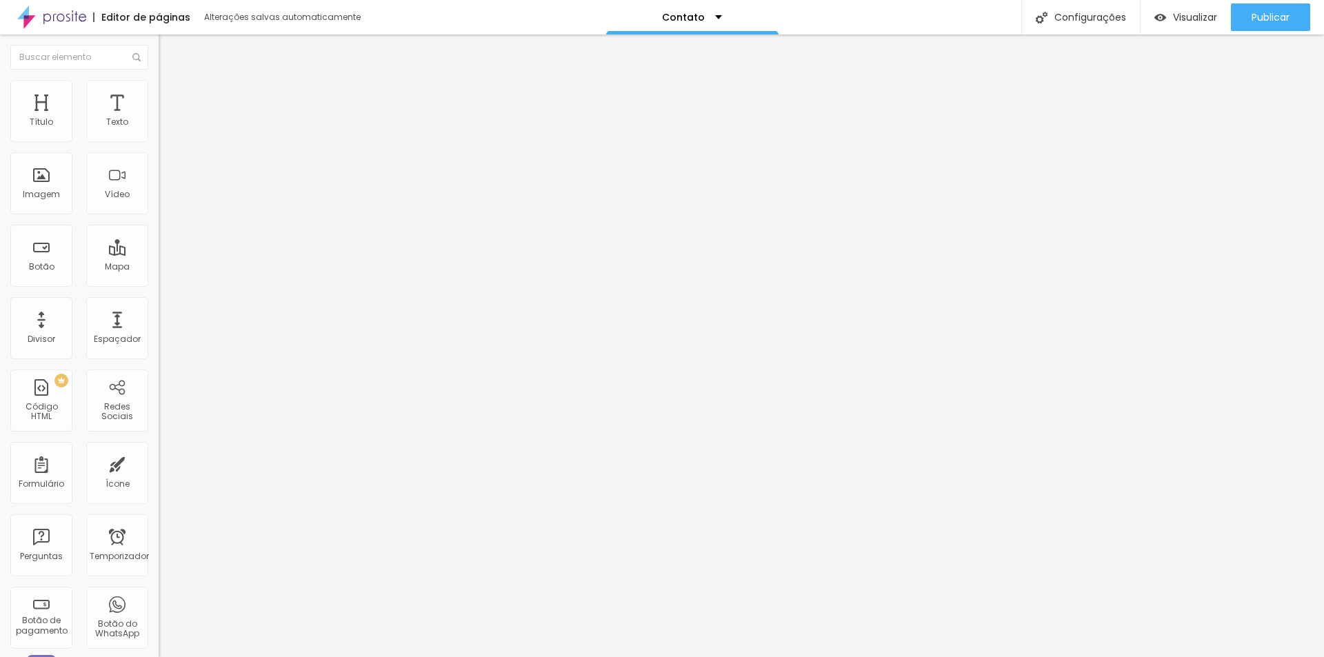
click at [159, 94] on img at bounding box center [165, 100] width 12 height 12
type input "9"
type input "7"
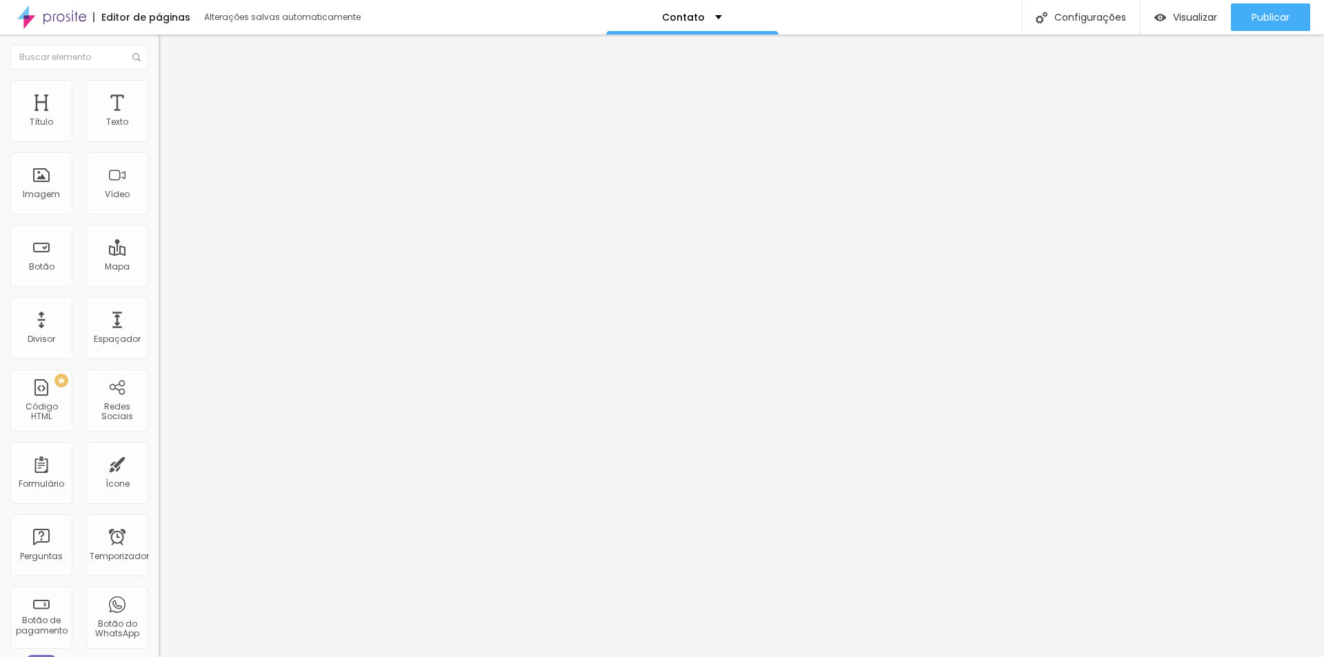
type input "3"
type input "0"
type input "8"
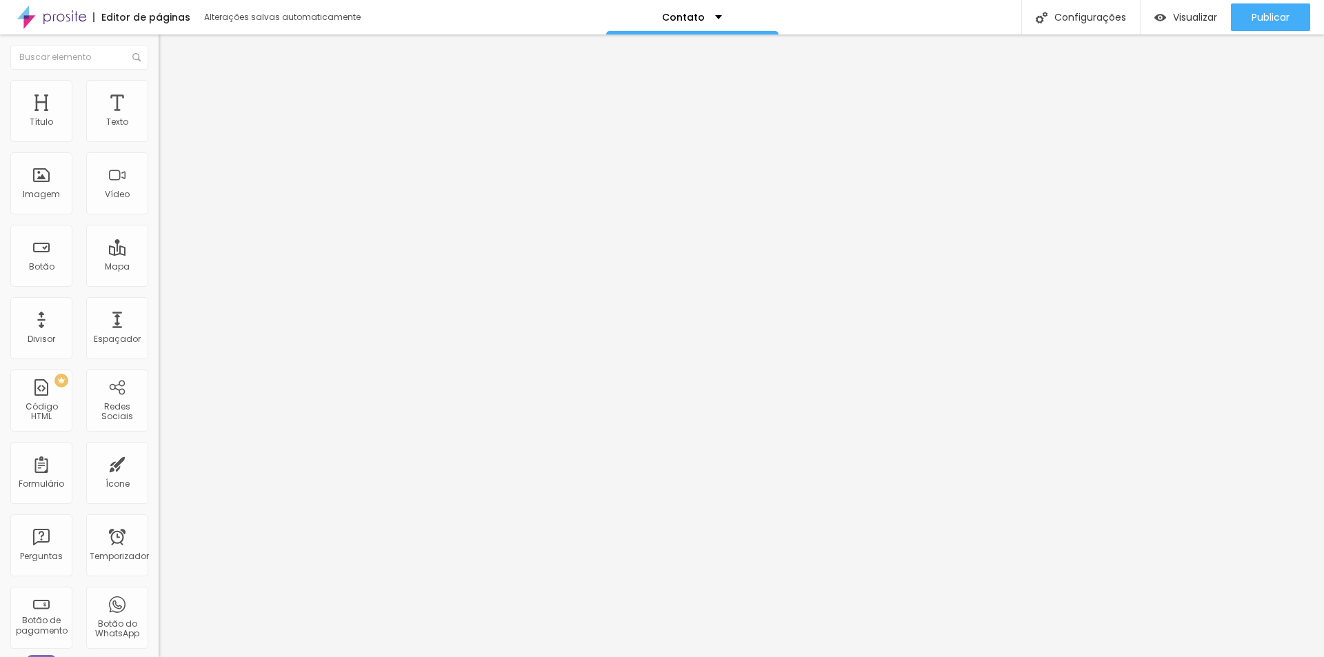
type input "8"
type input "18"
type input "25"
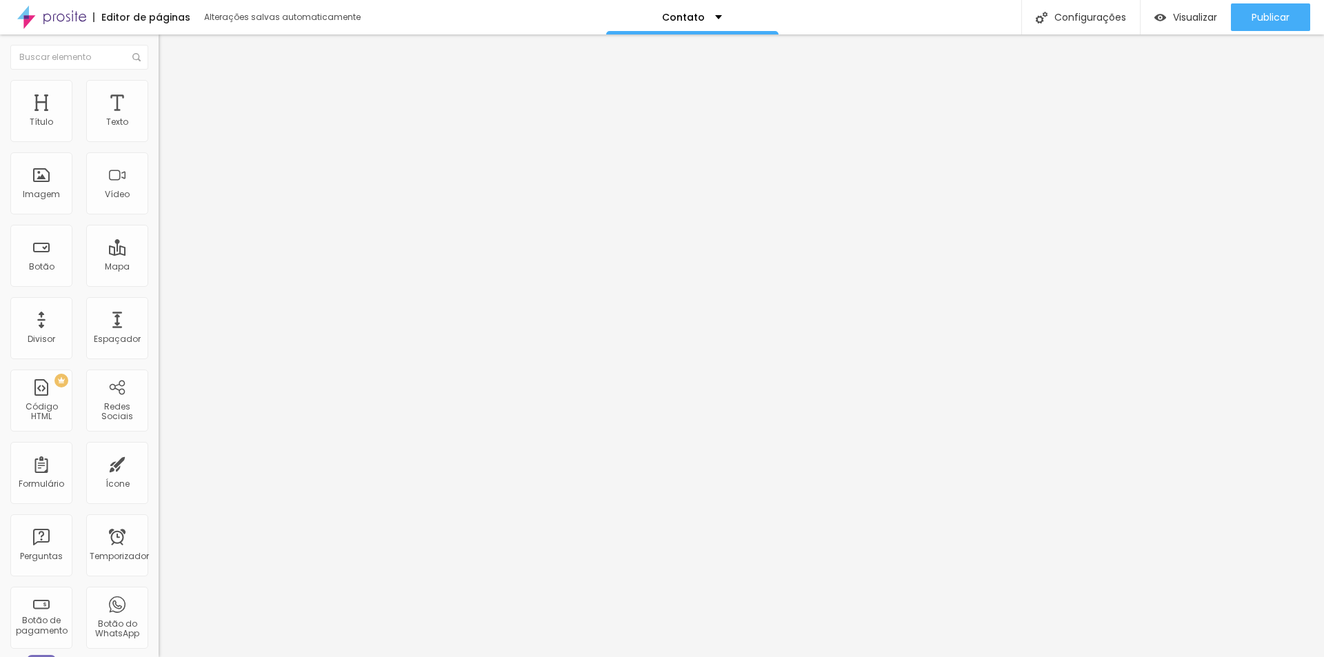
type input "32"
type input "36"
type input "39"
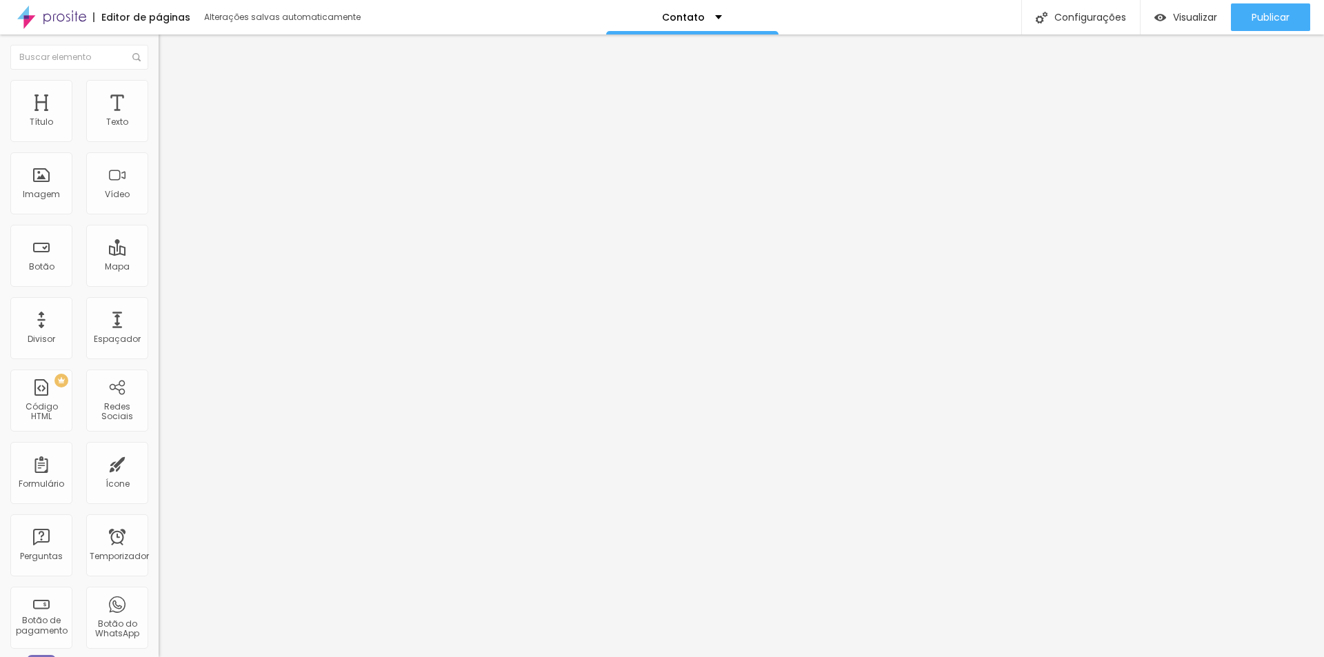
type input "39"
type input "40"
type input "41"
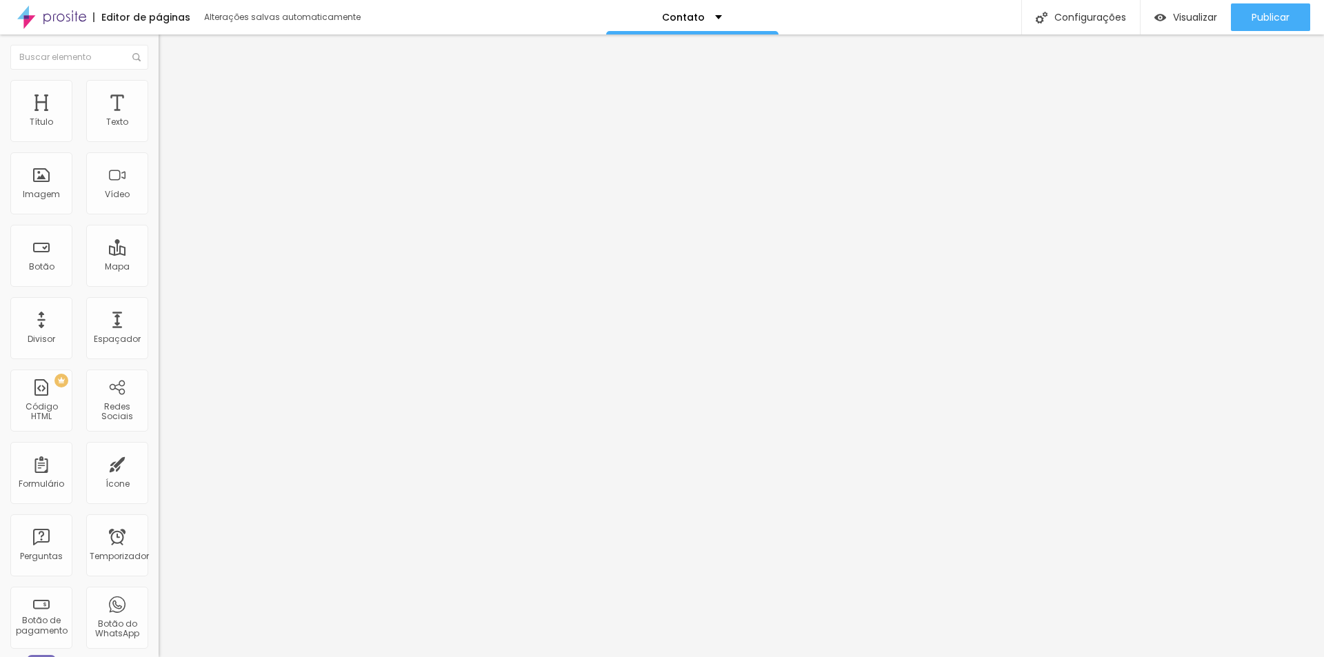
type input "42"
type input "40"
type input "39"
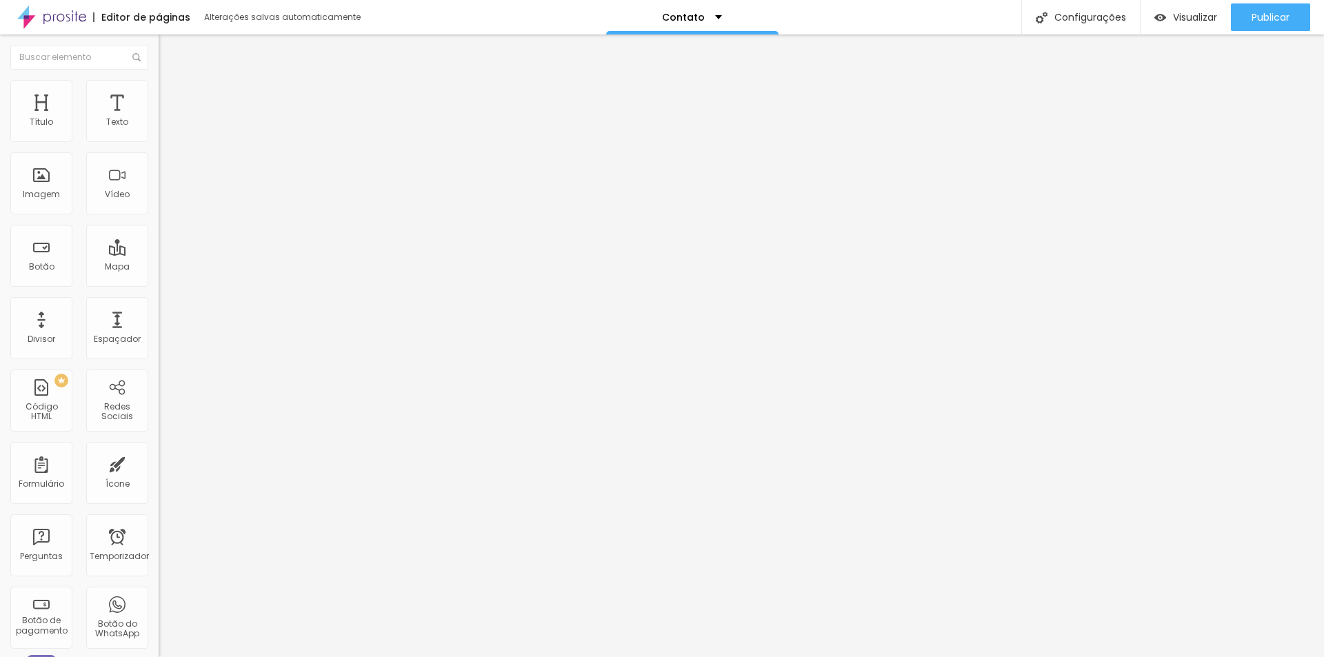
type input "39"
type input "38"
type input "37"
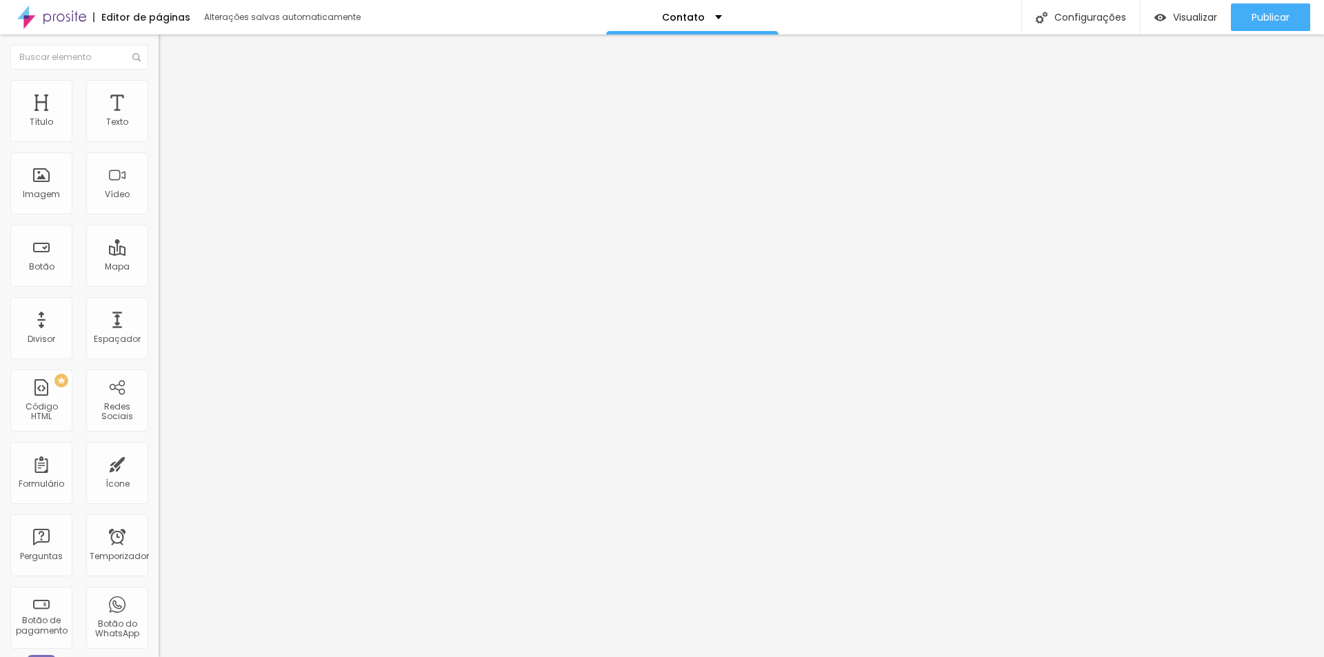
type input "36"
type input "35"
type input "34"
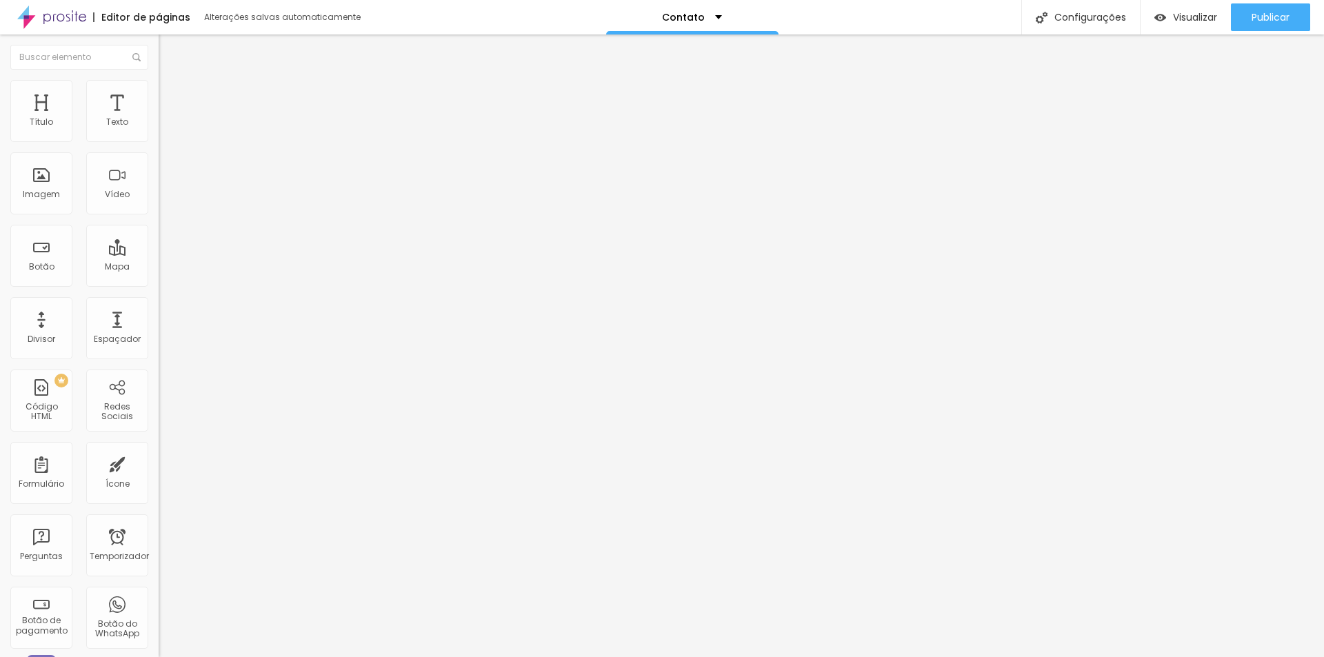
type input "34"
type input "32"
type input "31"
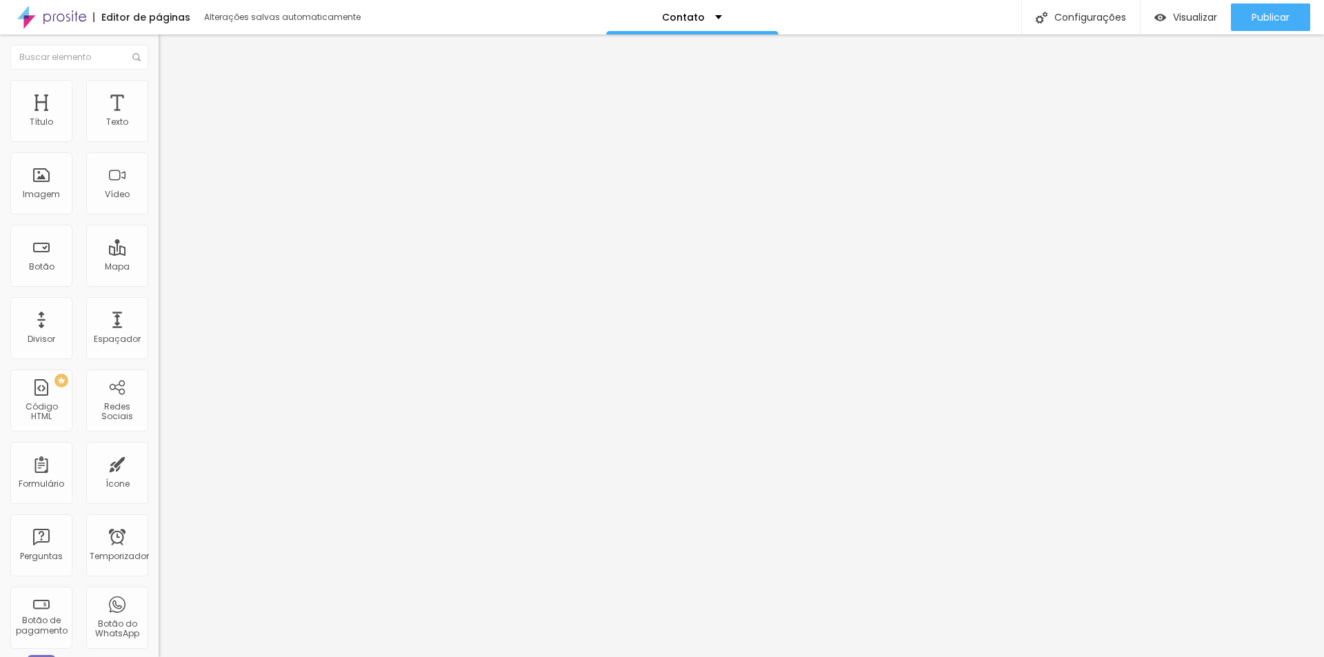
type input "30"
type input "29"
type input "28"
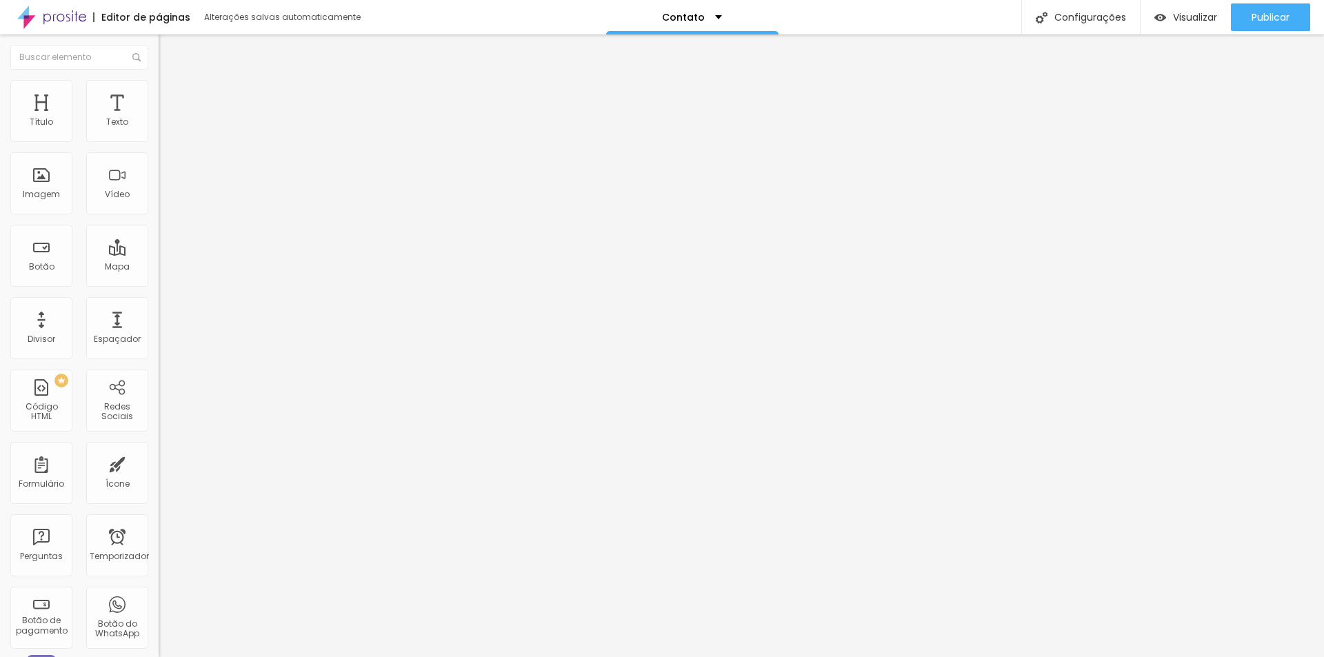
type input "28"
type input "26"
type input "25"
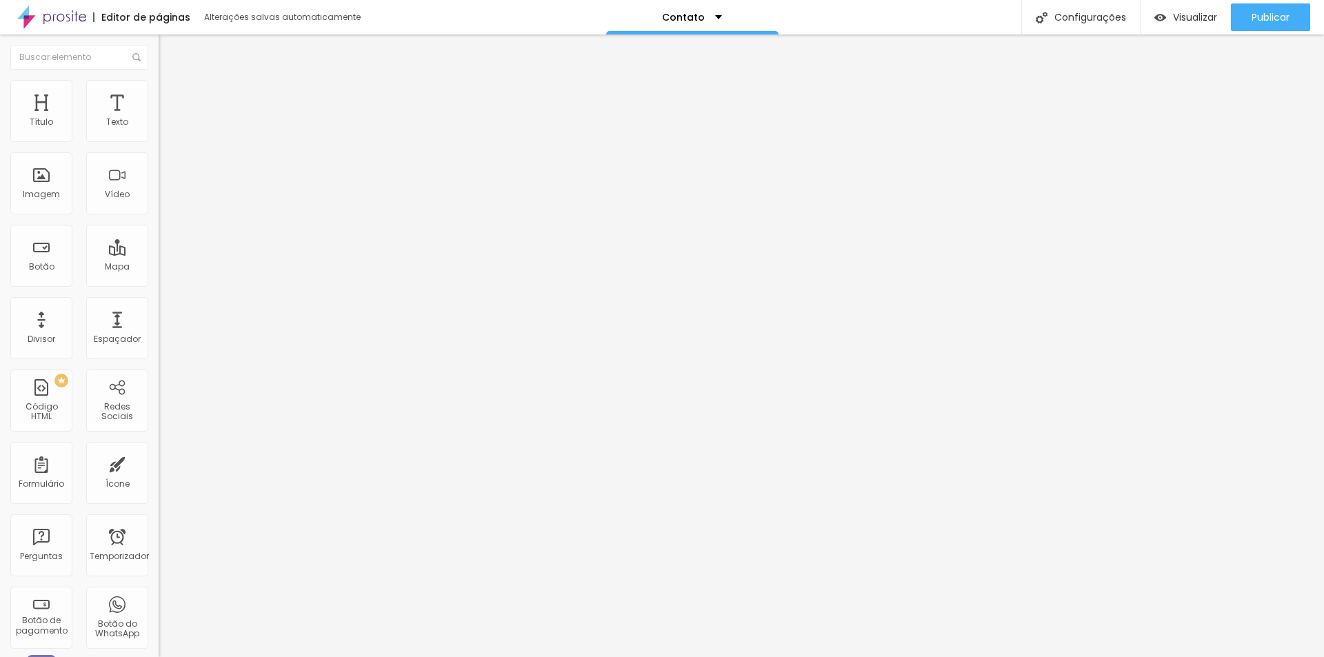
type input "24"
type input "23"
type input "22"
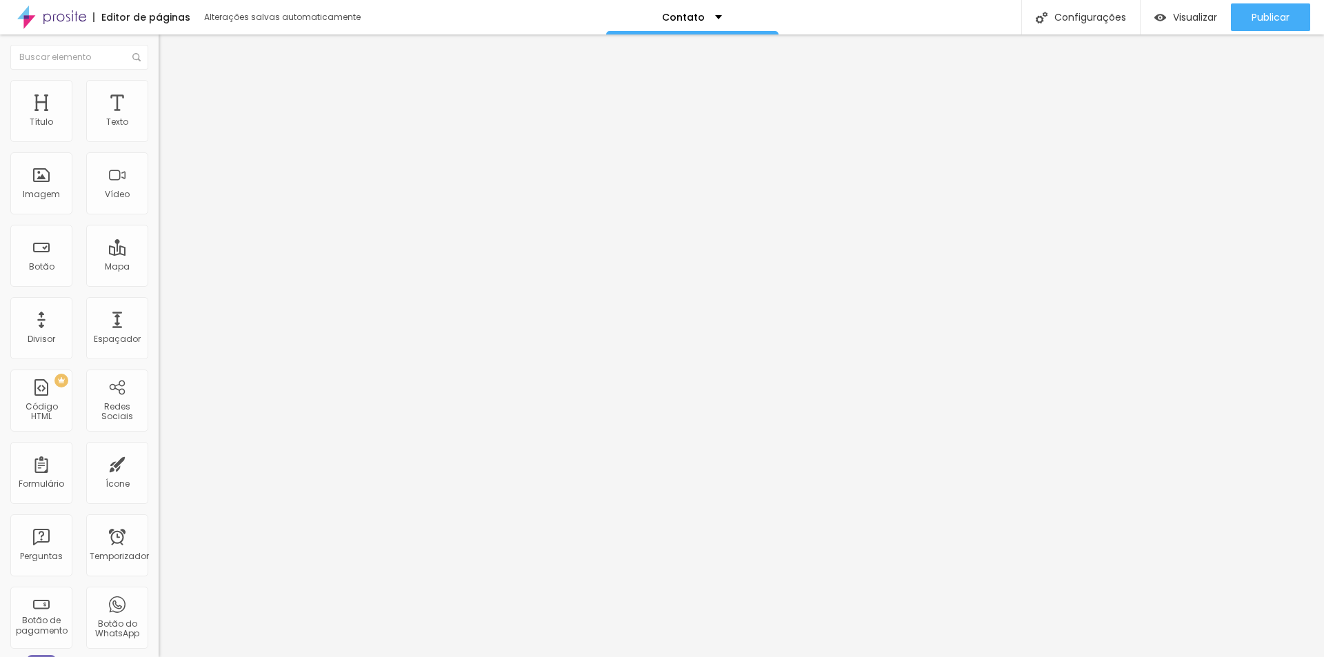
type input "22"
type input "21"
type input "20"
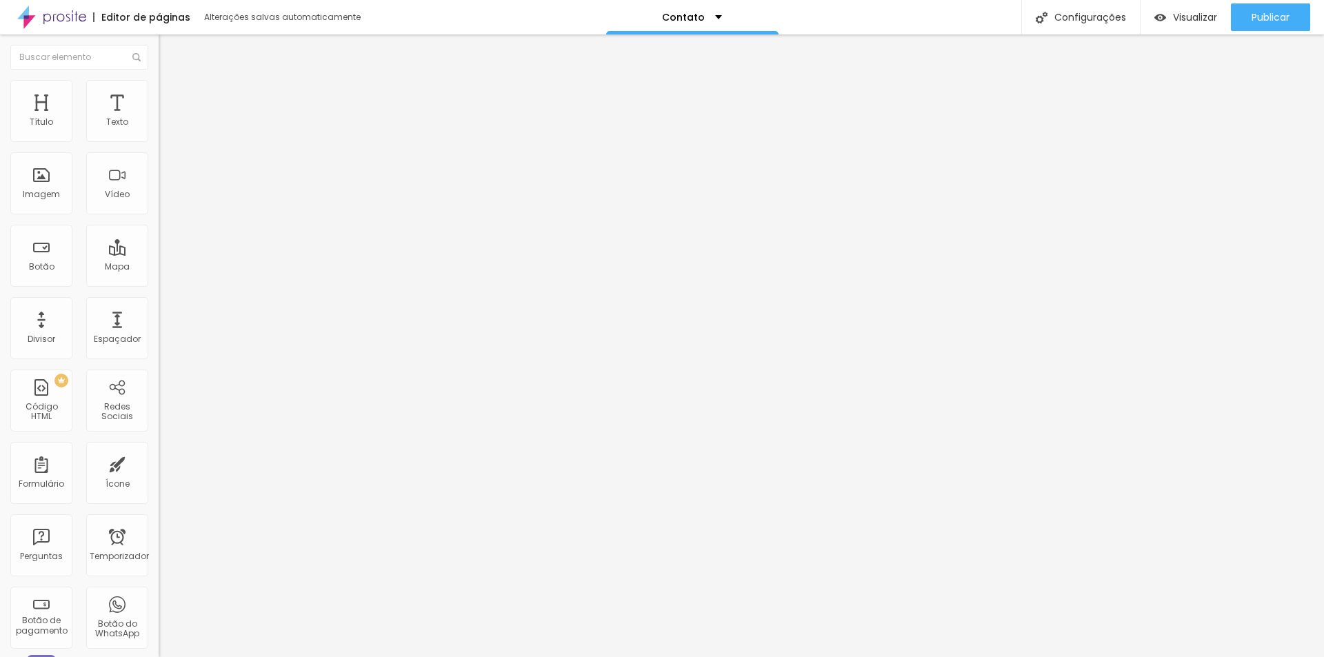
type input "19"
type input "18"
type input "17"
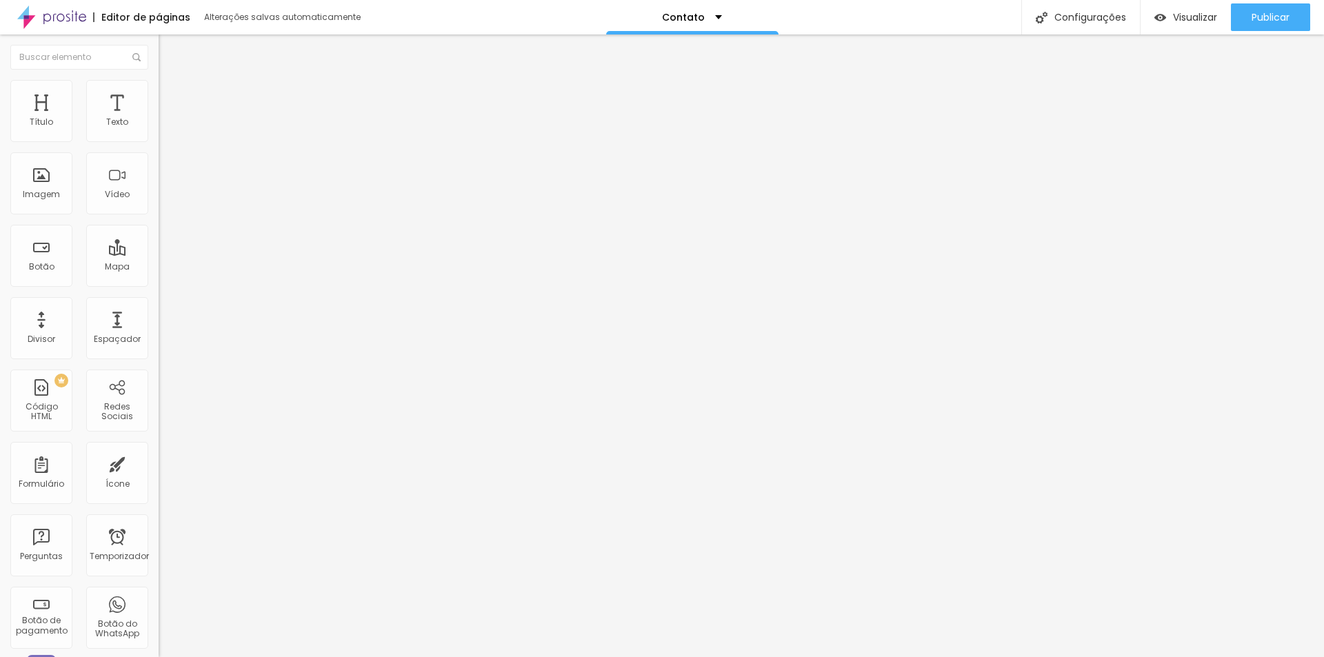
type input "17"
type input "16"
type input "15"
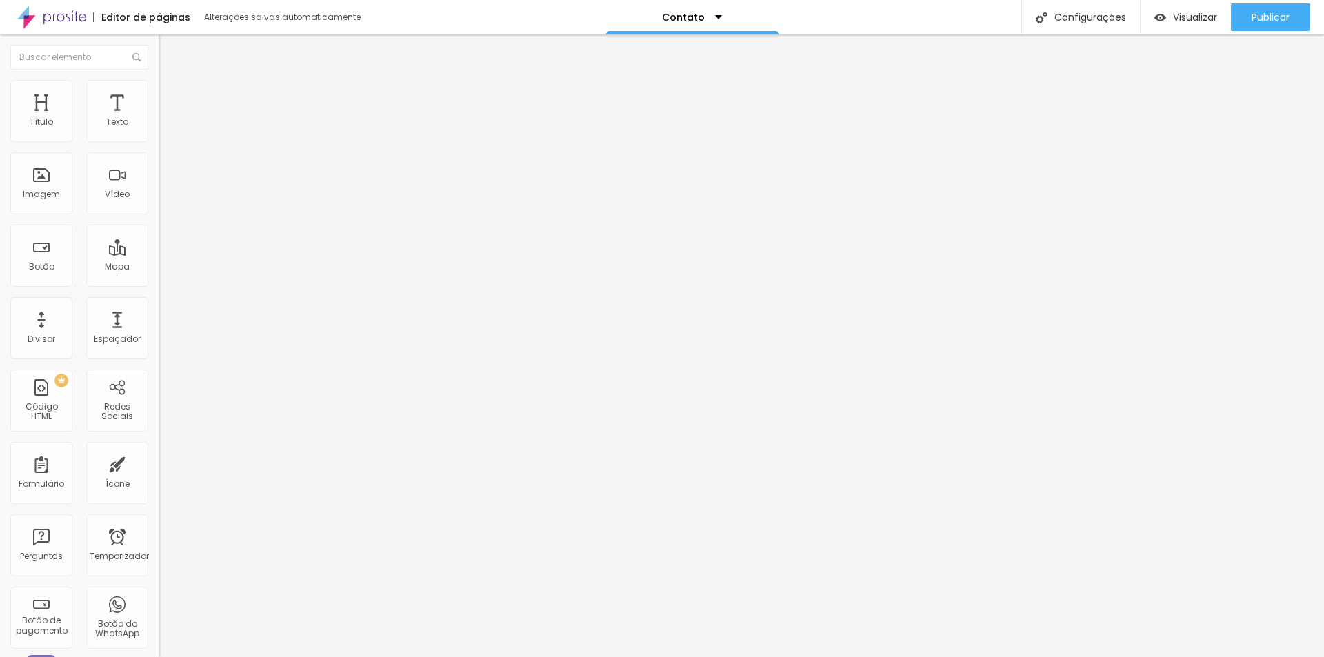
type input "14"
type input "13"
type input "12"
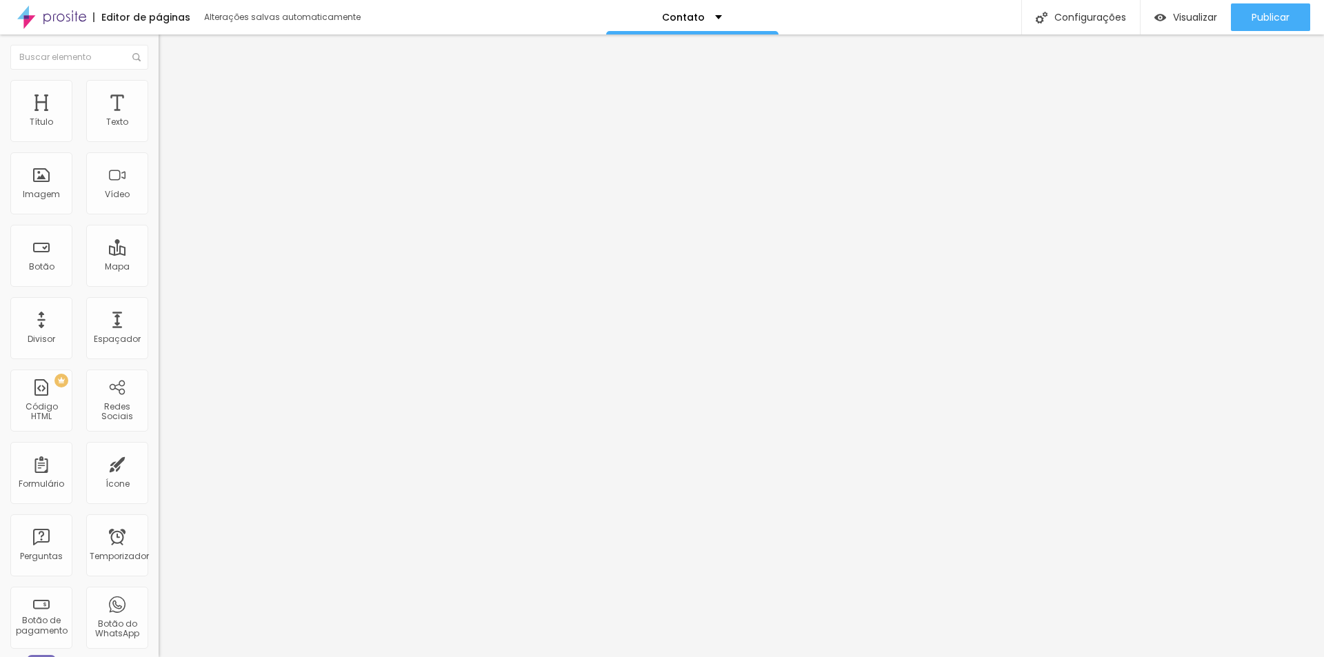
type input "12"
type input "13"
type input "14"
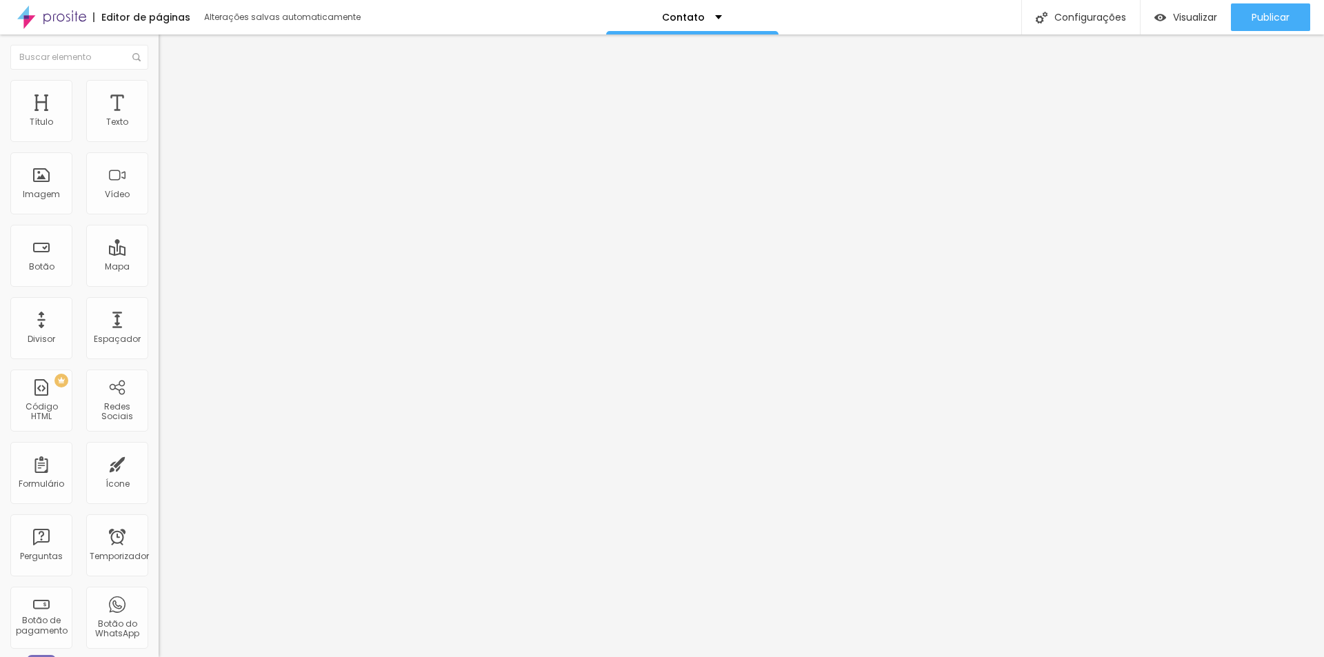
type input "16"
type input "15"
type input "14"
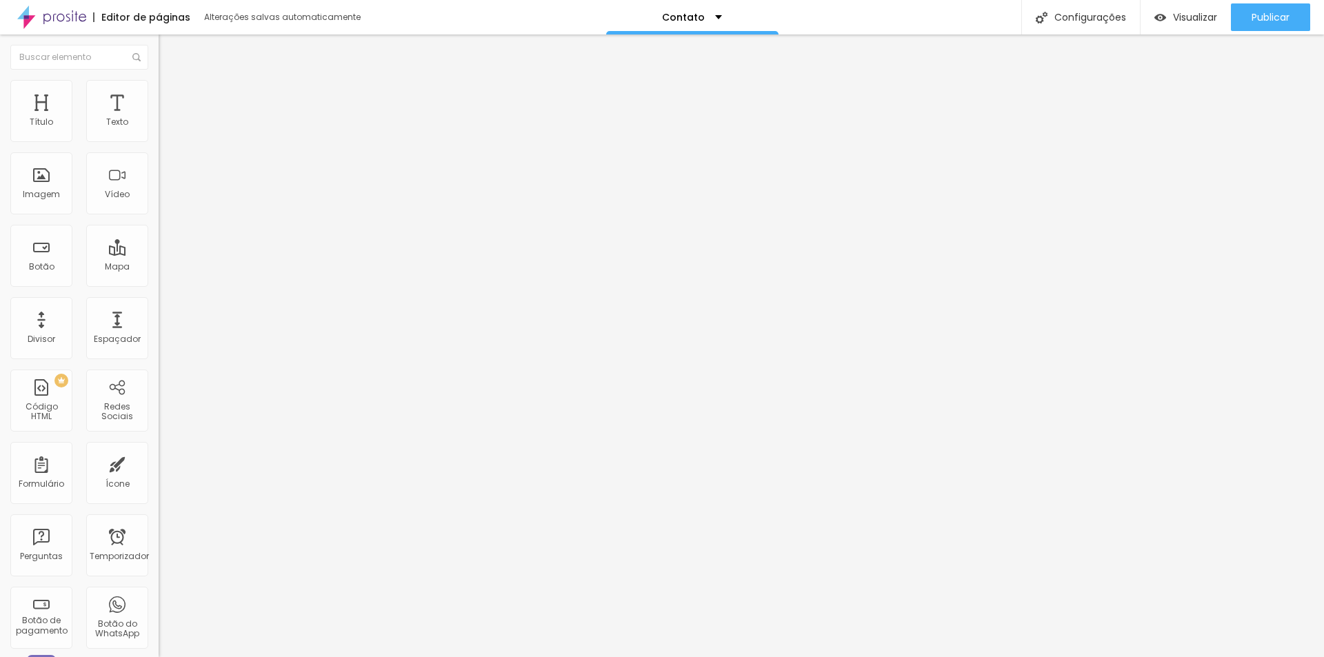
type input "14"
type input "13"
type input "12"
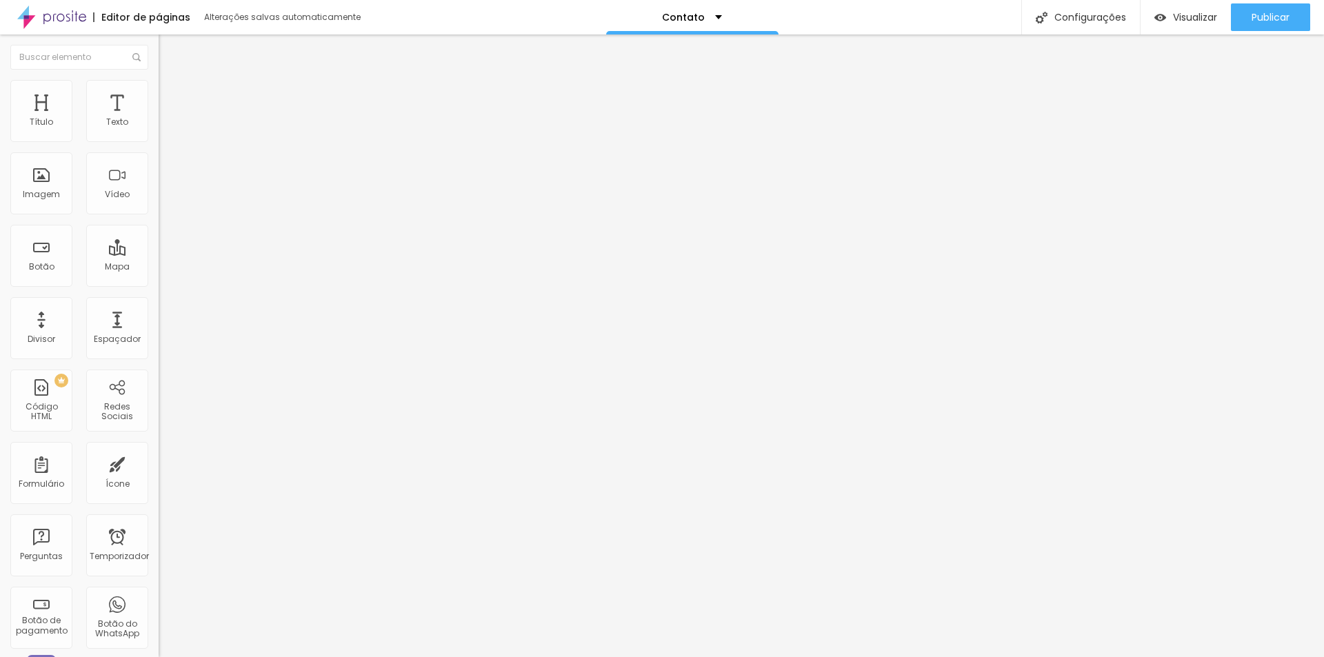
type input "11"
type input "12"
type input "11"
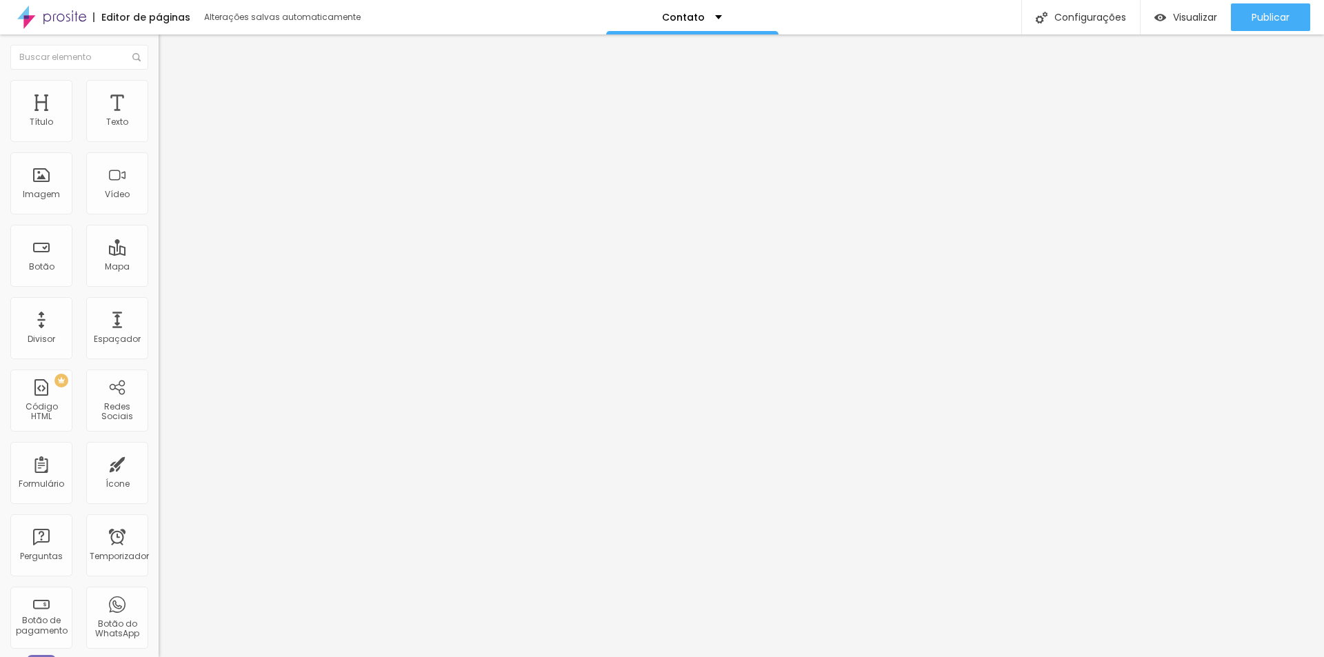
type input "11"
type input "10"
click at [159, 267] on input "range" at bounding box center [203, 272] width 89 height 11
click at [159, 83] on img at bounding box center [165, 86] width 12 height 12
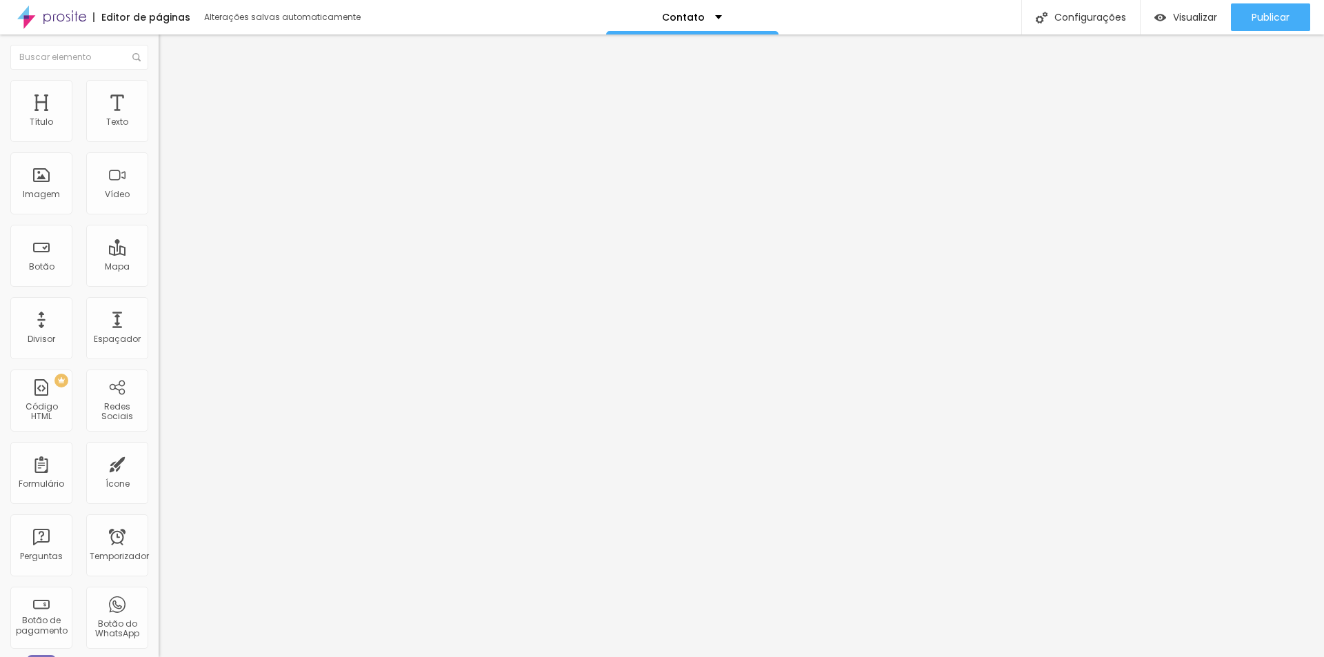
click at [159, 80] on li "Conteúdo" at bounding box center [238, 73] width 159 height 14
click at [159, 216] on font "Cinema 16:9" at bounding box center [185, 210] width 52 height 12
click at [159, 87] on img at bounding box center [165, 86] width 12 height 12
type input "95"
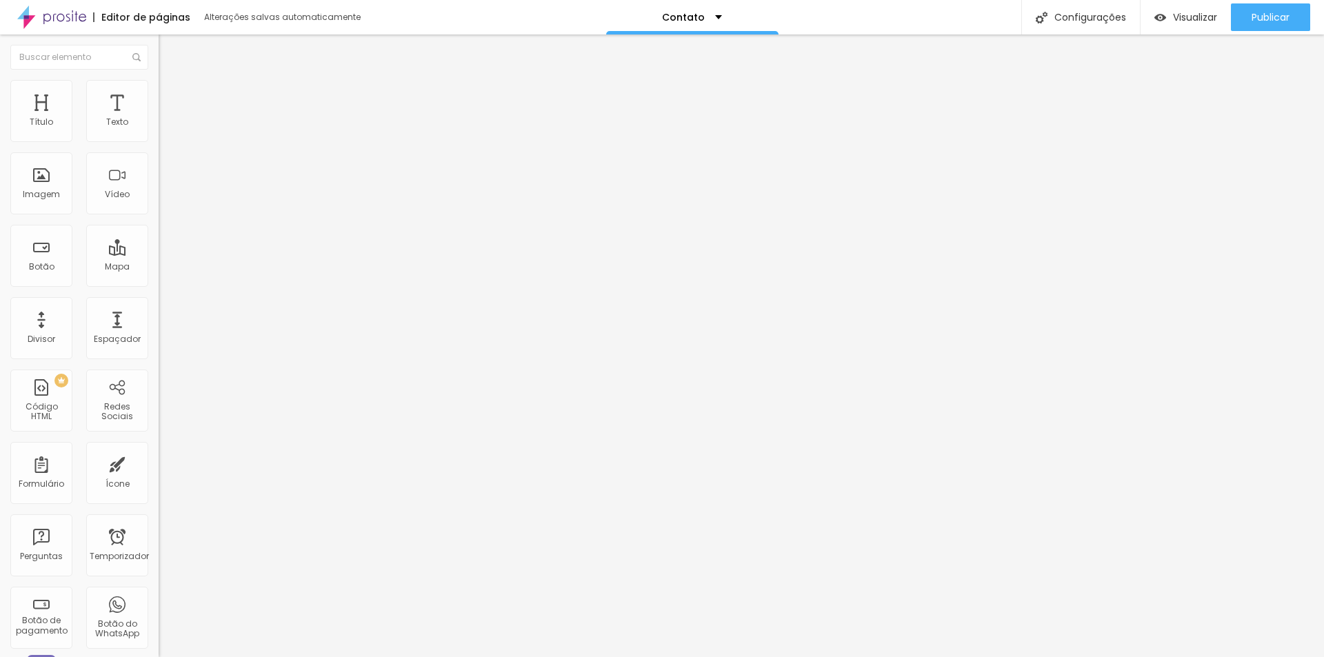
type input "100"
click at [159, 141] on input "range" at bounding box center [203, 135] width 89 height 11
type input "95"
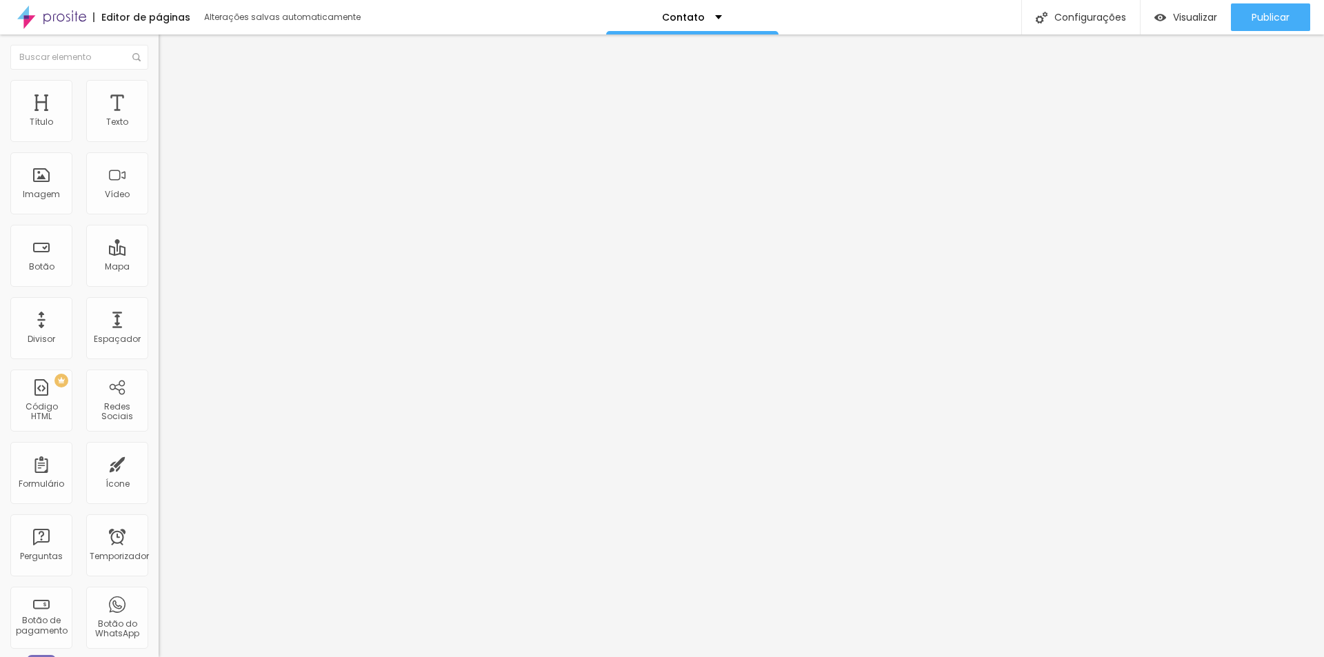
type input "90"
type input "85"
type input "80"
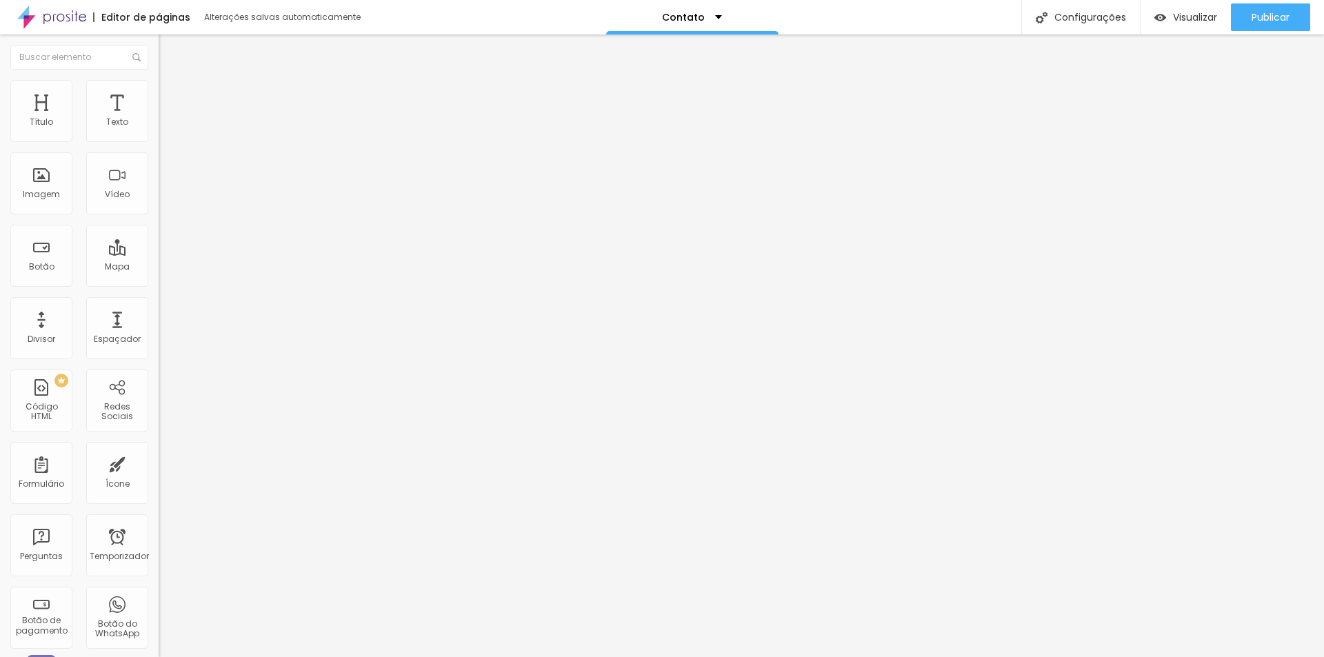
type input "80"
type input "75"
type input "70"
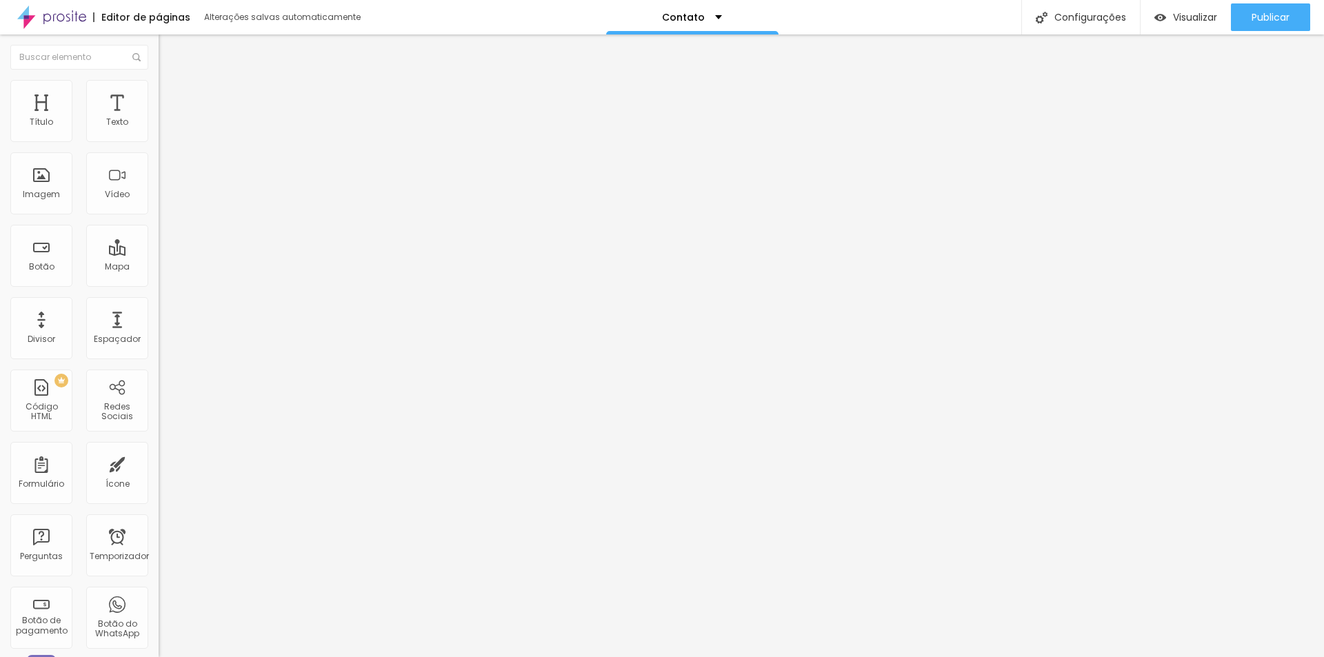
type input "65"
type input "60"
type input "55"
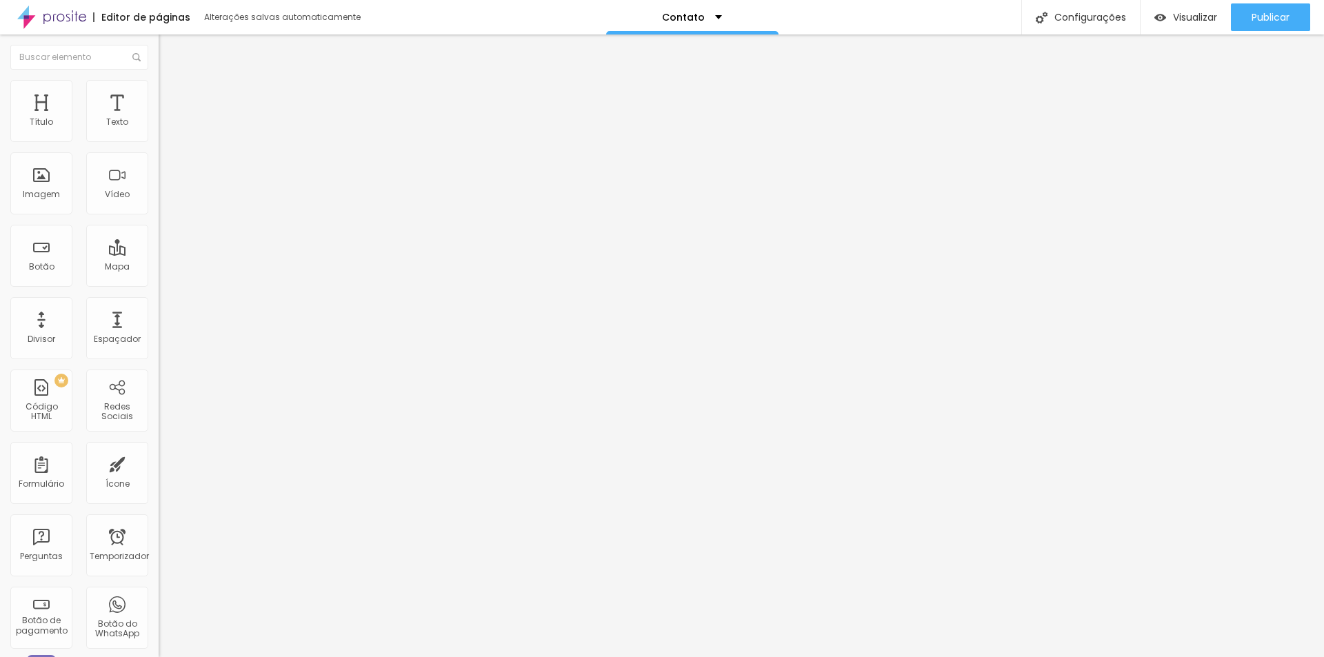
type input "55"
type input "50"
drag, startPoint x: 141, startPoint y: 148, endPoint x: 74, endPoint y: 148, distance: 66.2
type input "50"
click at [159, 141] on input "range" at bounding box center [203, 135] width 89 height 11
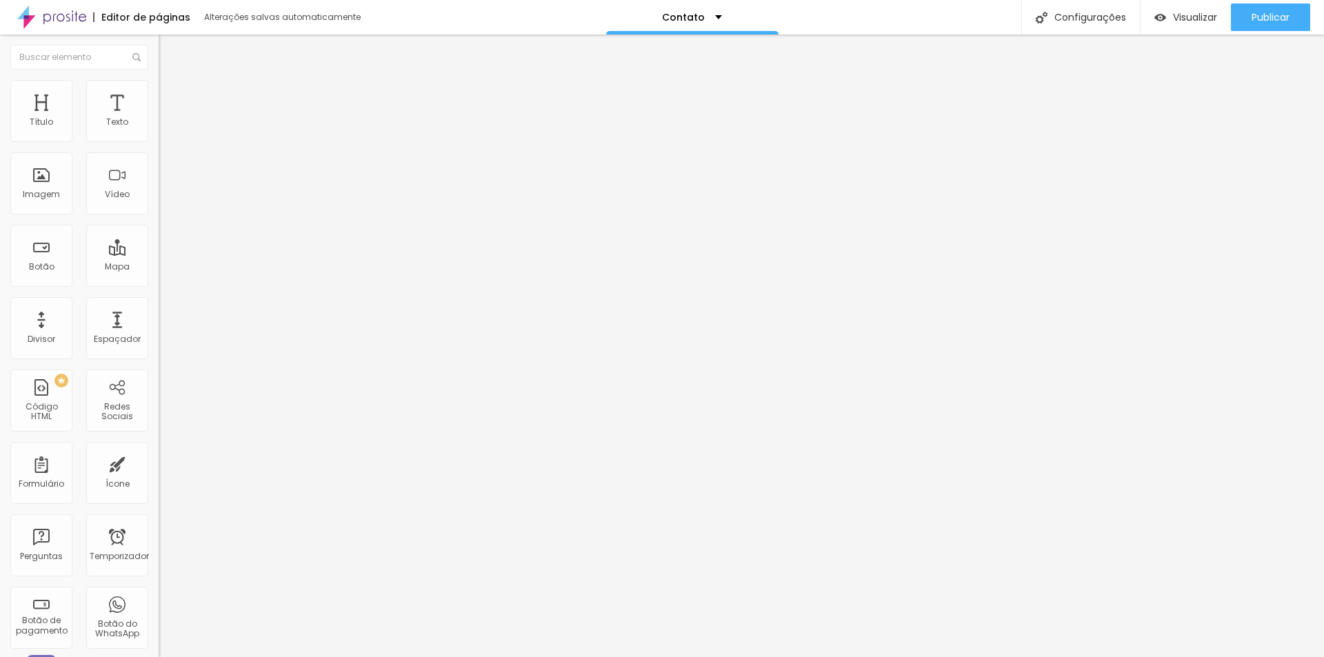
drag, startPoint x: 12, startPoint y: 89, endPoint x: 21, endPoint y: 90, distance: 9.1
click at [159, 80] on li "Conteúdo" at bounding box center [238, 73] width 159 height 14
click at [159, 216] on font "Cinema 16:9" at bounding box center [185, 210] width 52 height 12
click at [159, 237] on span "Padrão" at bounding box center [174, 231] width 31 height 12
click at [159, 254] on span "Original" at bounding box center [175, 248] width 33 height 12
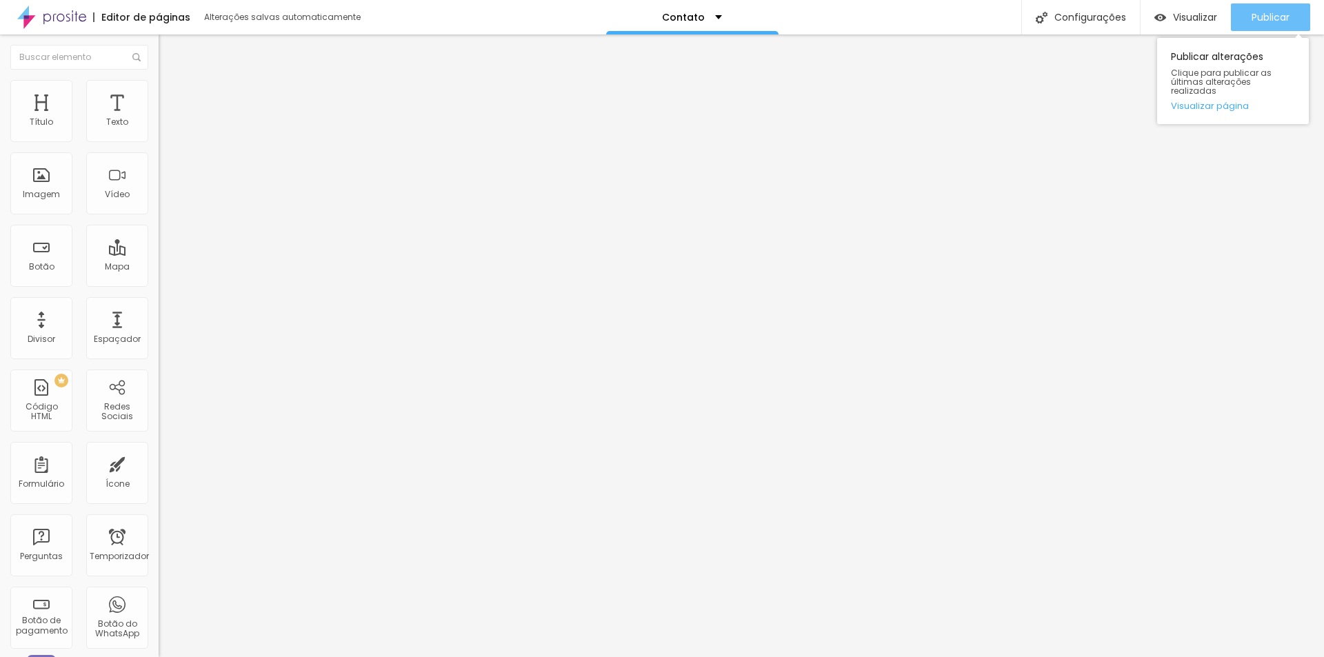
click at [1276, 19] on font "Publicar" at bounding box center [1270, 17] width 38 height 14
click at [159, 90] on li "Estilo" at bounding box center [238, 87] width 159 height 14
type input "55"
type input "60"
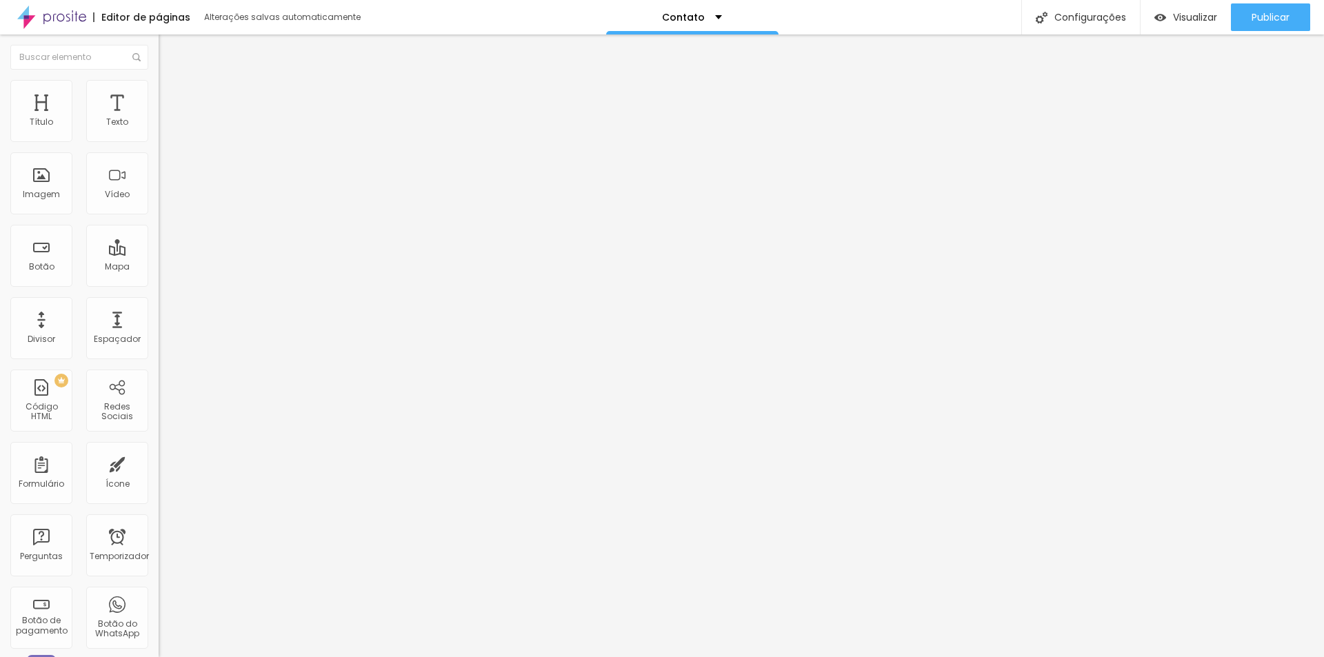
type input "60"
type input "65"
type input "70"
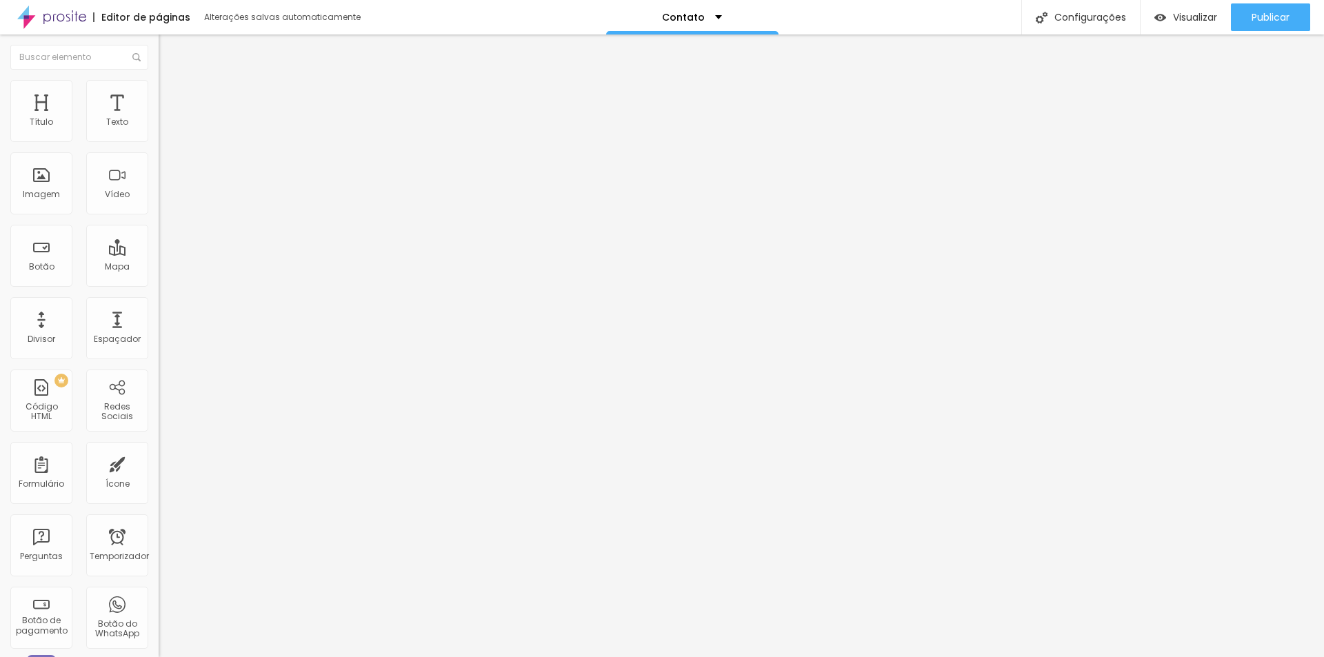
type input "75"
type input "80"
type input "85"
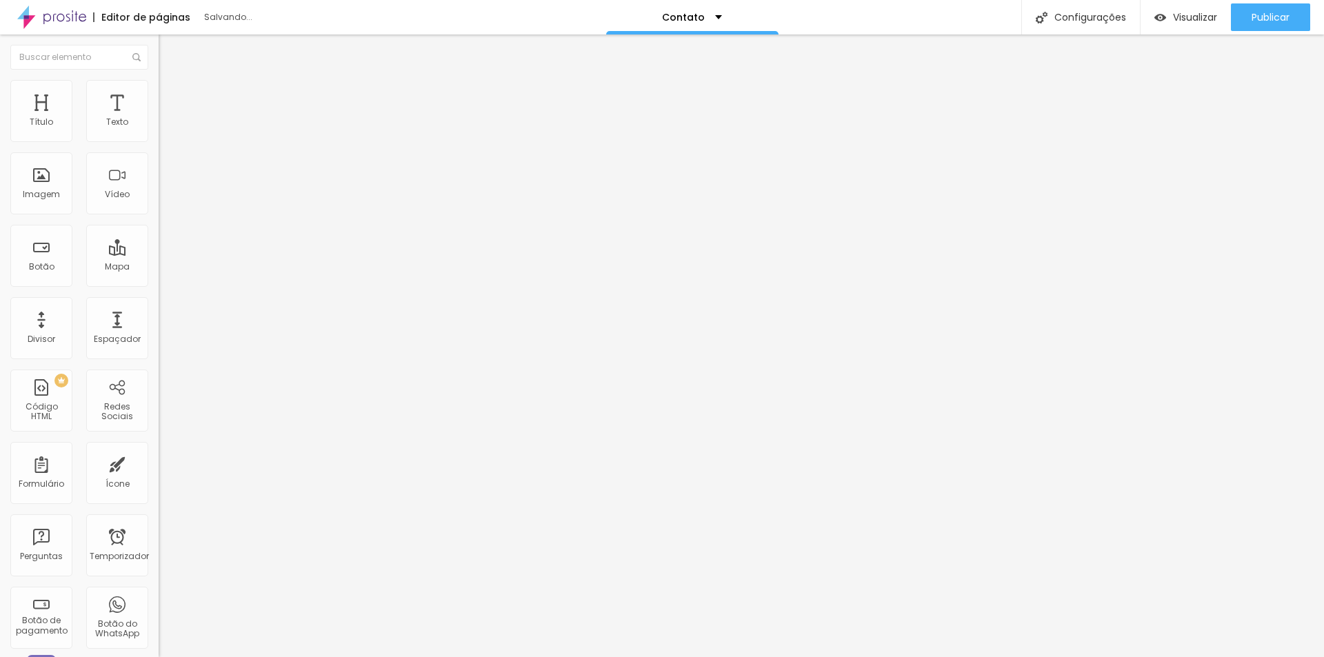
type input "85"
type input "90"
type input "95"
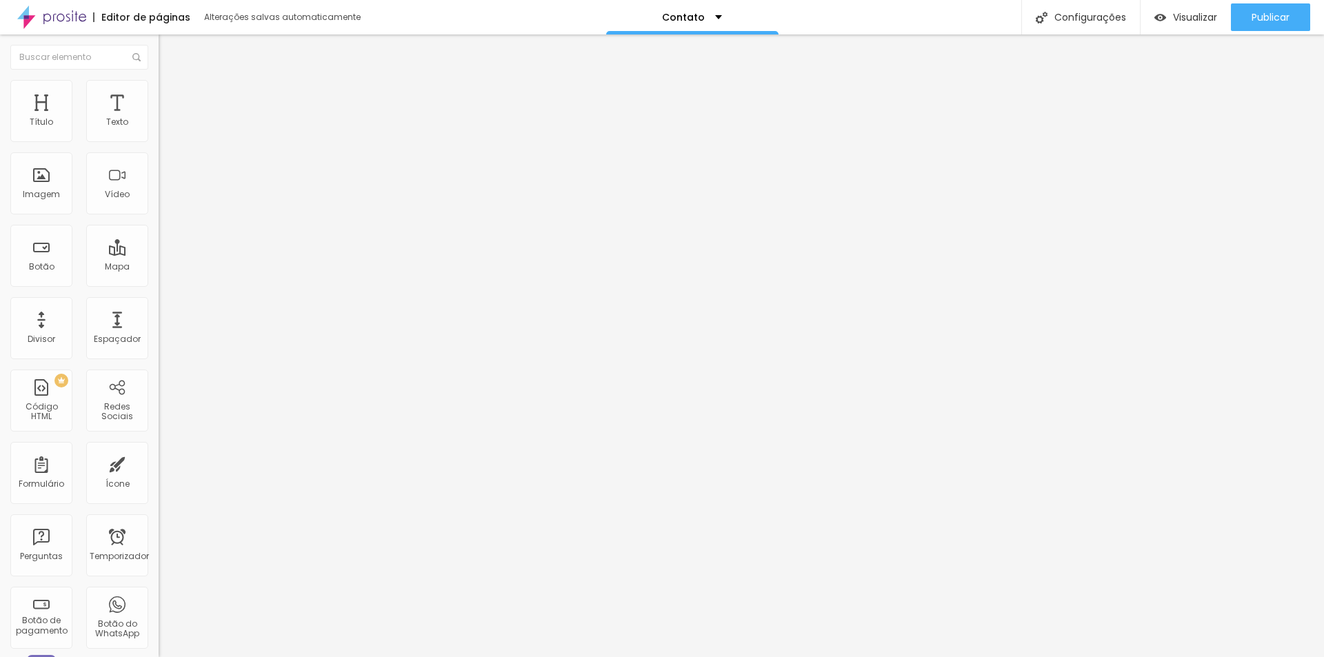
type input "100"
drag, startPoint x: 74, startPoint y: 150, endPoint x: 176, endPoint y: 156, distance: 102.2
type input "100"
click at [176, 141] on input "range" at bounding box center [203, 135] width 89 height 11
click at [159, 94] on img at bounding box center [165, 100] width 12 height 12
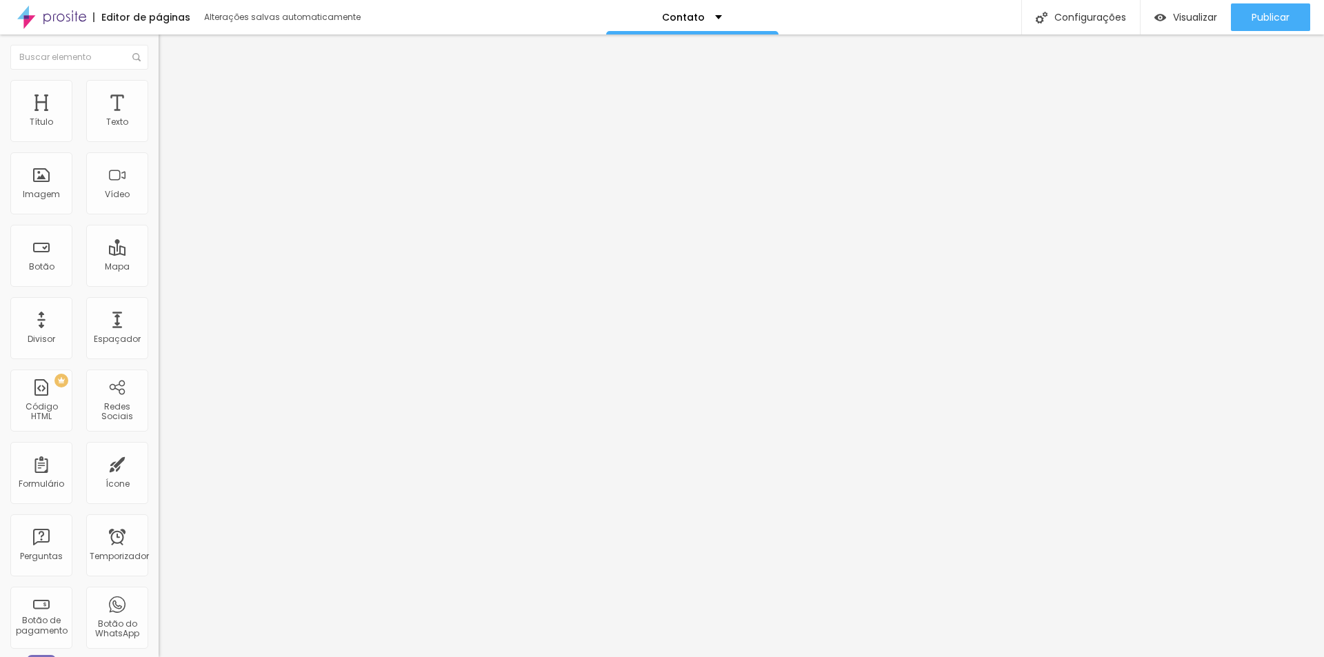
click at [159, 83] on img at bounding box center [165, 86] width 12 height 12
click at [165, 374] on icon "button" at bounding box center [168, 377] width 6 height 6
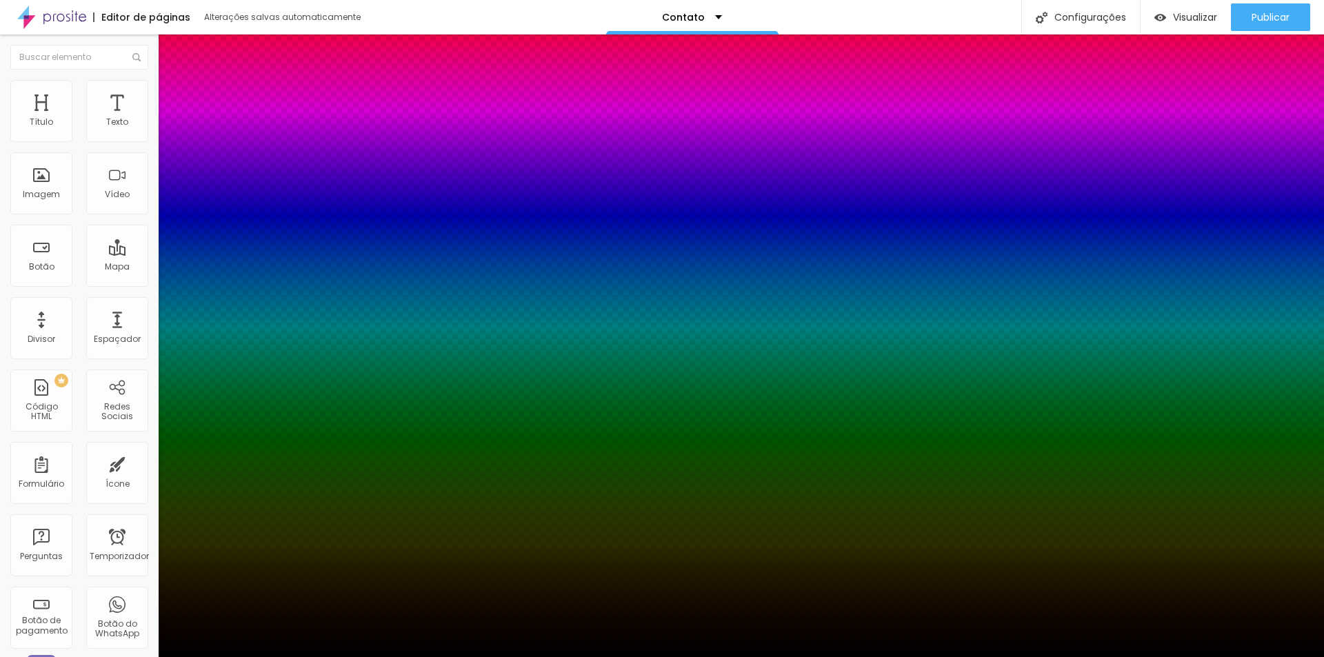
click at [66, 656] on div at bounding box center [662, 657] width 1324 height 0
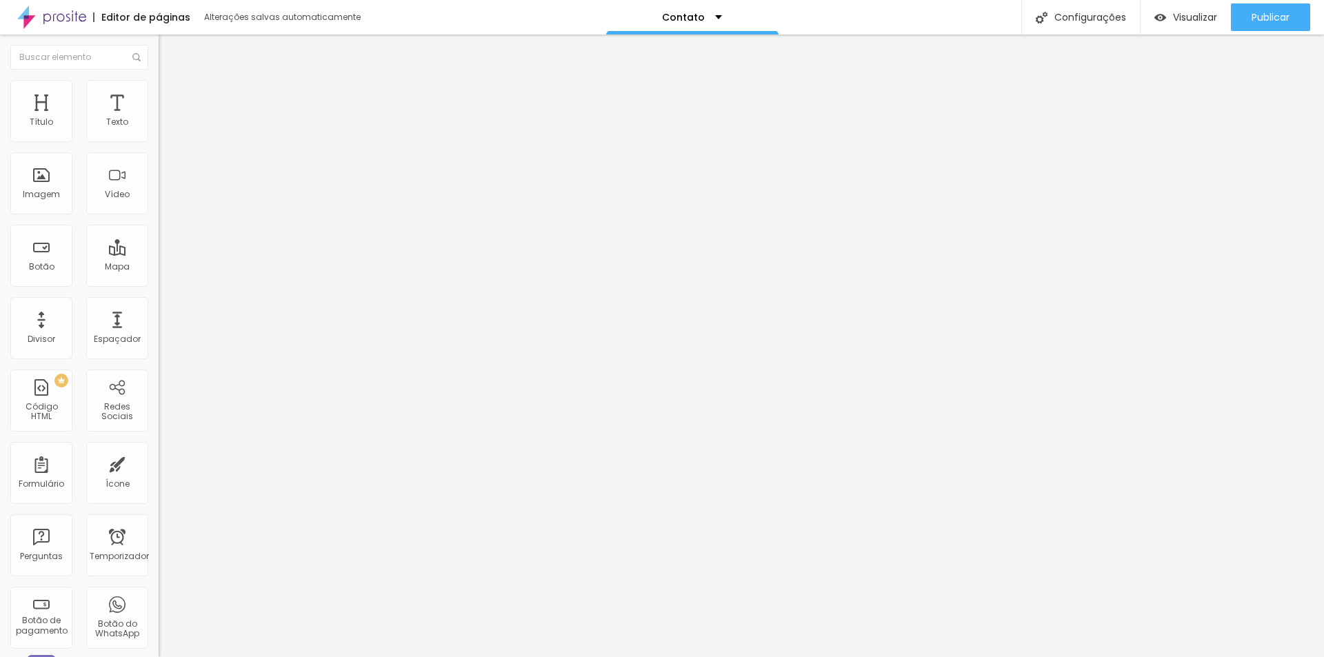
type input "5"
type input "7"
type input "8"
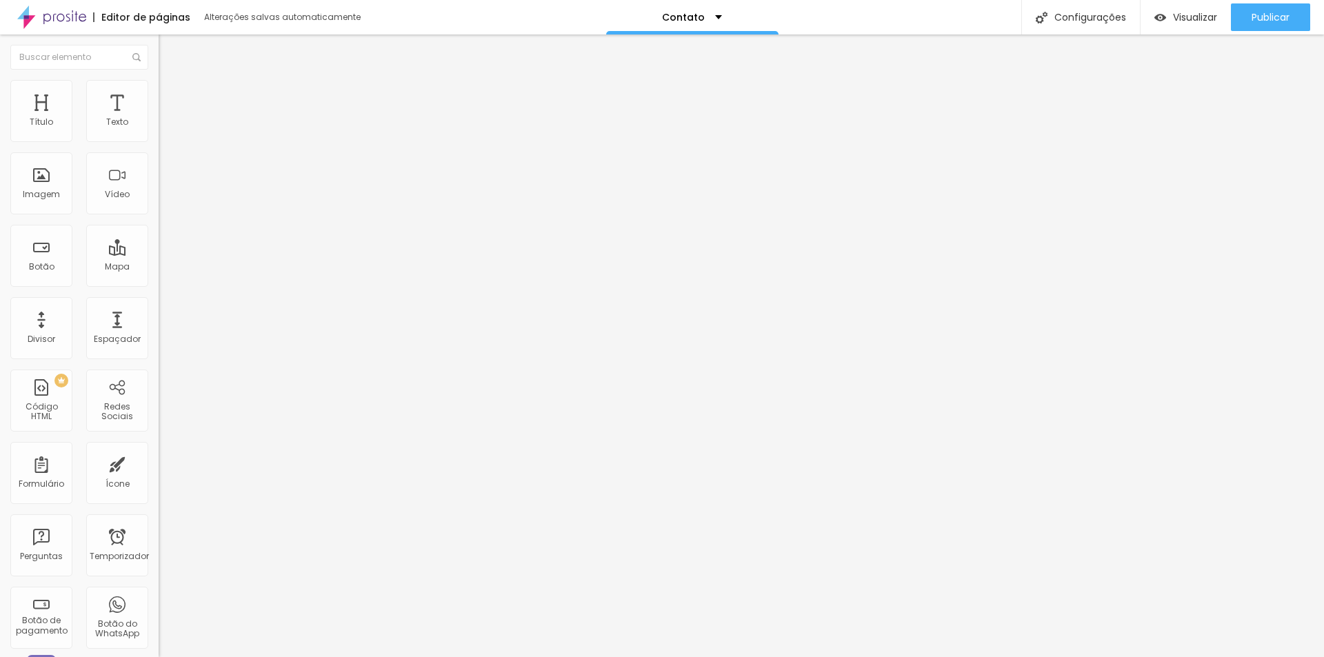
drag, startPoint x: 34, startPoint y: 175, endPoint x: 99, endPoint y: 184, distance: 65.4
click at [159, 303] on input "range" at bounding box center [203, 308] width 89 height 11
click at [159, 74] on li "Conteúdo" at bounding box center [238, 73] width 159 height 14
click at [167, 119] on font "Trocar imagem" at bounding box center [200, 113] width 67 height 12
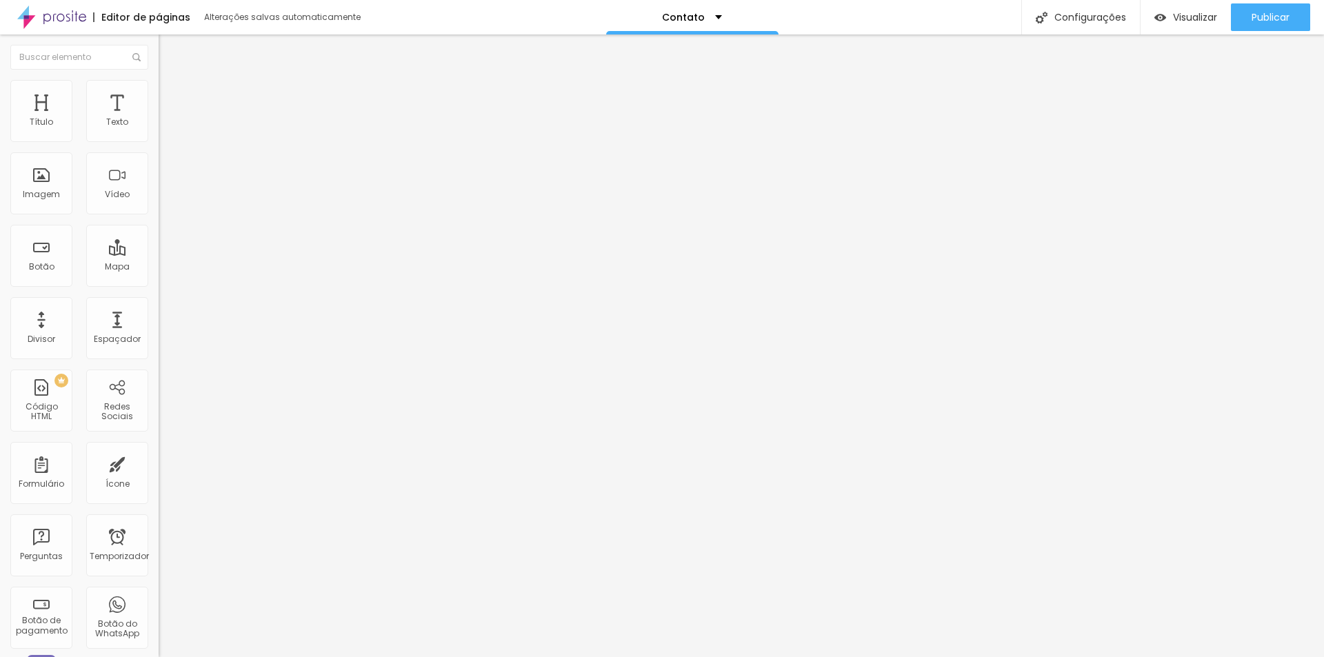
click at [159, 91] on li "Estilo" at bounding box center [238, 87] width 159 height 14
drag, startPoint x: 105, startPoint y: 175, endPoint x: 0, endPoint y: 164, distance: 105.4
click at [159, 303] on input "range" at bounding box center [203, 308] width 89 height 11
drag, startPoint x: 31, startPoint y: 174, endPoint x: 40, endPoint y: 173, distance: 9.0
click at [159, 303] on input "range" at bounding box center [203, 308] width 89 height 11
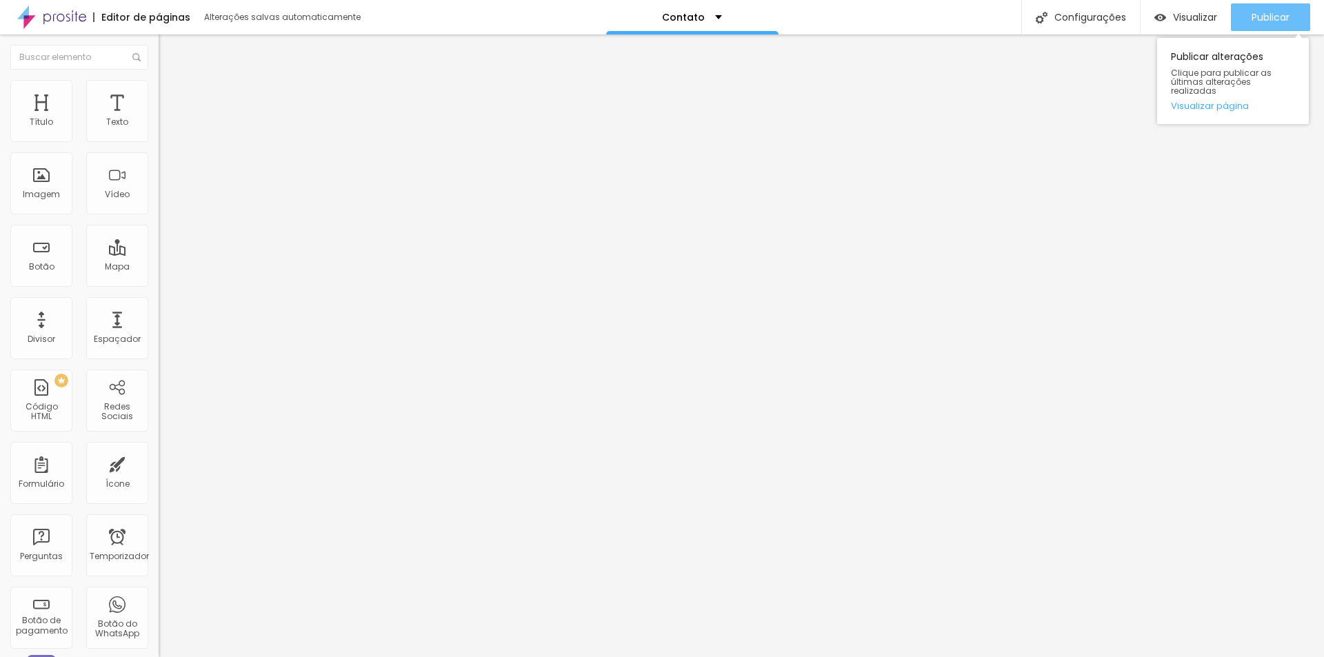
click at [1262, 22] on font "Publicar" at bounding box center [1270, 17] width 38 height 14
